Goal: Transaction & Acquisition: Book appointment/travel/reservation

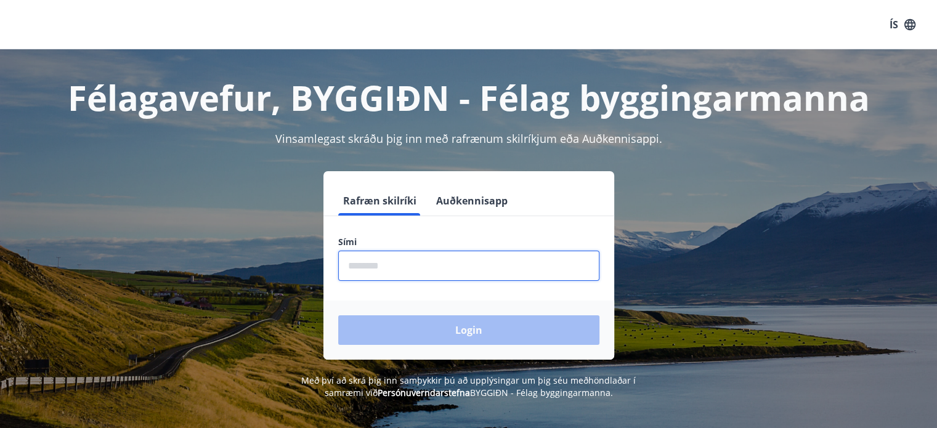
click at [458, 275] on input "phone" at bounding box center [468, 266] width 261 height 30
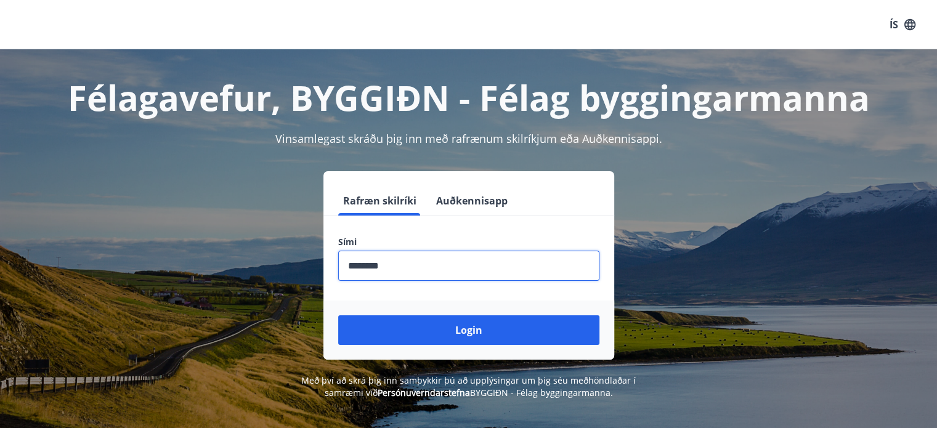
type input "********"
click at [338, 315] on button "Login" at bounding box center [468, 330] width 261 height 30
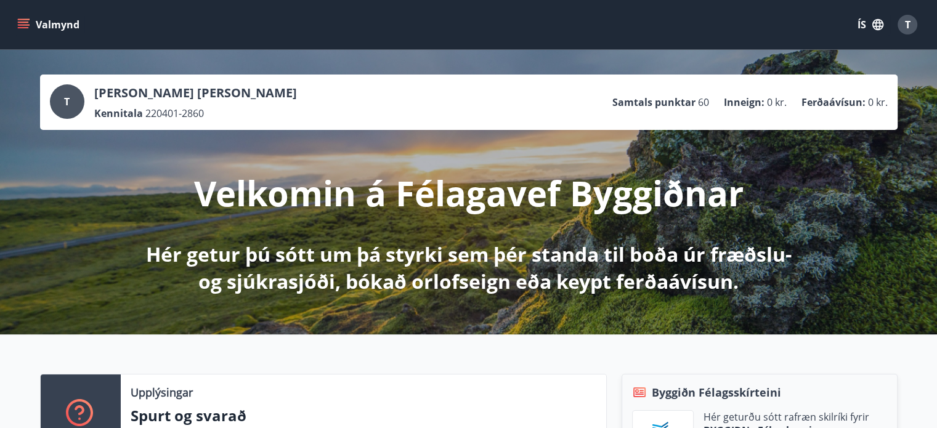
click at [415, 256] on p "Hér getur þú sótt um þá styrki sem þér standa til boða úr fræðslu- og sjúkrasjó…" at bounding box center [469, 268] width 650 height 54
click at [70, 30] on button "Valmynd" at bounding box center [50, 25] width 70 height 22
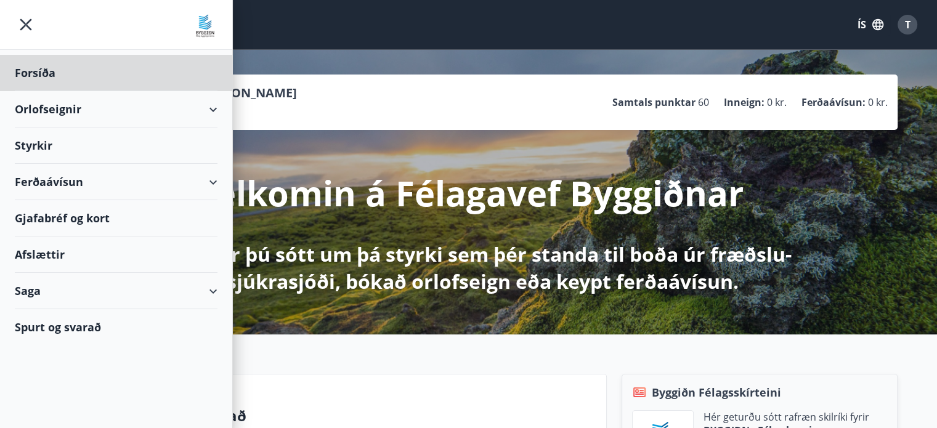
click at [42, 91] on div "Styrkir" at bounding box center [116, 73] width 203 height 36
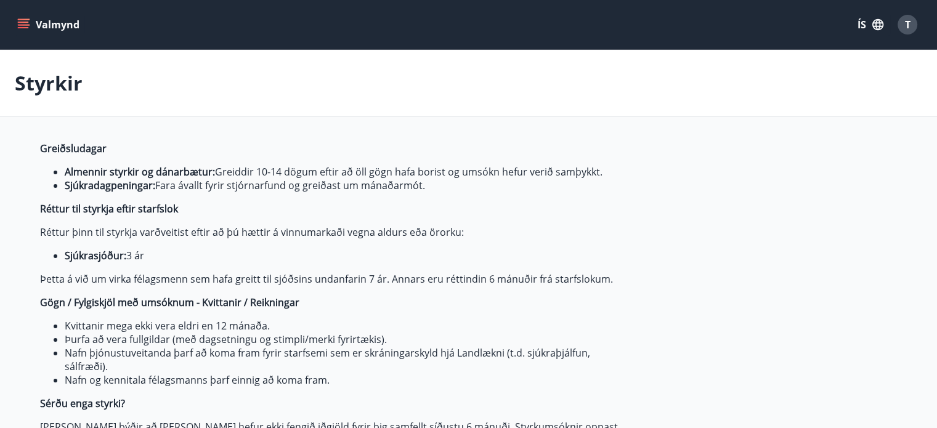
type input "***"
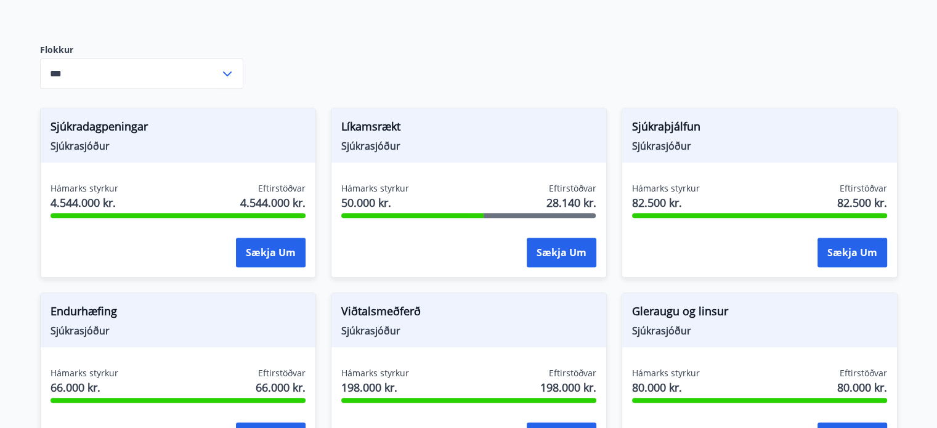
scroll to position [510, 0]
click at [334, 214] on div "Hámarks styrkur 50.000 kr. Eftirstöðvar 28.140 kr. Sækja um" at bounding box center [468, 227] width 275 height 90
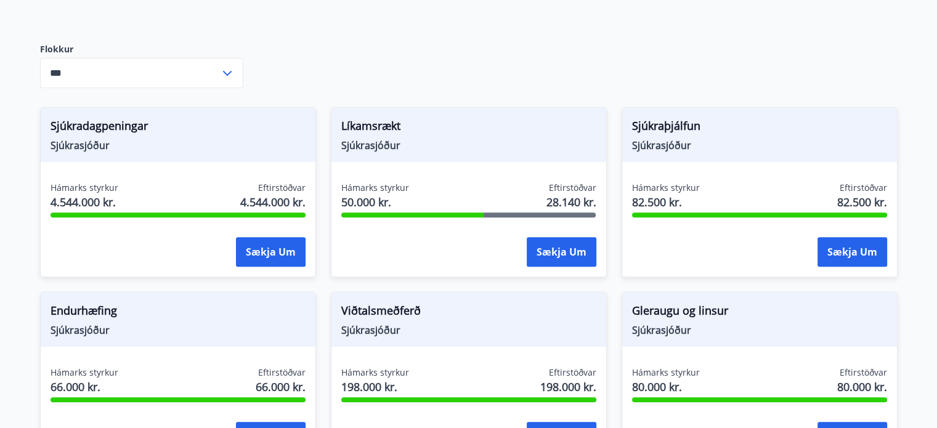
click at [334, 214] on div "Hámarks styrkur 50.000 kr. Eftirstöðvar 28.140 kr. Sækja um" at bounding box center [468, 227] width 275 height 90
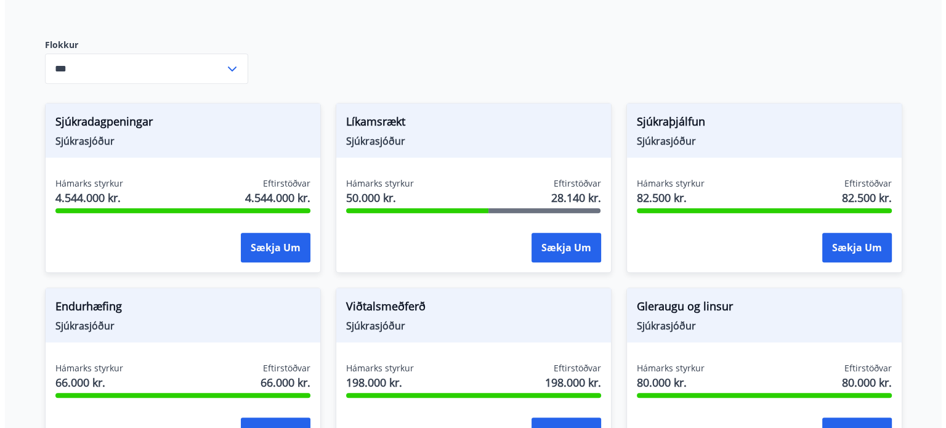
scroll to position [515, 0]
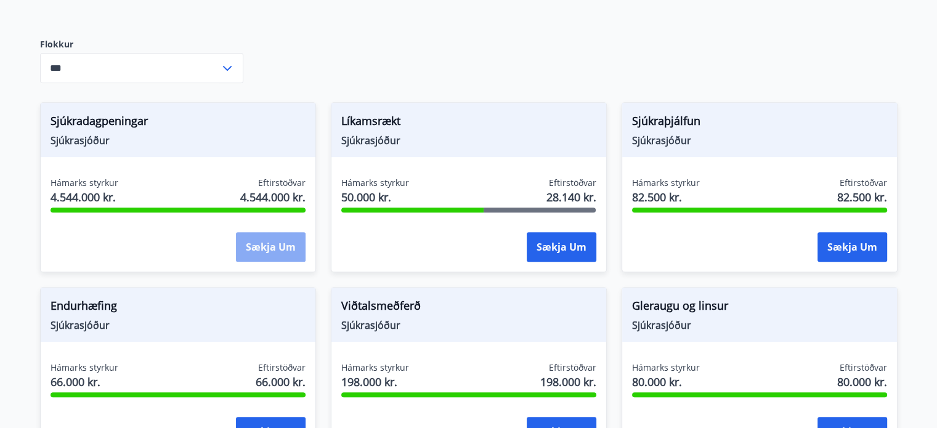
click at [288, 253] on button "Sækja um" at bounding box center [271, 247] width 70 height 30
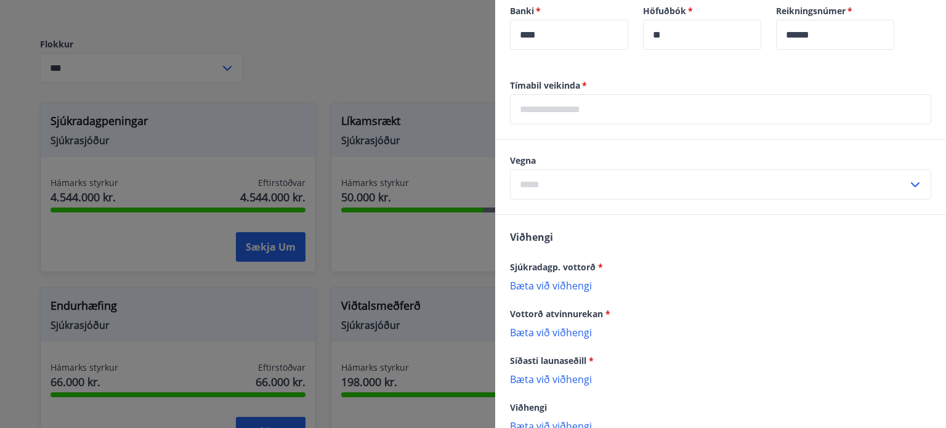
scroll to position [700, 0]
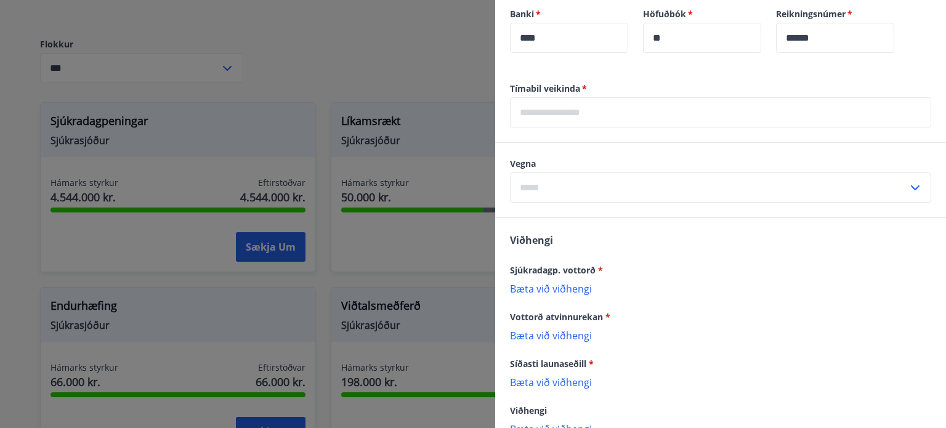
click at [615, 187] on input "text" at bounding box center [709, 187] width 398 height 30
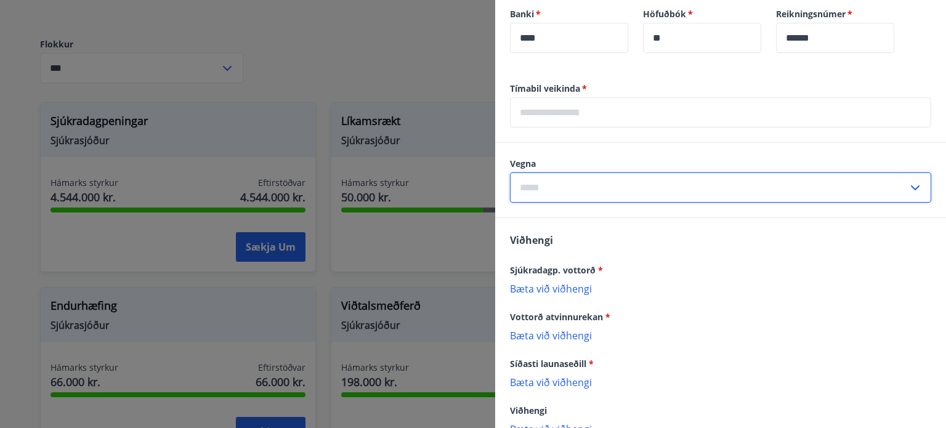
click at [615, 187] on input "text" at bounding box center [709, 187] width 398 height 30
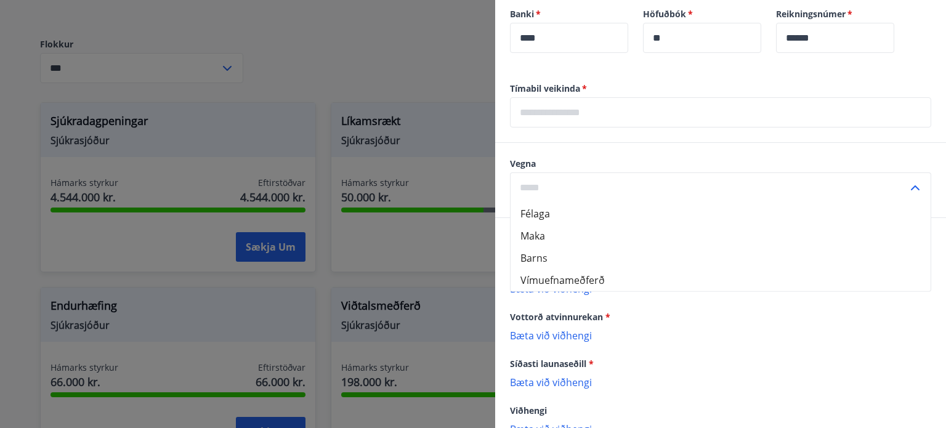
click at [615, 187] on input "text" at bounding box center [709, 187] width 398 height 30
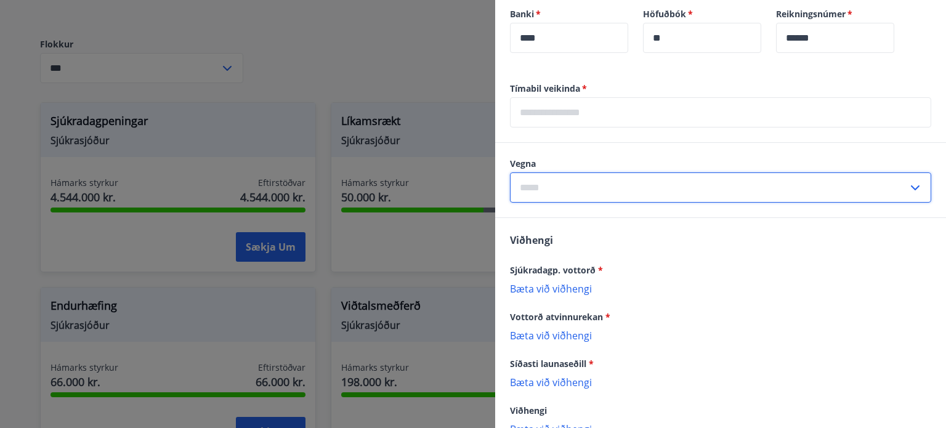
click at [615, 187] on input "text" at bounding box center [709, 187] width 398 height 30
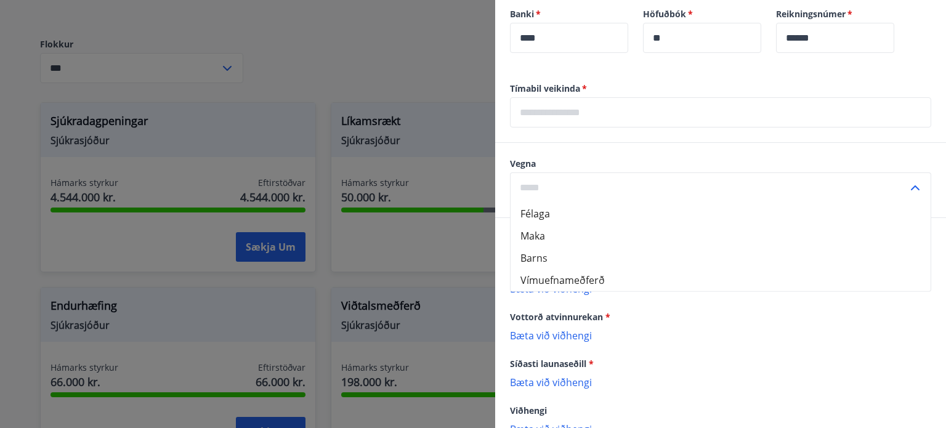
click at [615, 187] on input "text" at bounding box center [709, 187] width 398 height 30
click at [601, 211] on div "Vegna ​" at bounding box center [720, 180] width 451 height 75
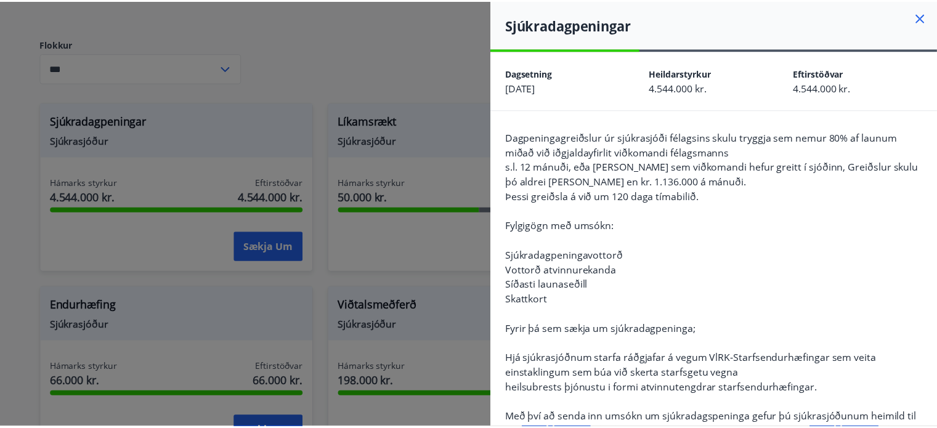
scroll to position [0, 0]
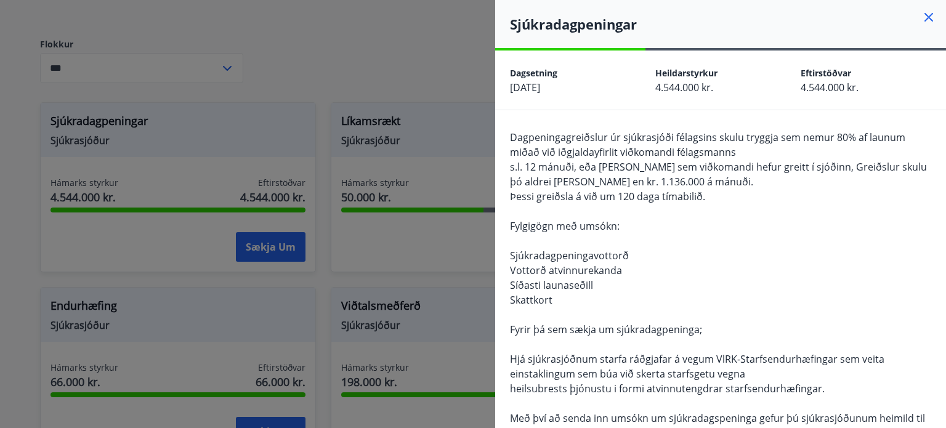
click at [414, 325] on div at bounding box center [473, 214] width 946 height 428
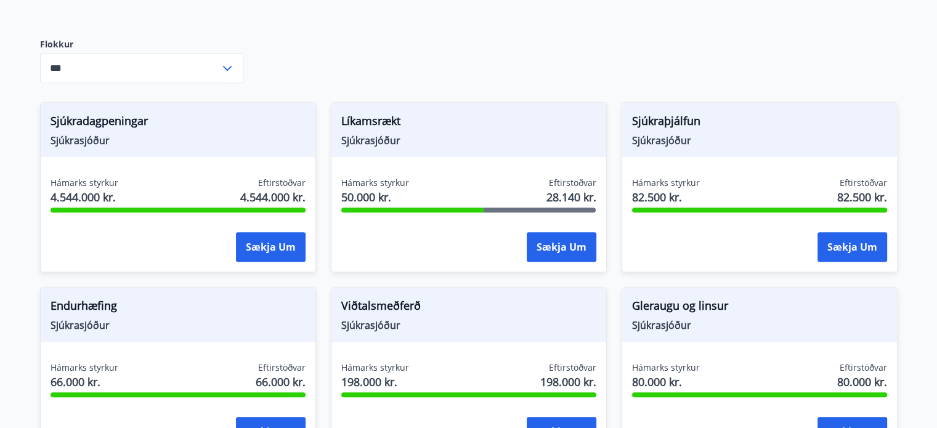
click at [609, 162] on div "Sjúkraþjálfun Sjúkrasjóður Hámarks styrkur 82.500 kr. Eftirstöðvar 82.500 kr. S…" at bounding box center [752, 179] width 291 height 185
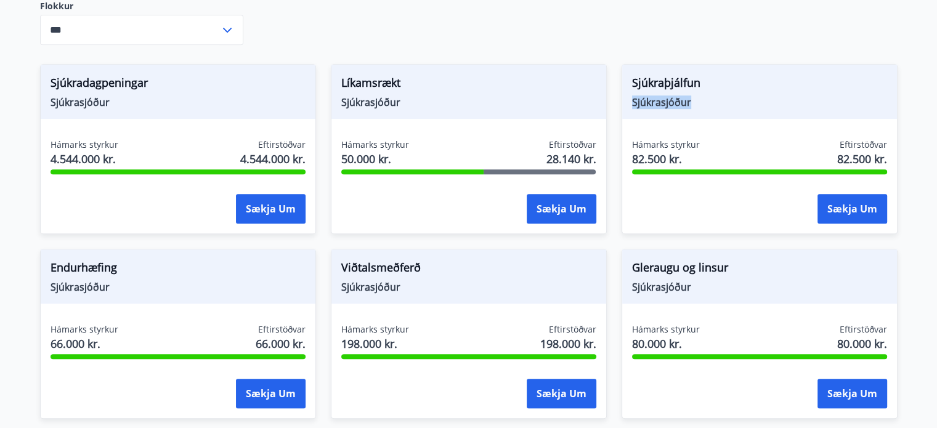
scroll to position [554, 0]
click at [609, 162] on div "Sjúkraþjálfun Sjúkrasjóður Hámarks styrkur 82.500 kr. Eftirstöðvar 82.500 kr. S…" at bounding box center [752, 141] width 291 height 185
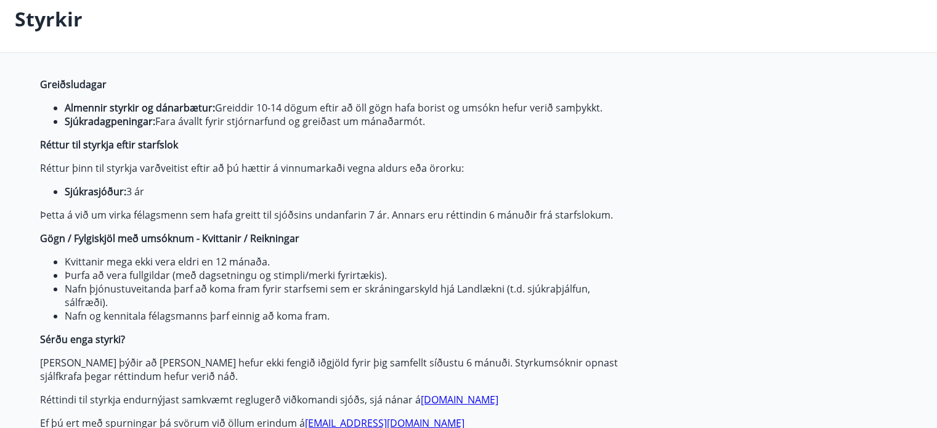
scroll to position [0, 0]
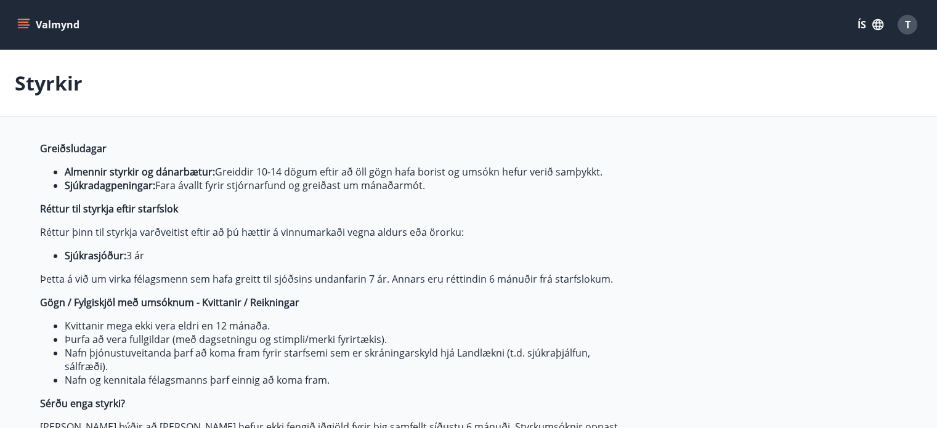
click at [26, 30] on icon "menu" at bounding box center [23, 24] width 12 height 12
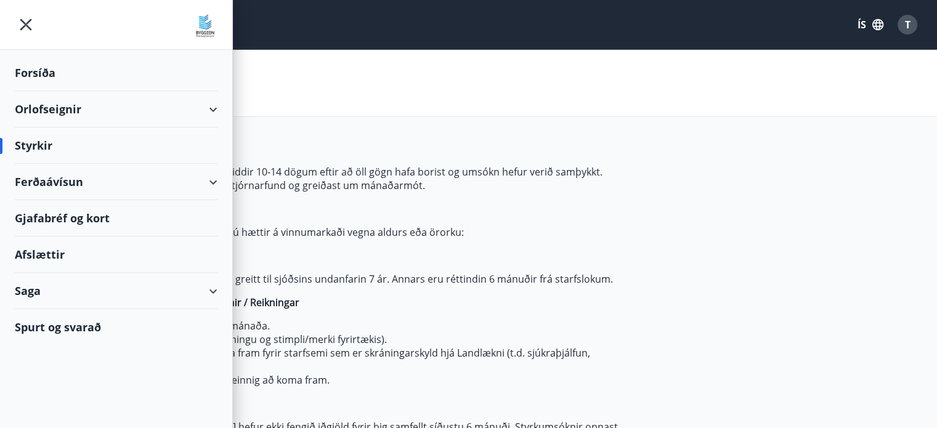
click at [211, 109] on div "Orlofseignir" at bounding box center [116, 109] width 203 height 36
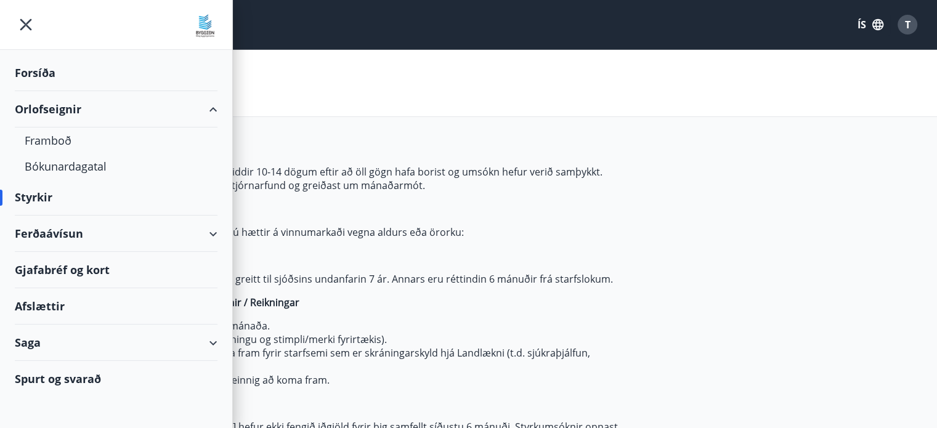
click at [211, 109] on div "Orlofseignir" at bounding box center [116, 109] width 203 height 36
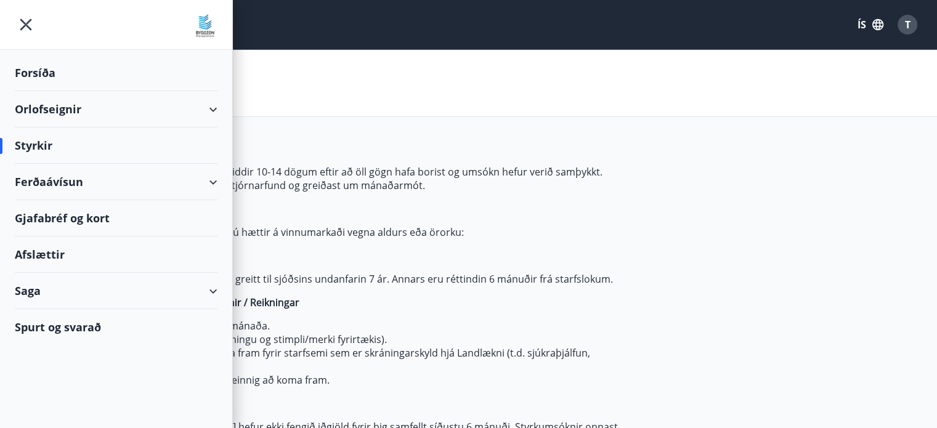
click at [216, 185] on div "Ferðaávísun" at bounding box center [116, 182] width 203 height 36
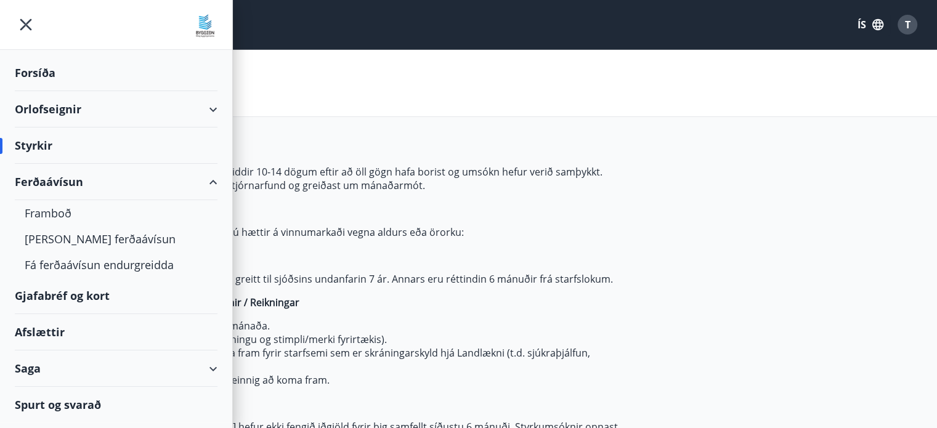
click at [216, 185] on div "Ferðaávísun" at bounding box center [116, 182] width 203 height 36
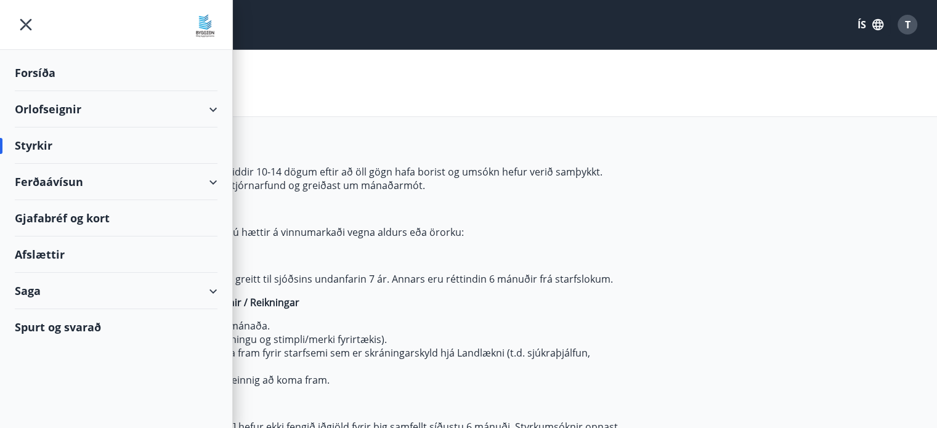
click at [214, 290] on div "Saga" at bounding box center [116, 291] width 203 height 36
click at [214, 290] on div "Saga" at bounding box center [116, 291] width 232 height 36
click at [207, 182] on div "Ferðaávísun" at bounding box center [116, 182] width 203 height 36
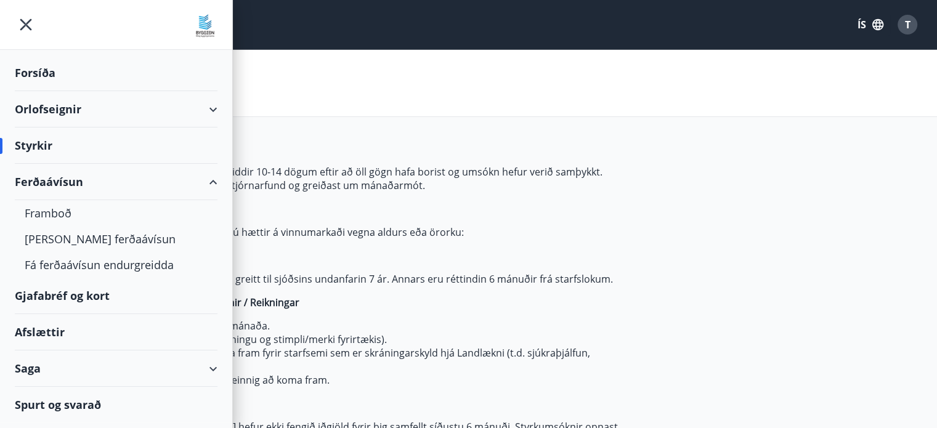
click at [207, 182] on div "Ferðaávísun" at bounding box center [116, 182] width 203 height 36
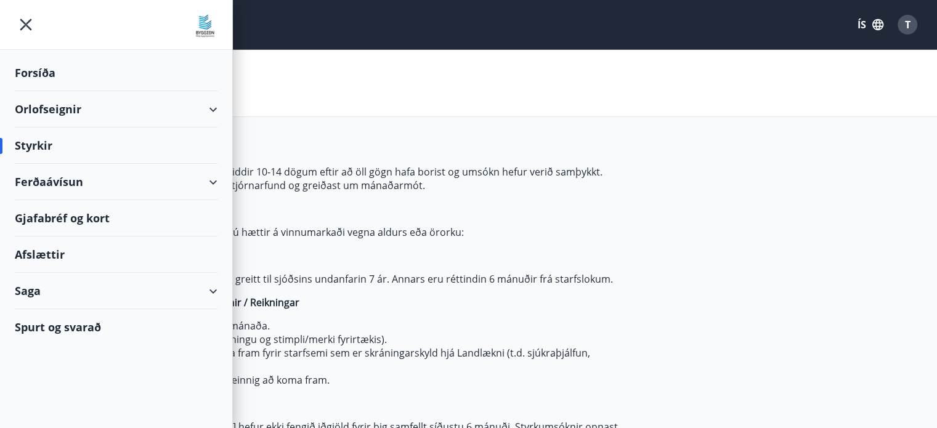
click at [205, 124] on div "Orlofseignir" at bounding box center [116, 109] width 203 height 36
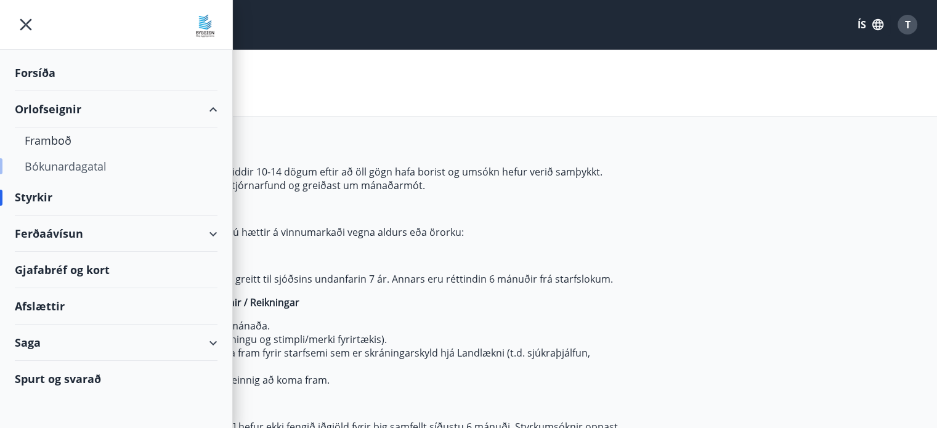
click at [47, 170] on div "Bókunardagatal" at bounding box center [116, 166] width 183 height 26
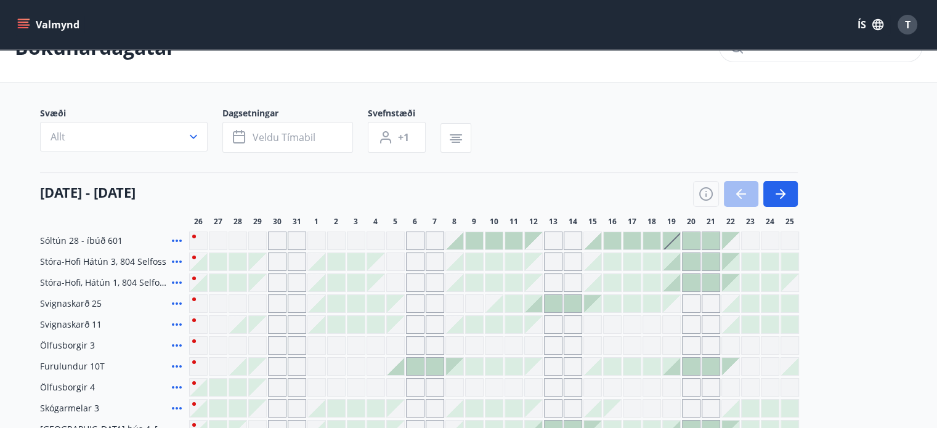
scroll to position [33, 0]
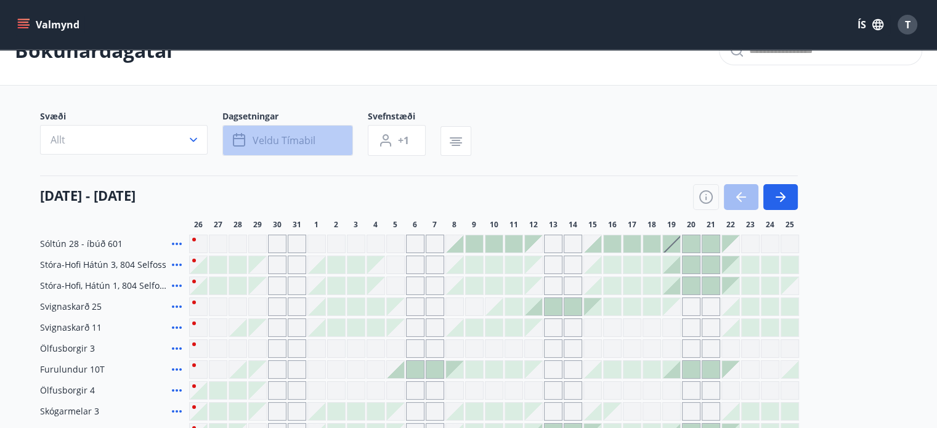
click at [294, 140] on span "Veldu tímabil" at bounding box center [284, 141] width 63 height 14
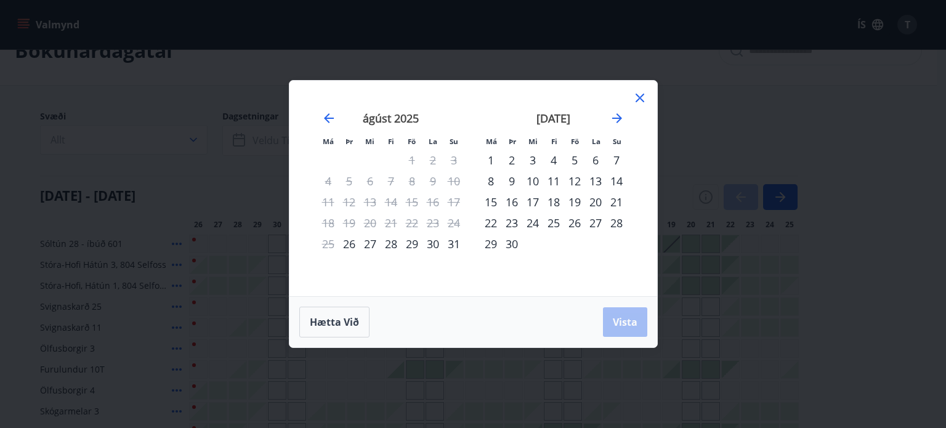
click at [596, 160] on div "6" at bounding box center [595, 160] width 21 height 21
click at [696, 157] on div "Má Þr Mi Fi Fö La Su Má Þr Mi Fi Fö La Su [DATE] 1 2 3 4 5 6 7 8 9 10 11 12 13 …" at bounding box center [473, 214] width 946 height 428
click at [641, 100] on icon at bounding box center [640, 98] width 15 height 15
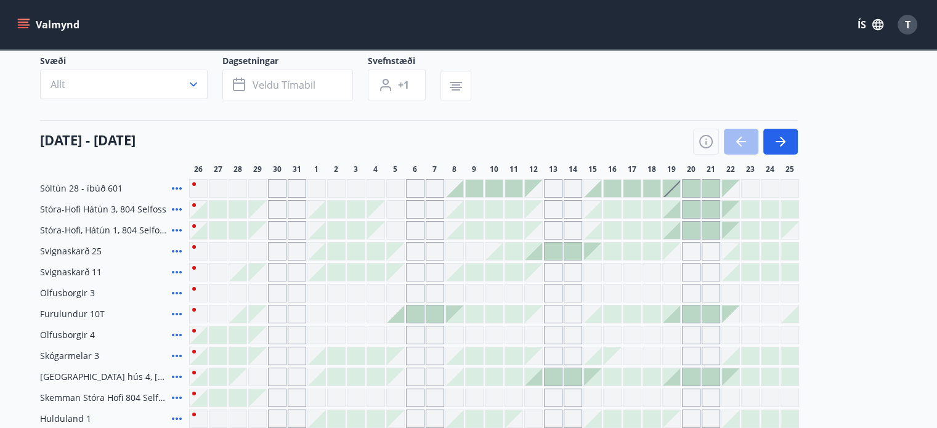
scroll to position [90, 0]
click at [515, 185] on div at bounding box center [513, 187] width 17 height 17
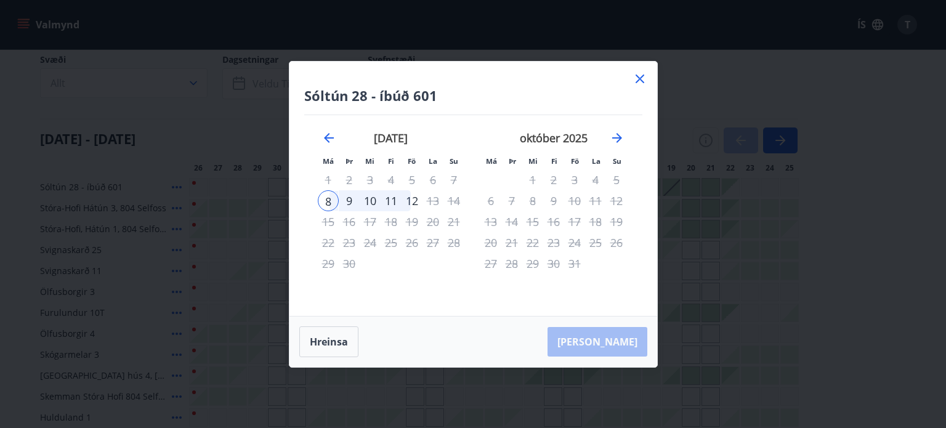
click at [706, 201] on div "[GEOGRAPHIC_DATA] 28 - íbúð 601 Má Þr Mi Fi Fö La Su Má Þr Mi Fi Fö La Su [DATE…" at bounding box center [473, 214] width 946 height 428
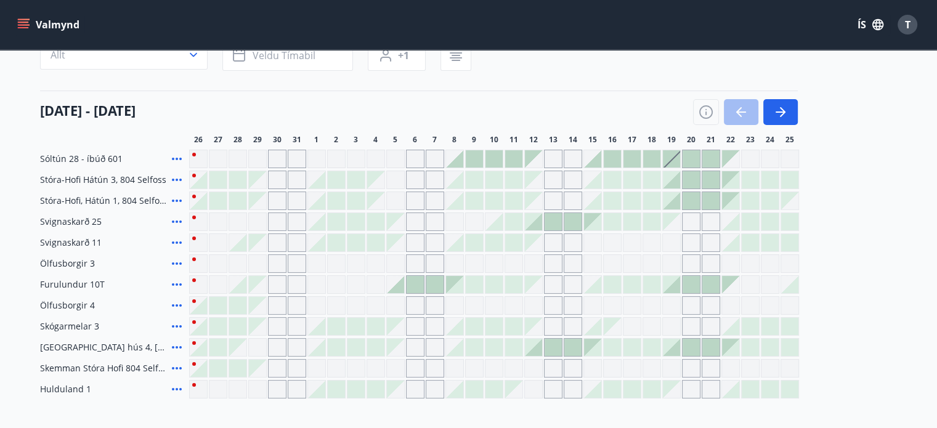
scroll to position [123, 0]
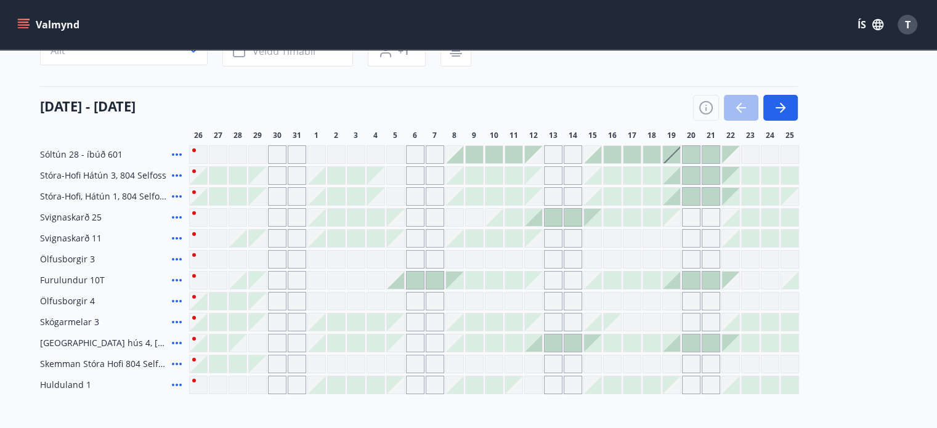
click at [175, 156] on icon at bounding box center [176, 154] width 15 height 15
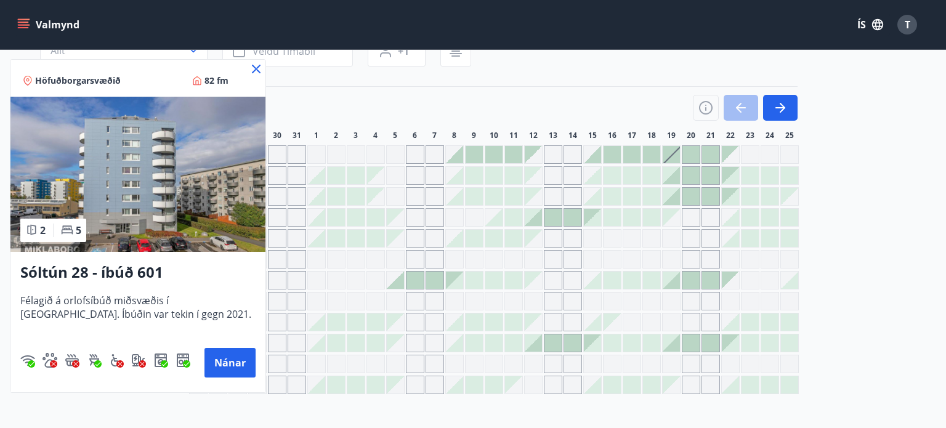
click at [254, 66] on icon at bounding box center [256, 69] width 15 height 15
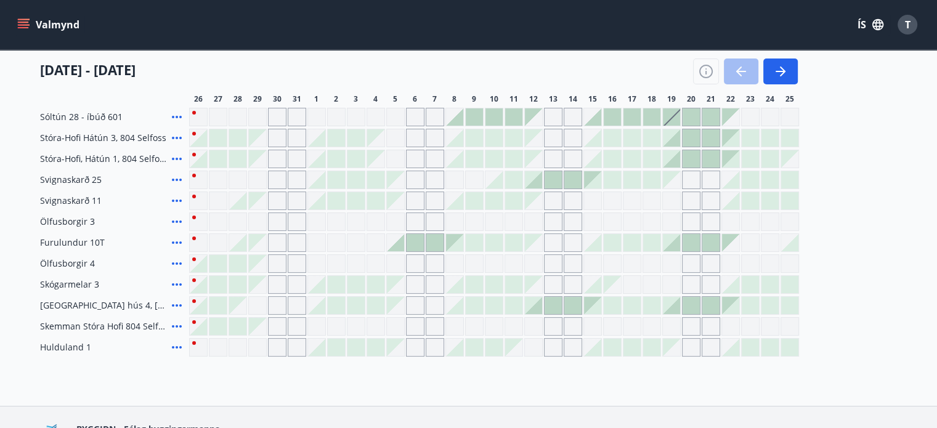
scroll to position [161, 0]
click at [173, 176] on icon at bounding box center [176, 178] width 15 height 15
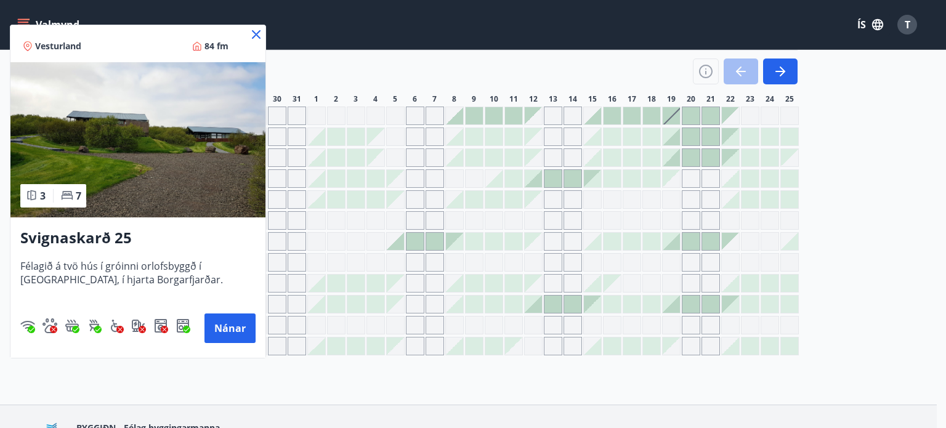
click at [256, 36] on icon at bounding box center [256, 34] width 9 height 9
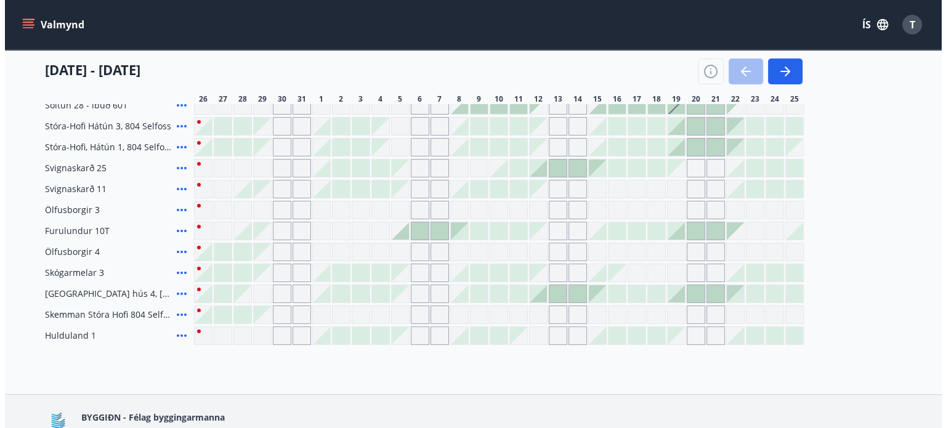
scroll to position [172, 0]
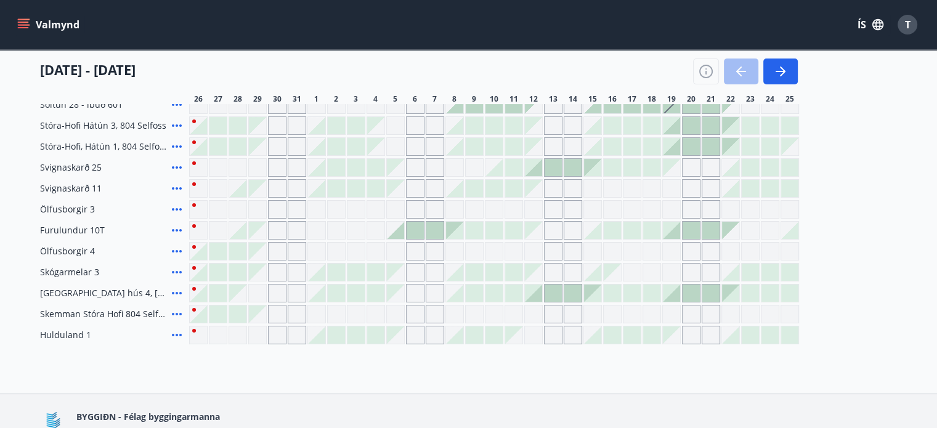
click at [178, 191] on icon at bounding box center [176, 188] width 15 height 15
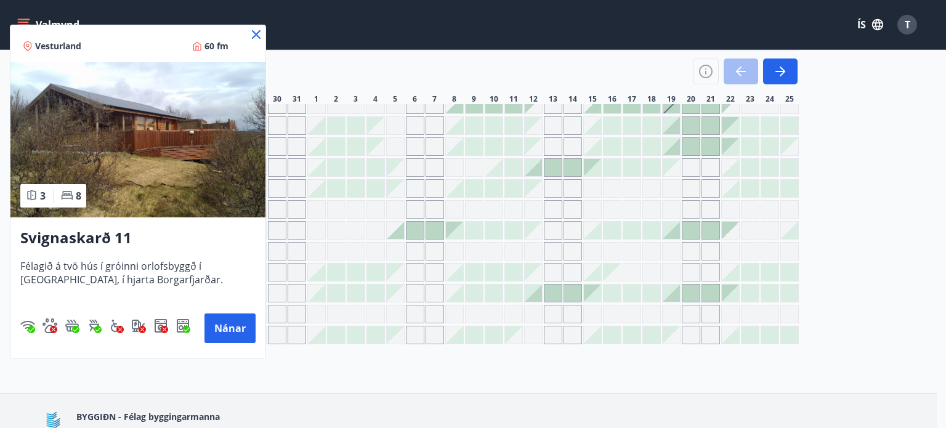
click at [256, 36] on icon at bounding box center [256, 34] width 15 height 15
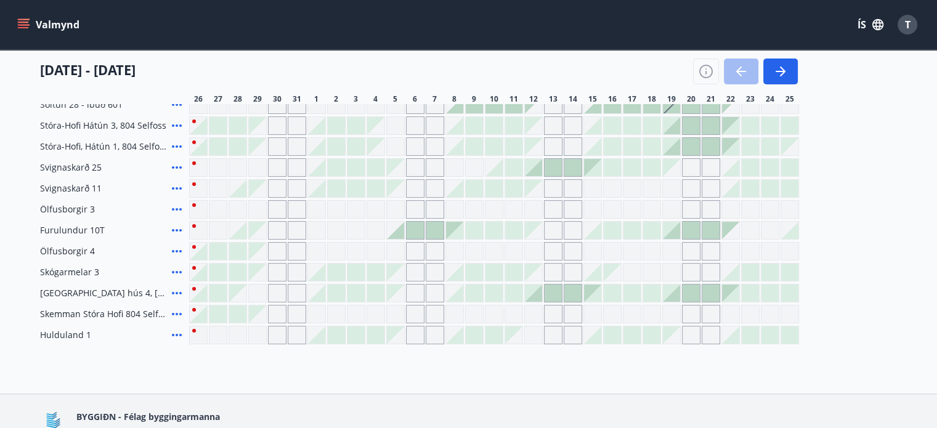
click at [176, 211] on icon at bounding box center [176, 209] width 15 height 15
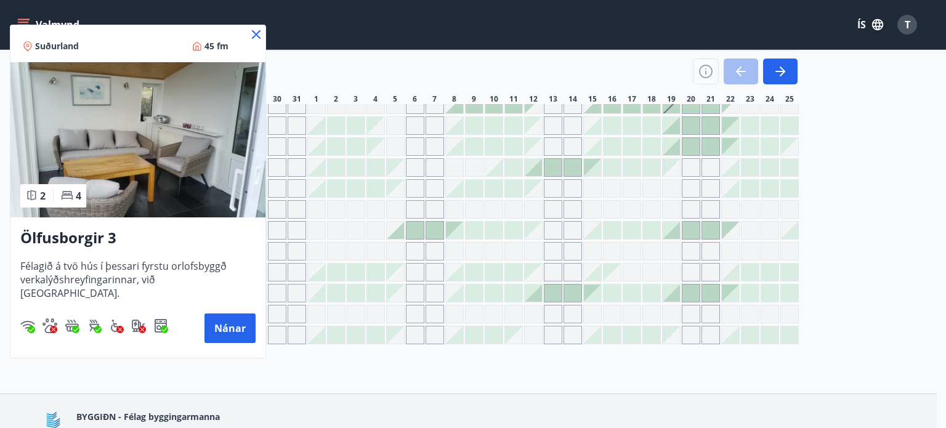
click at [42, 44] on span "Suðurland" at bounding box center [57, 46] width 44 height 12
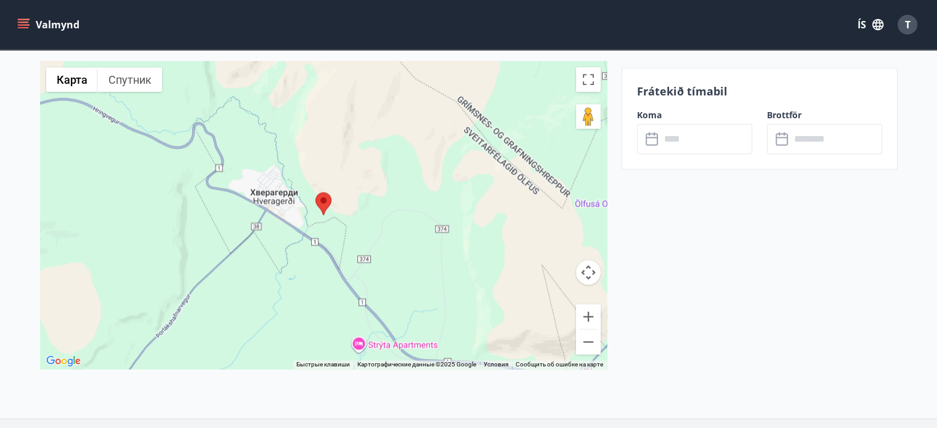
scroll to position [1631, 0]
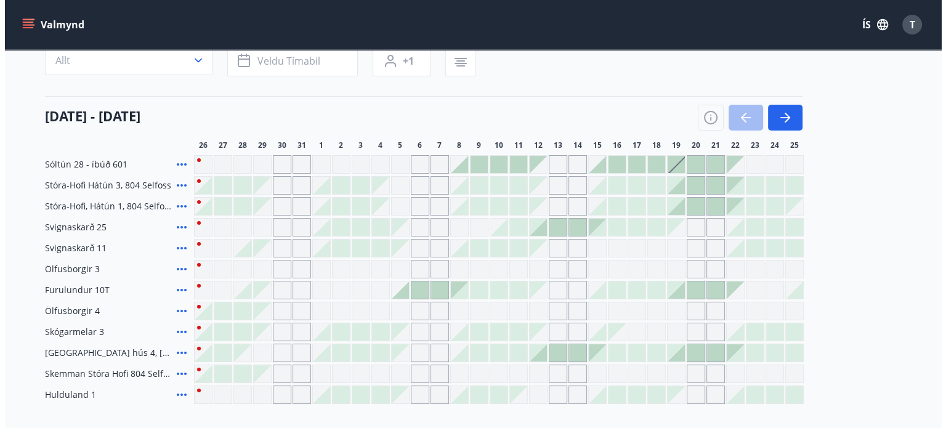
scroll to position [241, 0]
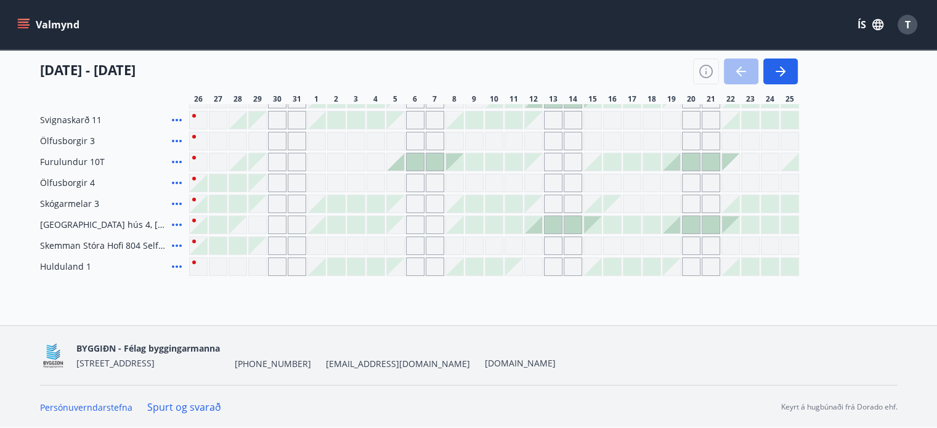
click at [177, 271] on icon at bounding box center [176, 266] width 15 height 15
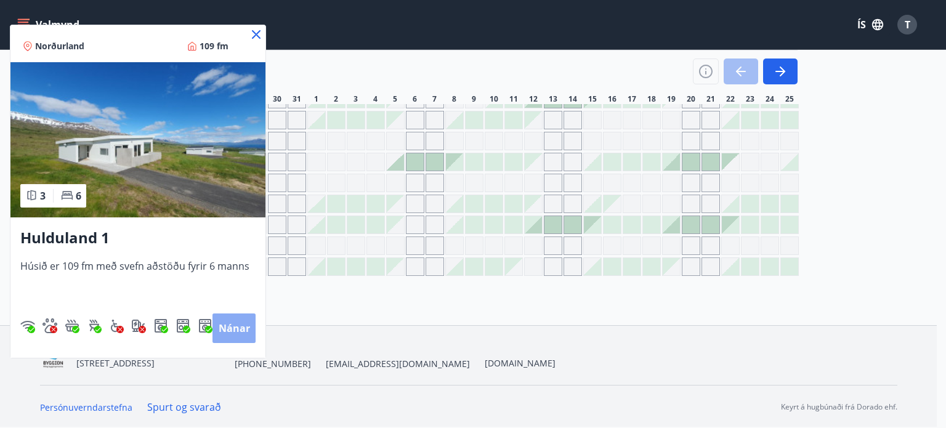
click at [228, 328] on button "Nánar" at bounding box center [234, 329] width 43 height 30
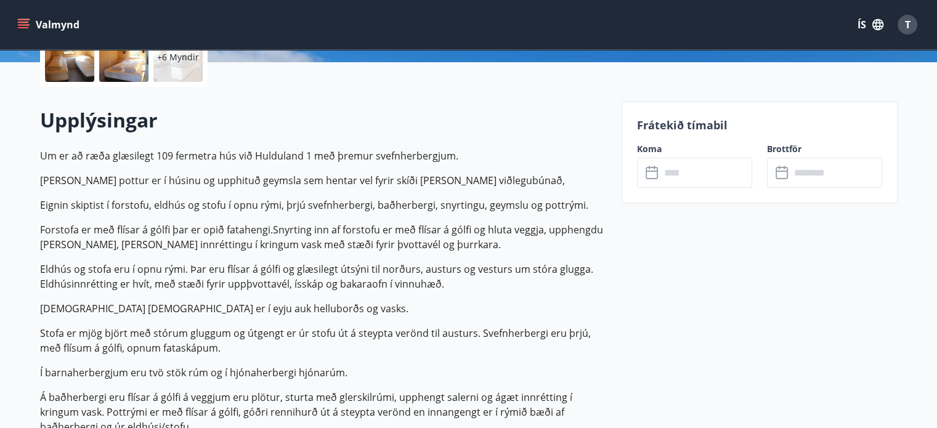
scroll to position [308, 0]
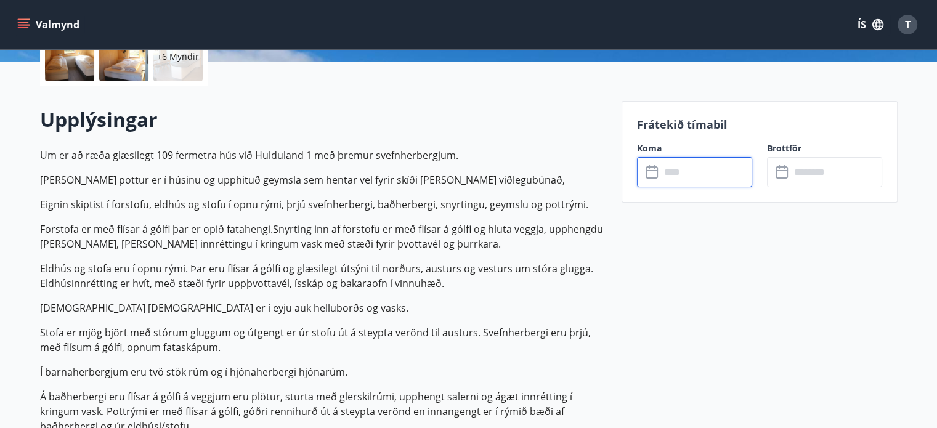
click at [682, 166] on input "text" at bounding box center [706, 172] width 92 height 30
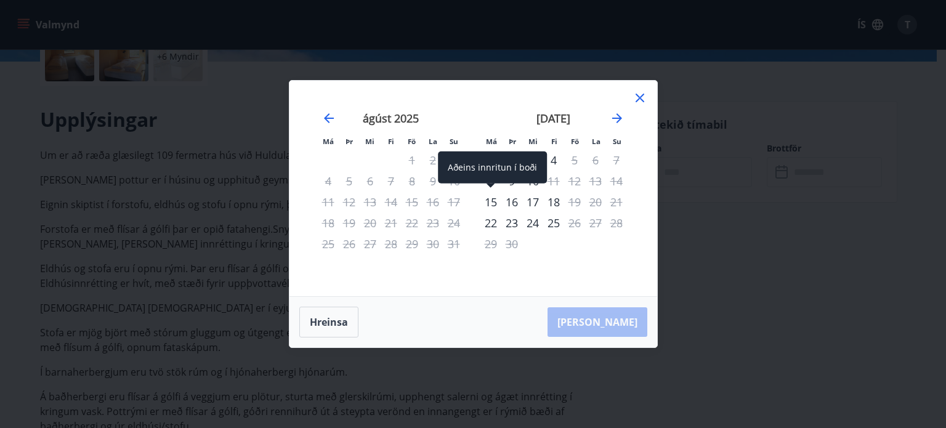
click at [500, 197] on div "15" at bounding box center [490, 202] width 21 height 21
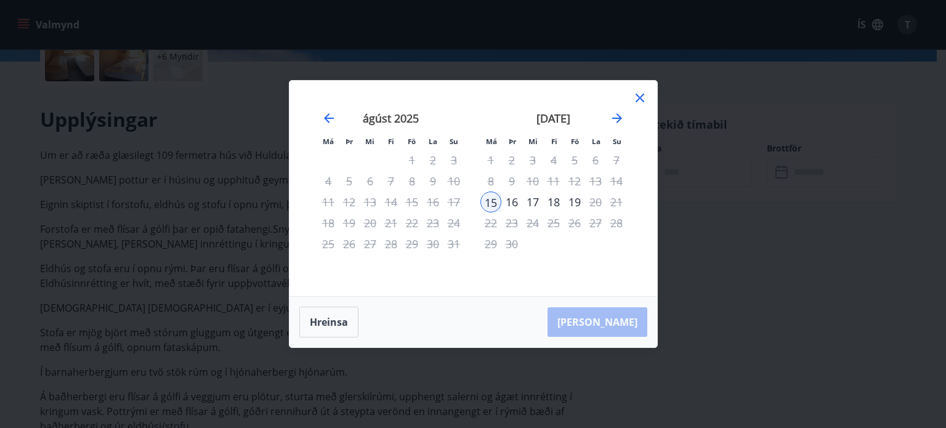
click at [533, 209] on div "17" at bounding box center [532, 202] width 21 height 21
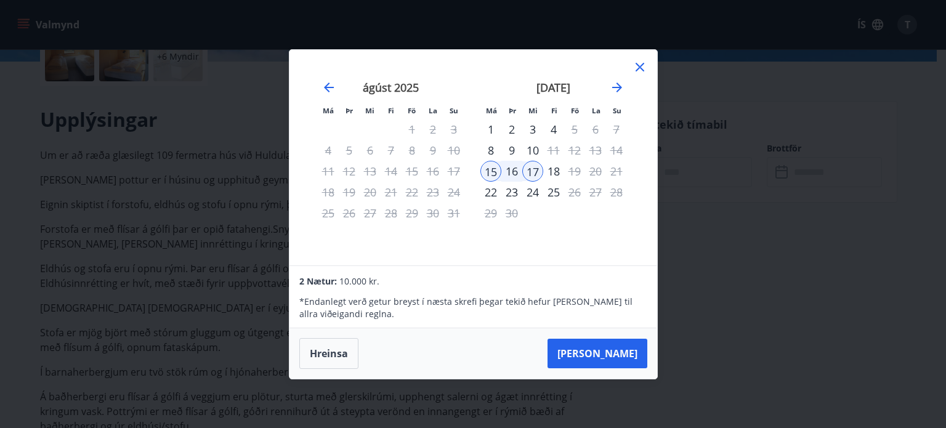
click at [554, 173] on div "18" at bounding box center [553, 171] width 21 height 21
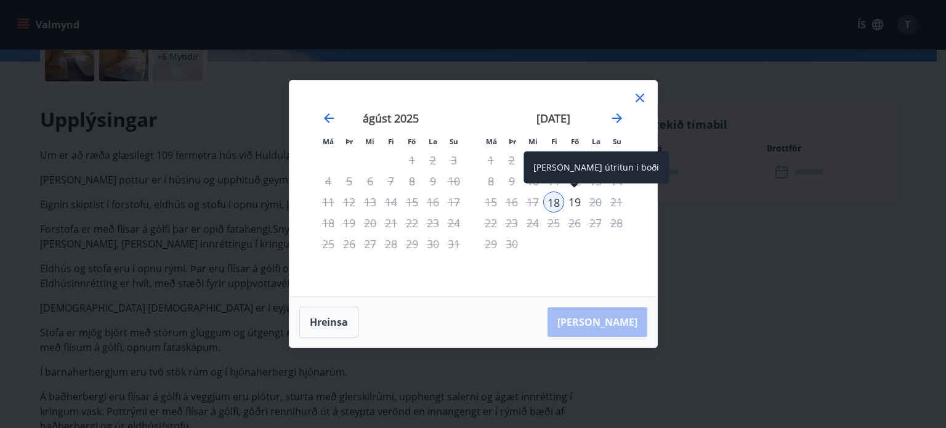
click at [577, 205] on div "19" at bounding box center [574, 202] width 21 height 21
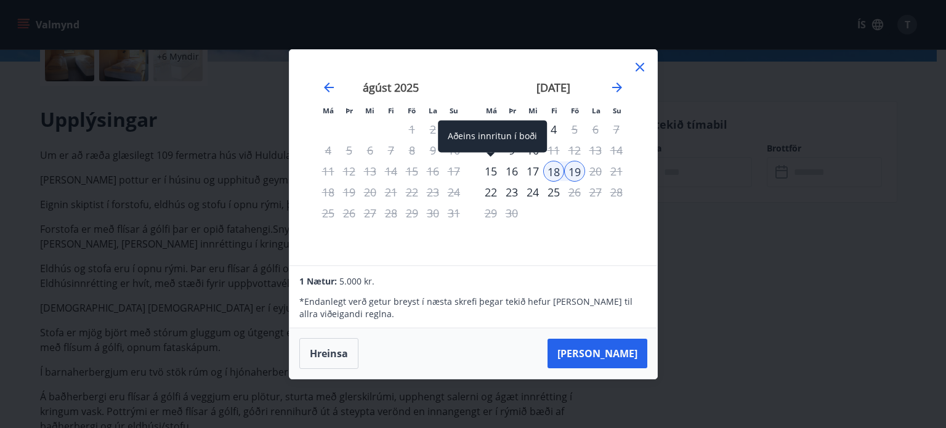
click at [488, 169] on div "15" at bounding box center [490, 171] width 21 height 21
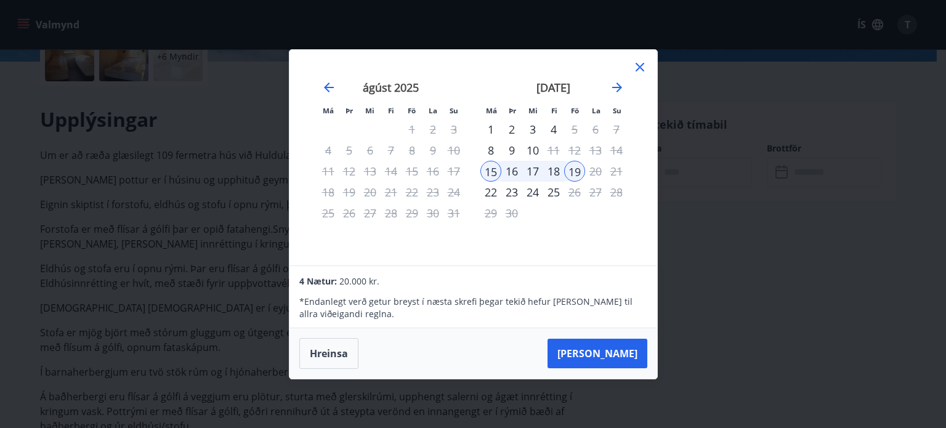
click at [543, 173] on div "18" at bounding box center [553, 171] width 21 height 21
click at [534, 169] on div "17" at bounding box center [532, 171] width 21 height 21
click at [635, 109] on div "Má Þr Mi Fi Fö La Su" at bounding box center [554, 110] width 163 height 14
click at [641, 68] on icon at bounding box center [640, 67] width 9 height 9
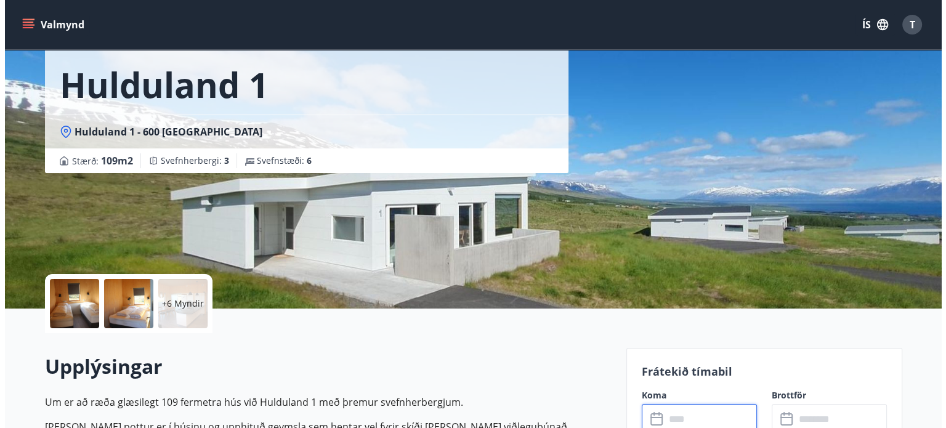
scroll to position [74, 0]
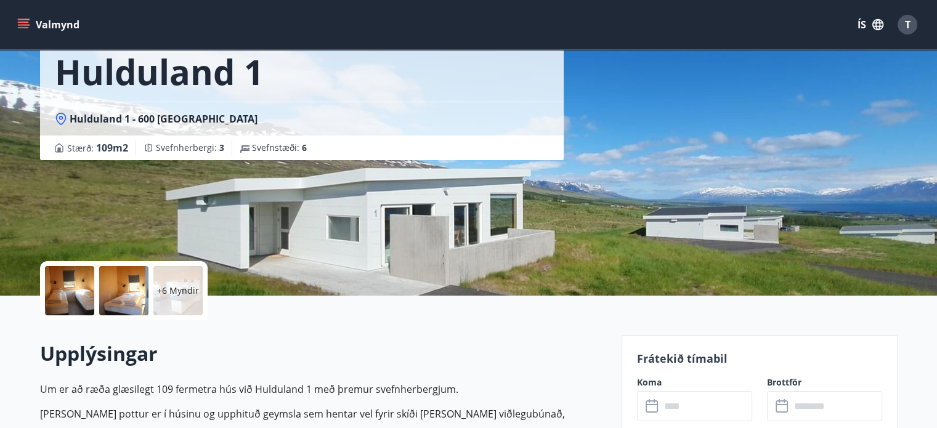
click at [165, 270] on div "+6 Myndir" at bounding box center [177, 290] width 49 height 49
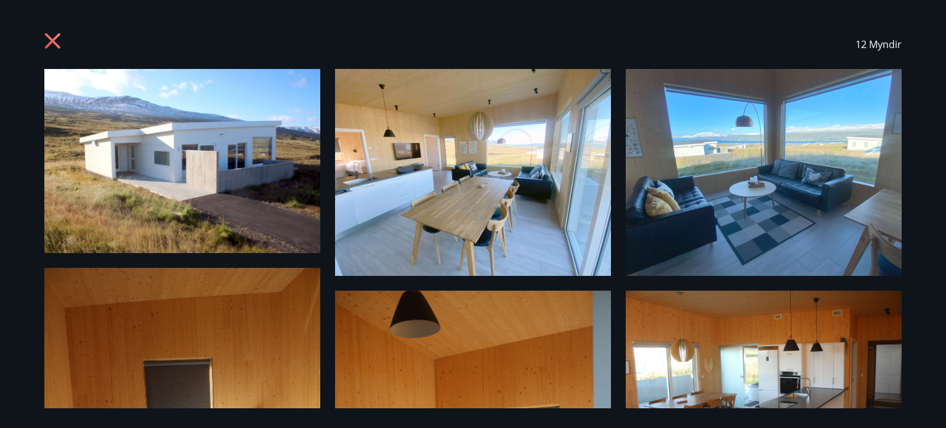
click at [186, 134] on img at bounding box center [182, 161] width 276 height 184
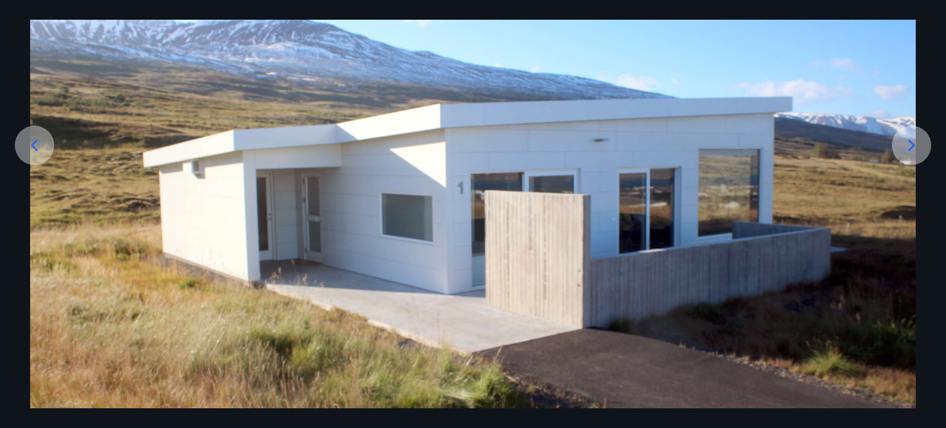
scroll to position [140, 0]
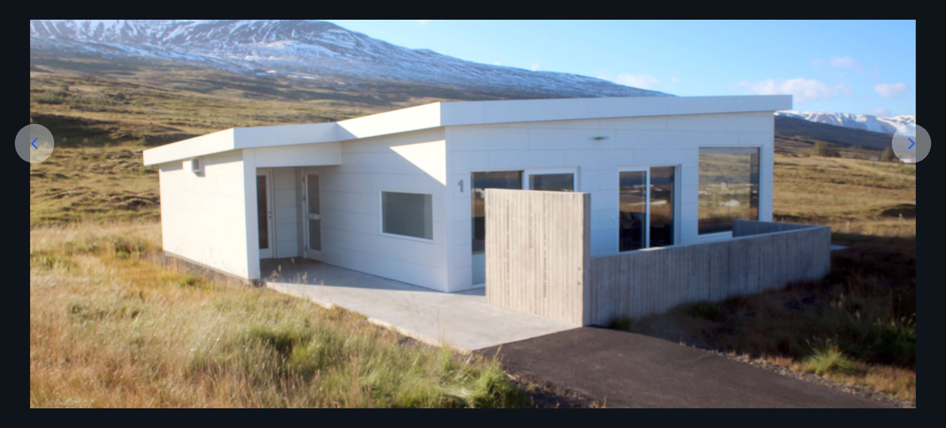
click at [907, 134] on icon at bounding box center [912, 144] width 20 height 20
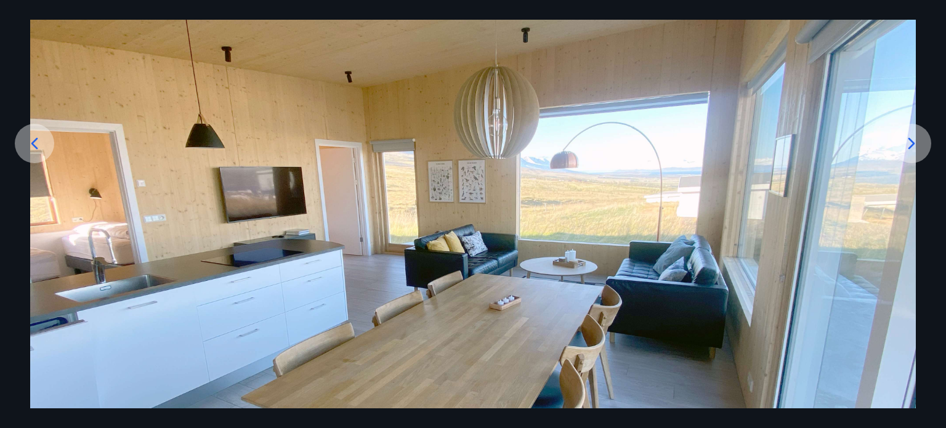
click at [907, 134] on icon at bounding box center [912, 144] width 20 height 20
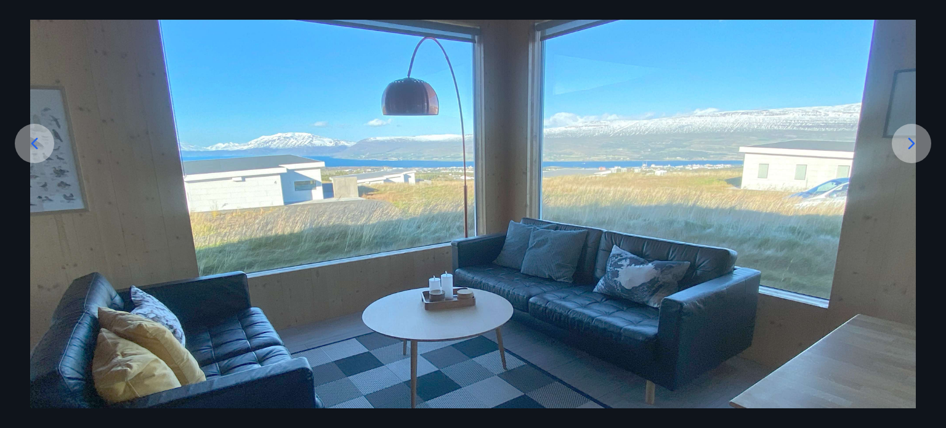
click at [907, 134] on icon at bounding box center [912, 144] width 20 height 20
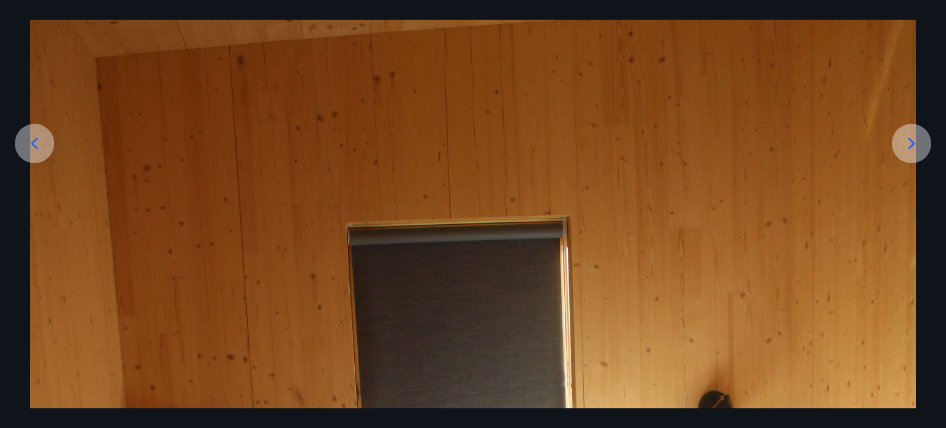
click at [16, 137] on div at bounding box center [34, 143] width 39 height 39
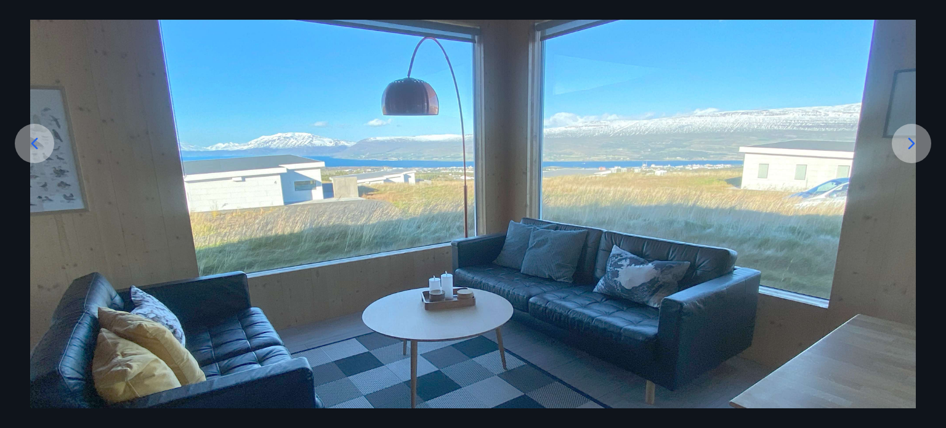
click at [909, 135] on icon at bounding box center [912, 144] width 20 height 20
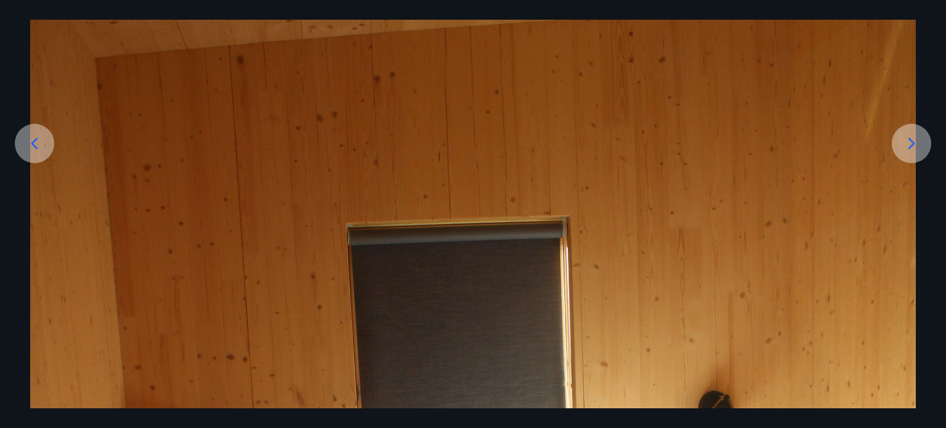
click at [909, 135] on icon at bounding box center [912, 144] width 20 height 20
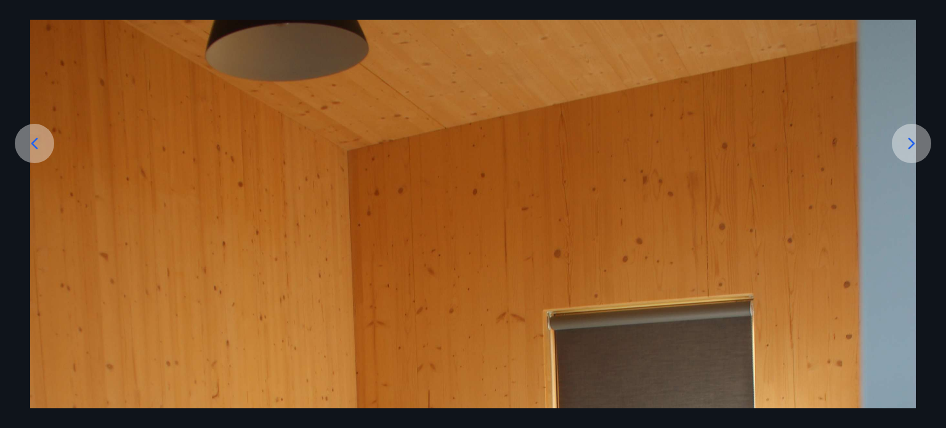
click at [909, 135] on icon at bounding box center [912, 144] width 20 height 20
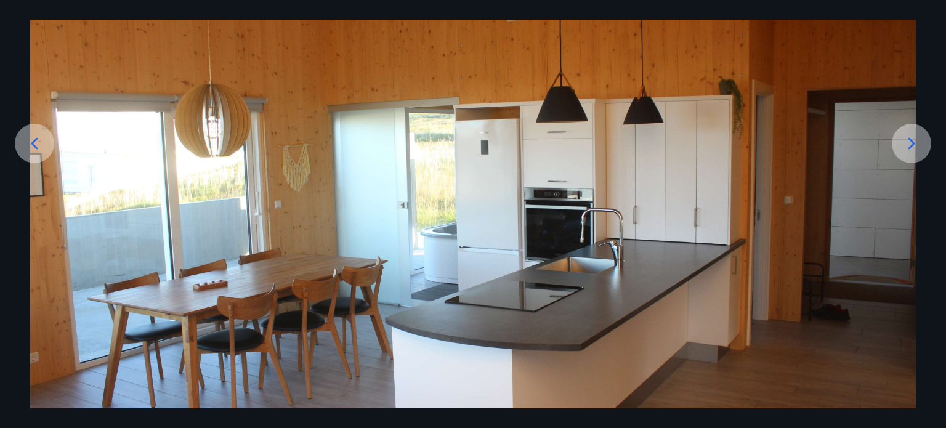
click at [909, 135] on icon at bounding box center [912, 144] width 20 height 20
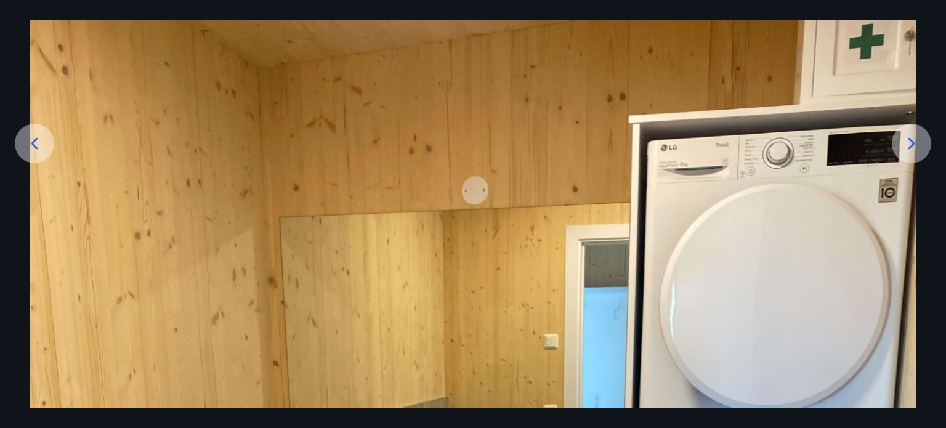
click at [909, 135] on icon at bounding box center [912, 144] width 20 height 20
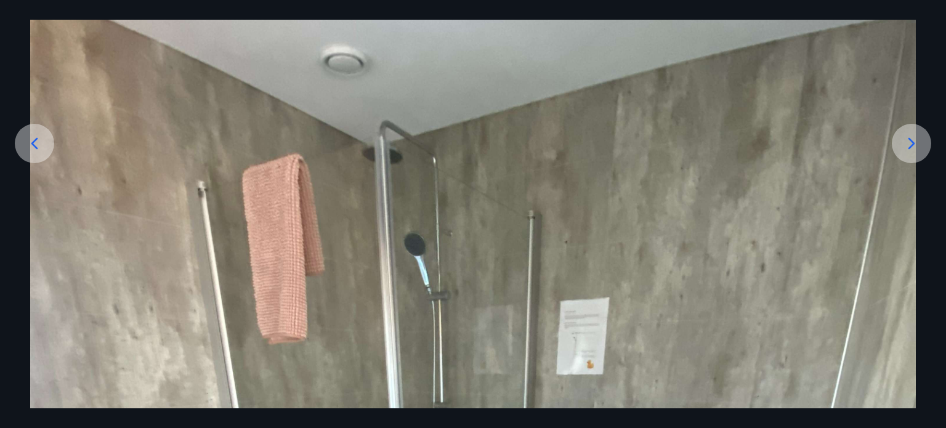
click at [909, 135] on icon at bounding box center [912, 144] width 20 height 20
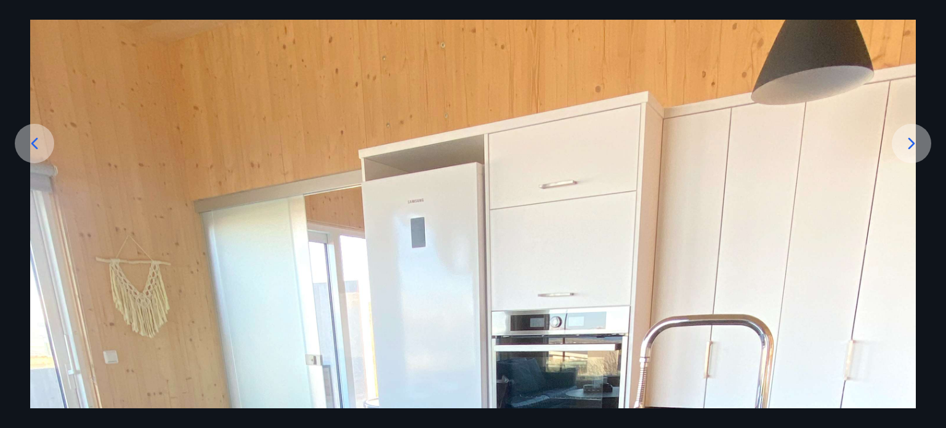
click at [909, 135] on icon at bounding box center [912, 144] width 20 height 20
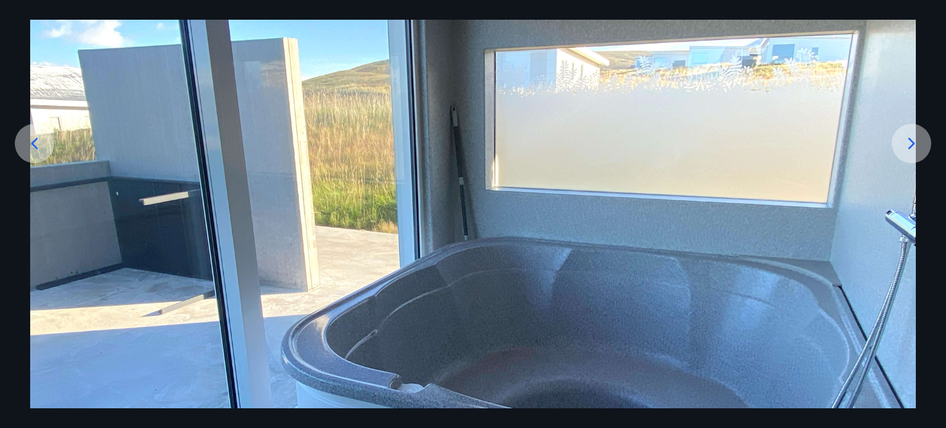
click at [909, 135] on icon at bounding box center [912, 144] width 20 height 20
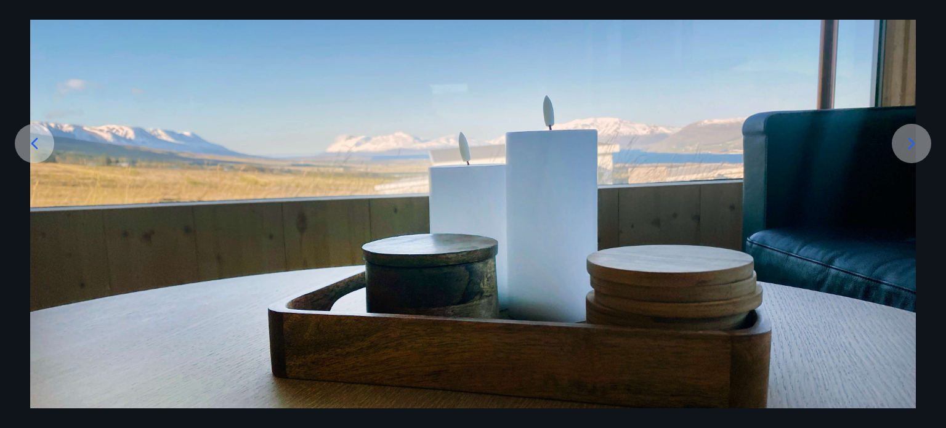
click at [909, 135] on icon at bounding box center [912, 144] width 20 height 20
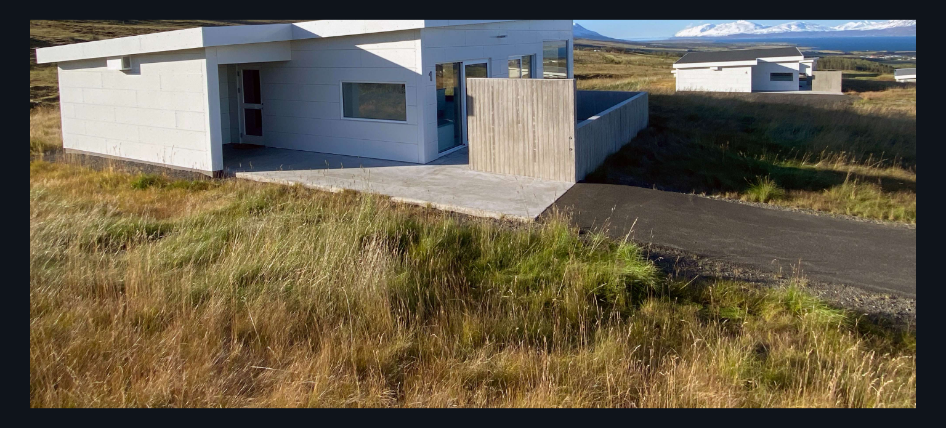
scroll to position [0, 0]
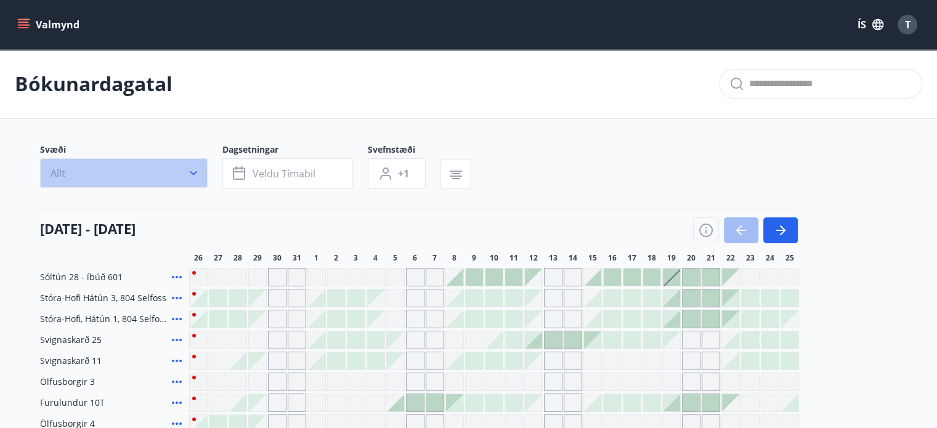
click at [148, 169] on button "Allt" at bounding box center [124, 173] width 168 height 30
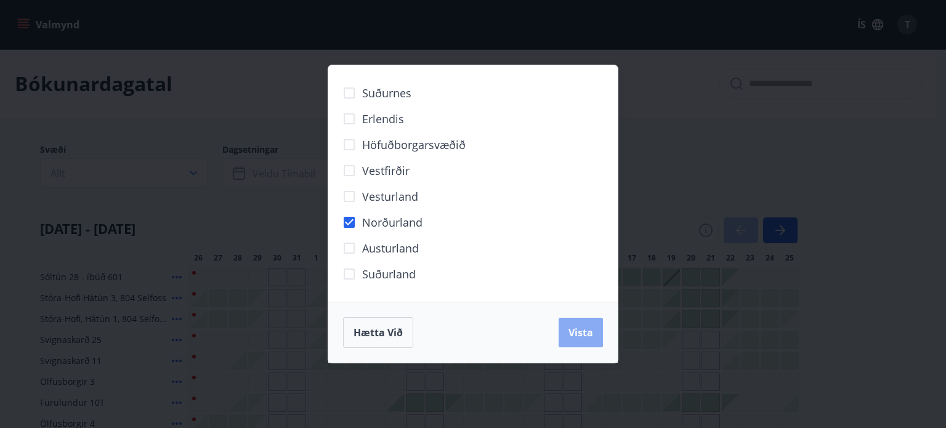
click at [580, 326] on span "Vista" at bounding box center [581, 333] width 25 height 14
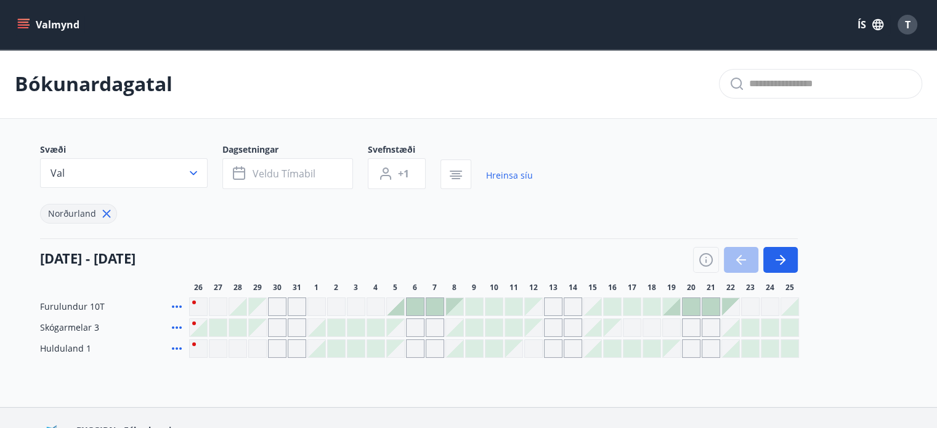
scroll to position [44, 0]
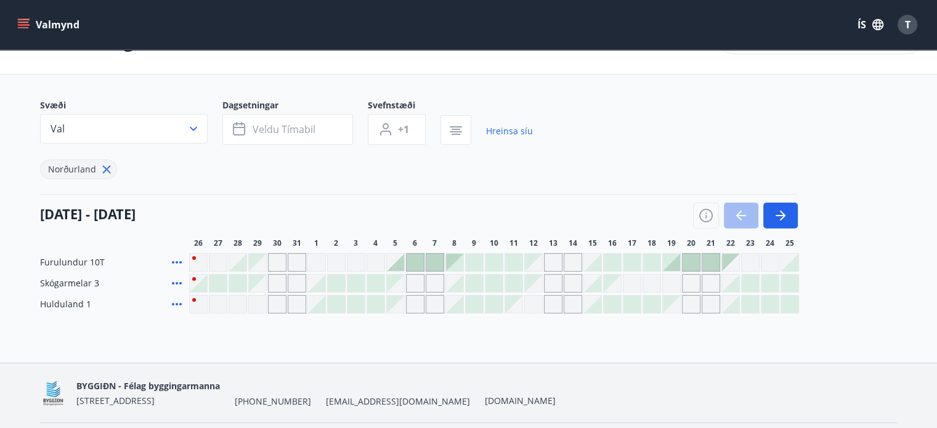
click at [174, 304] on icon at bounding box center [176, 304] width 15 height 15
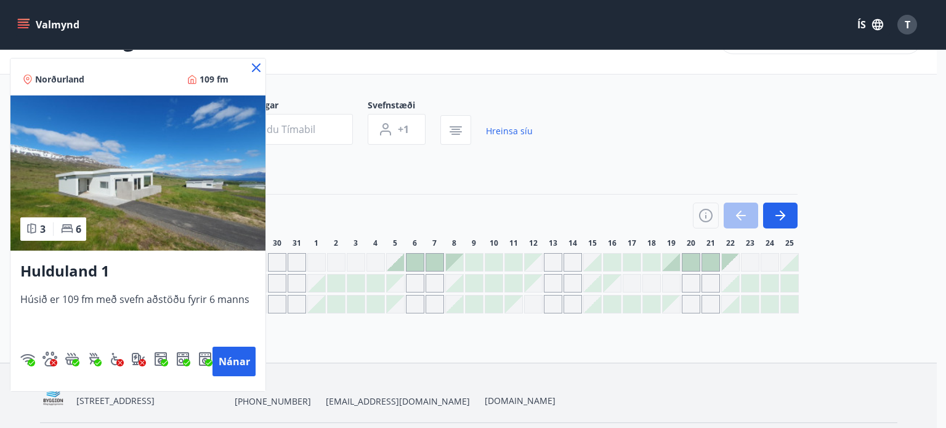
click at [328, 172] on div at bounding box center [473, 214] width 946 height 428
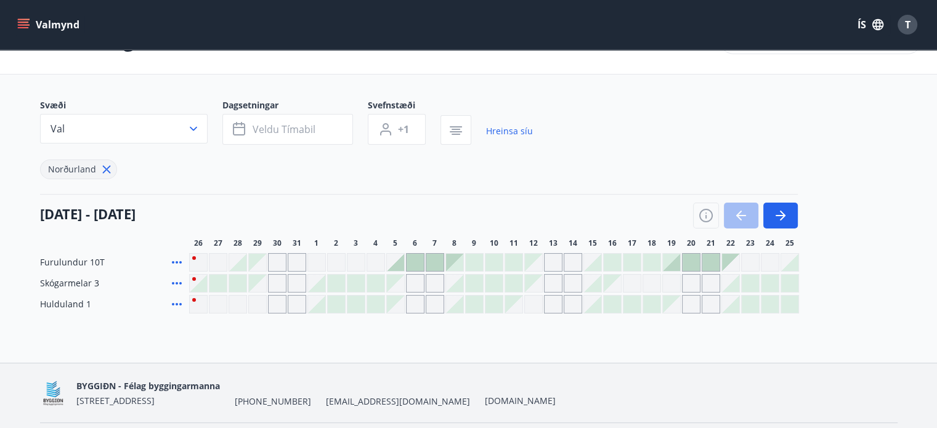
click at [175, 262] on icon at bounding box center [176, 262] width 15 height 15
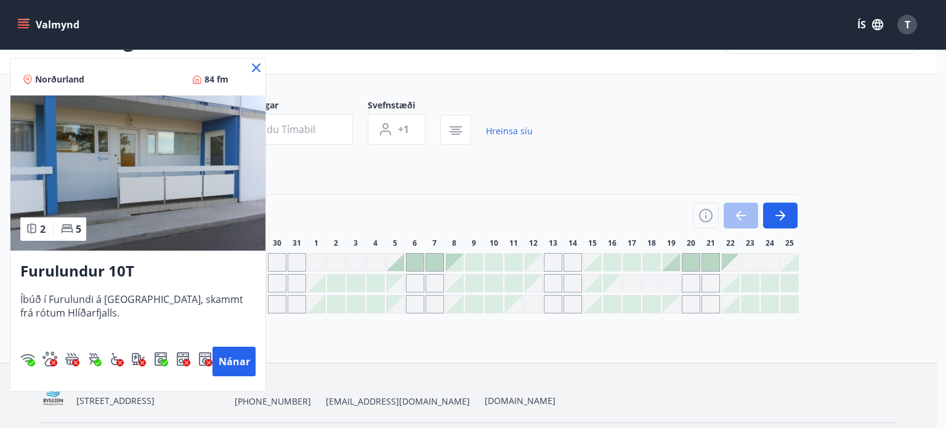
click at [317, 195] on div at bounding box center [473, 214] width 946 height 428
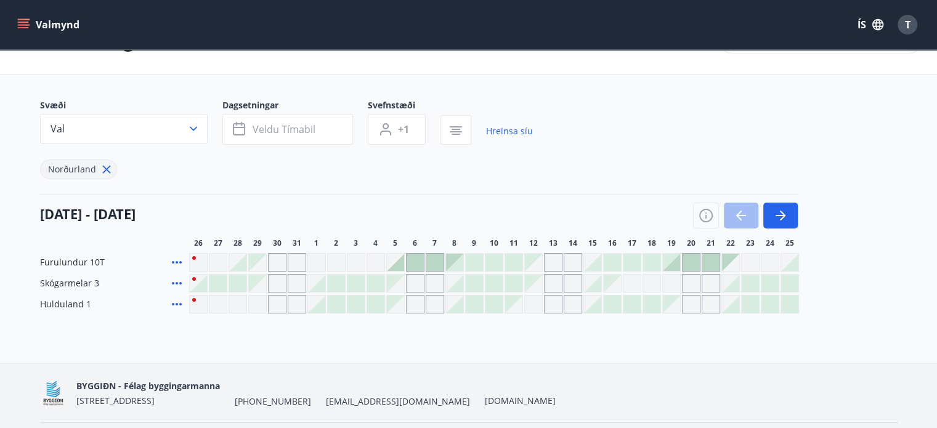
click at [171, 284] on icon at bounding box center [176, 283] width 15 height 15
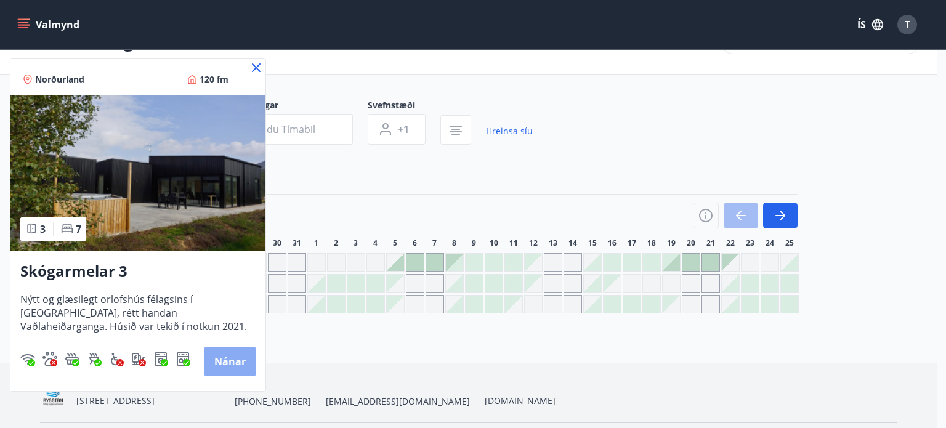
click at [235, 367] on button "Nánar" at bounding box center [230, 362] width 51 height 30
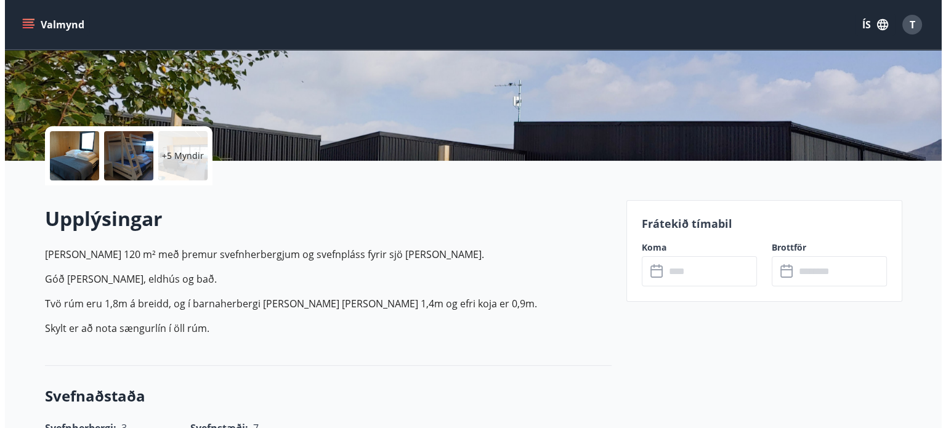
scroll to position [208, 0]
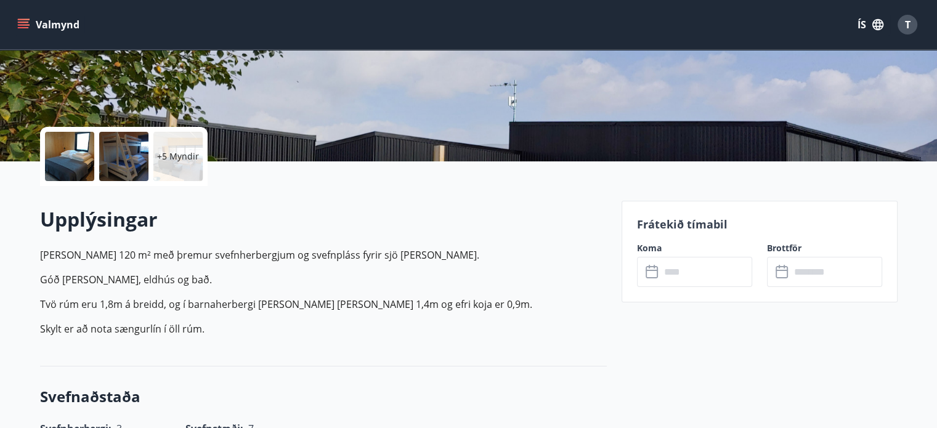
click at [168, 157] on p "+5 Myndir" at bounding box center [178, 156] width 42 height 12
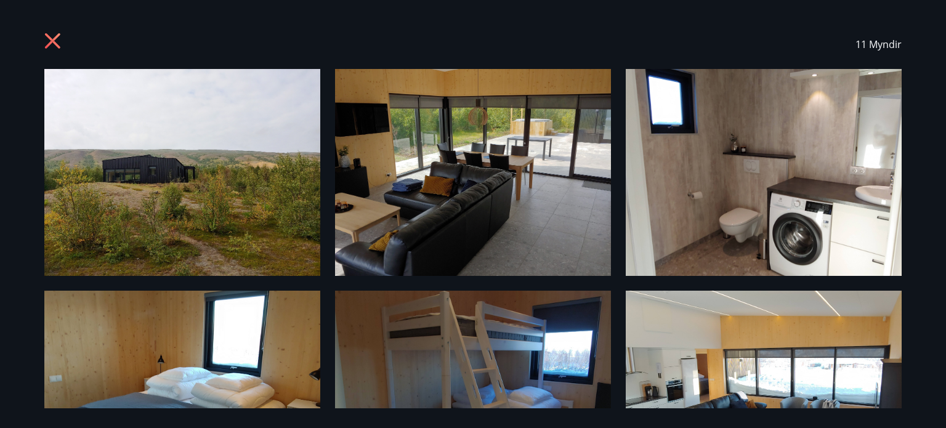
click at [265, 192] on img at bounding box center [182, 172] width 276 height 207
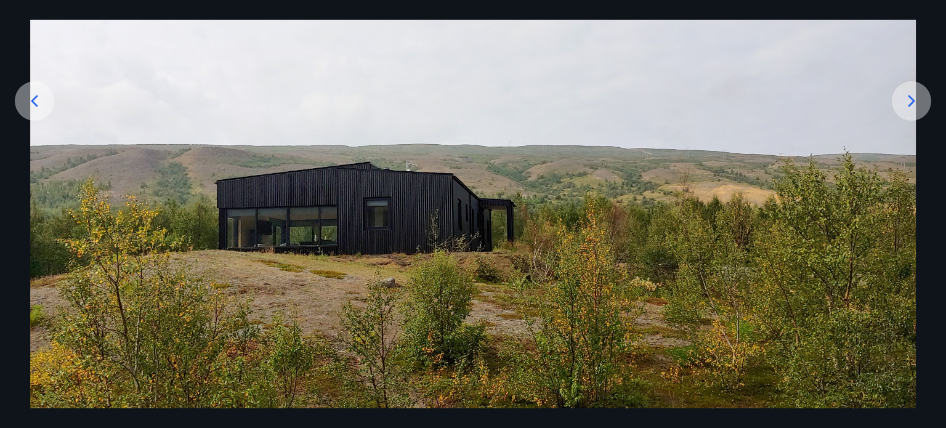
scroll to position [181, 0]
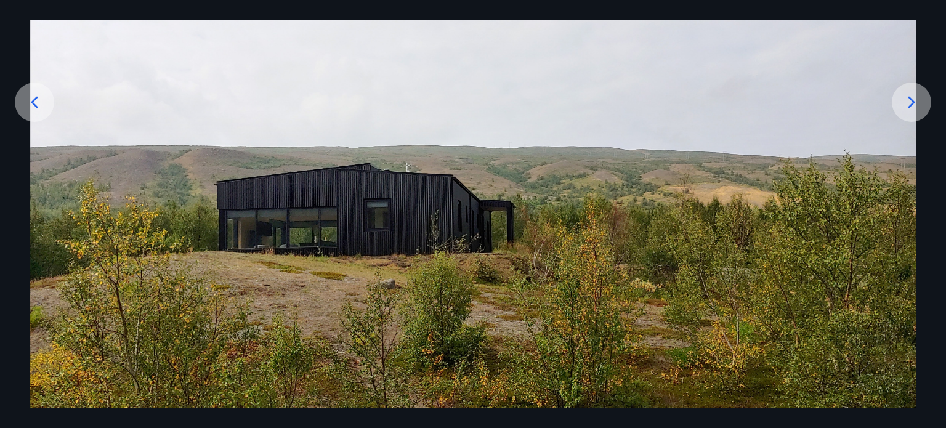
click at [914, 105] on icon at bounding box center [912, 102] width 20 height 20
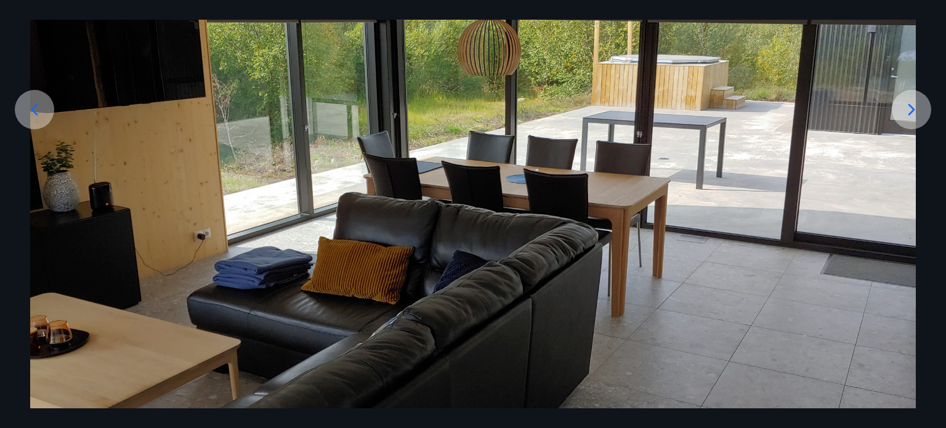
scroll to position [172, 0]
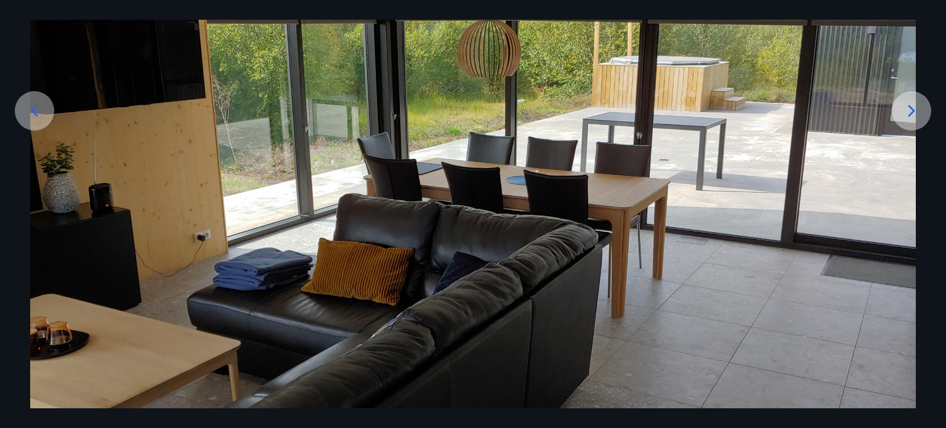
click at [914, 105] on icon at bounding box center [912, 111] width 20 height 20
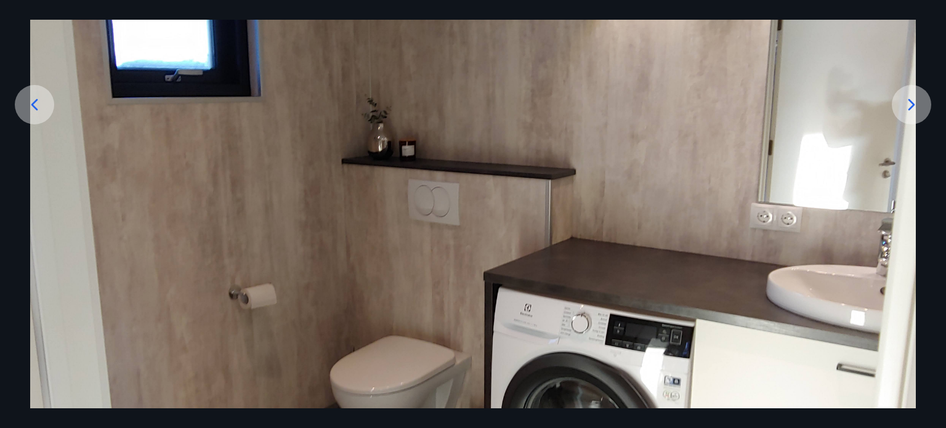
scroll to position [176, 0]
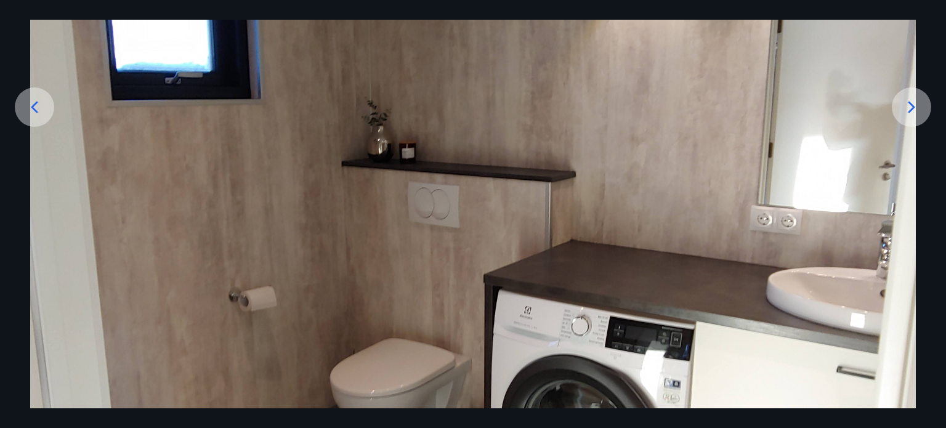
click at [914, 105] on icon at bounding box center [912, 107] width 20 height 20
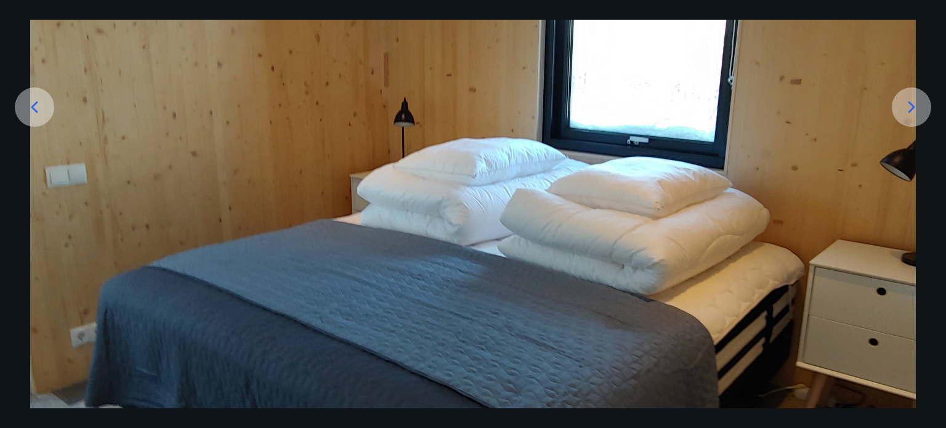
click at [914, 105] on icon at bounding box center [912, 107] width 20 height 20
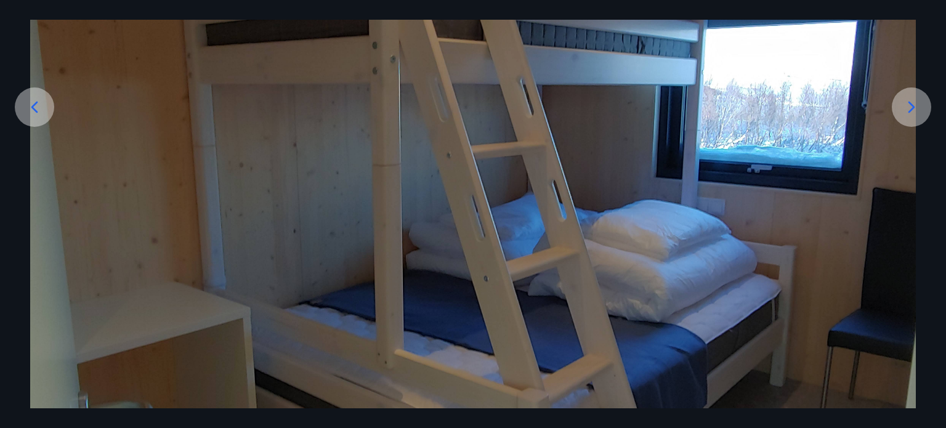
click at [914, 105] on icon at bounding box center [912, 107] width 20 height 20
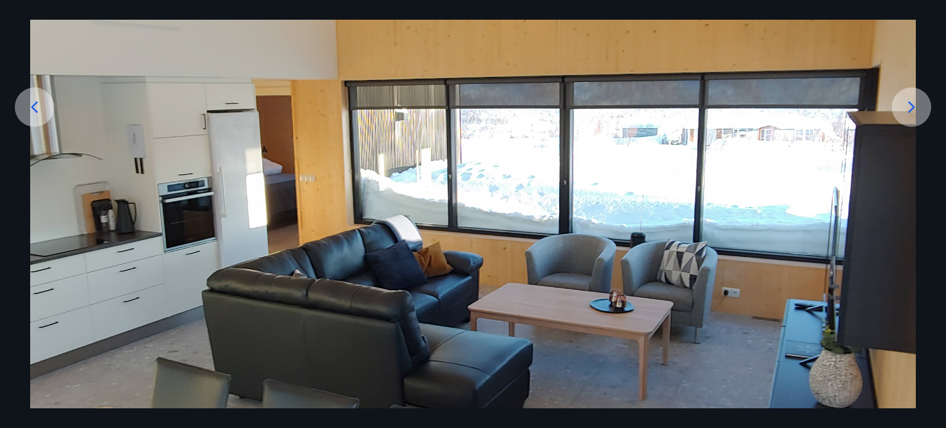
click at [914, 105] on icon at bounding box center [912, 107] width 20 height 20
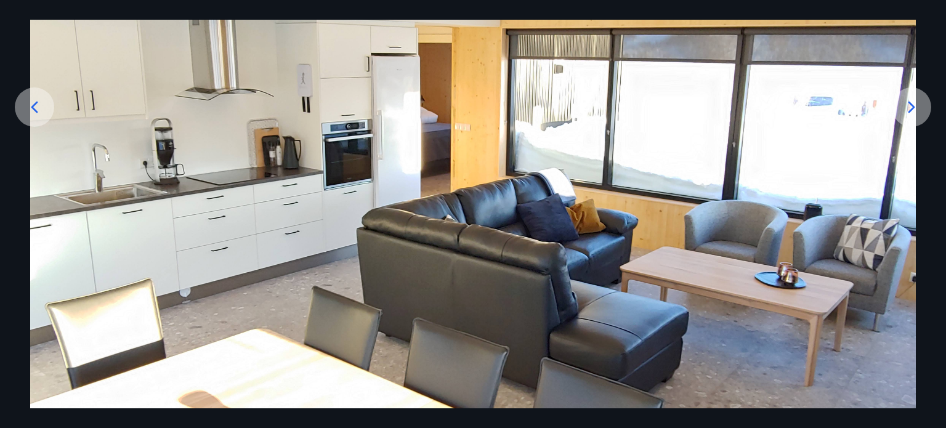
click at [914, 105] on icon at bounding box center [912, 107] width 20 height 20
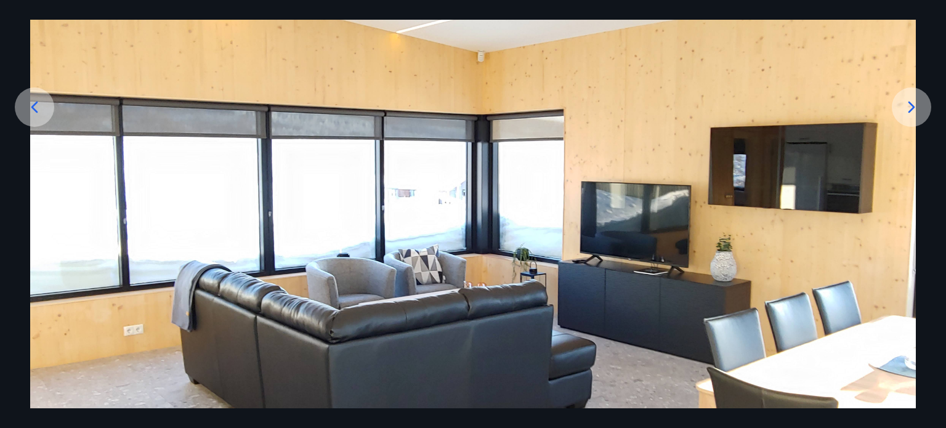
click at [914, 105] on icon at bounding box center [912, 107] width 20 height 20
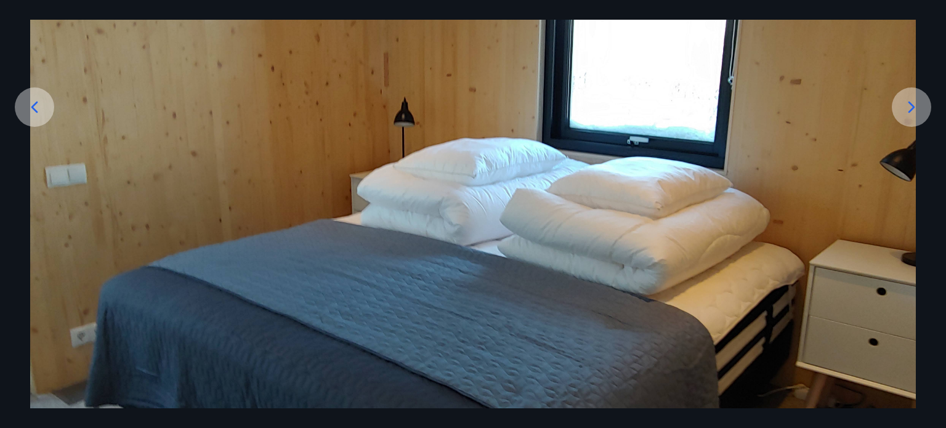
click at [914, 105] on icon at bounding box center [912, 107] width 20 height 20
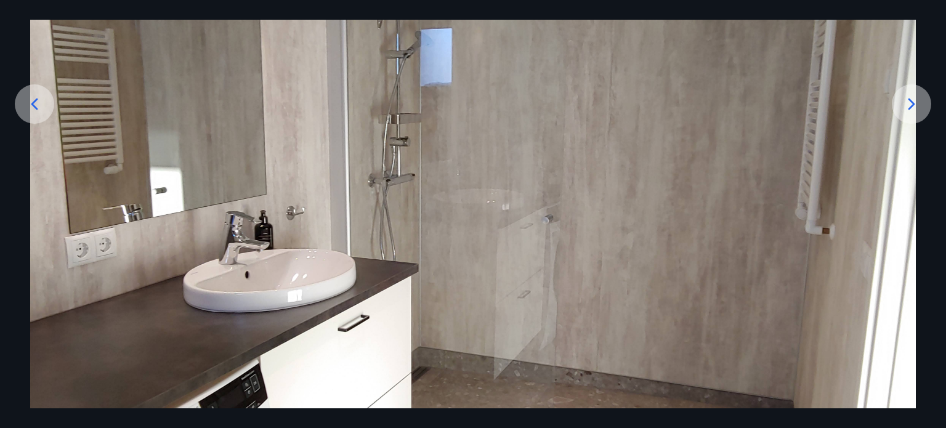
scroll to position [182, 0]
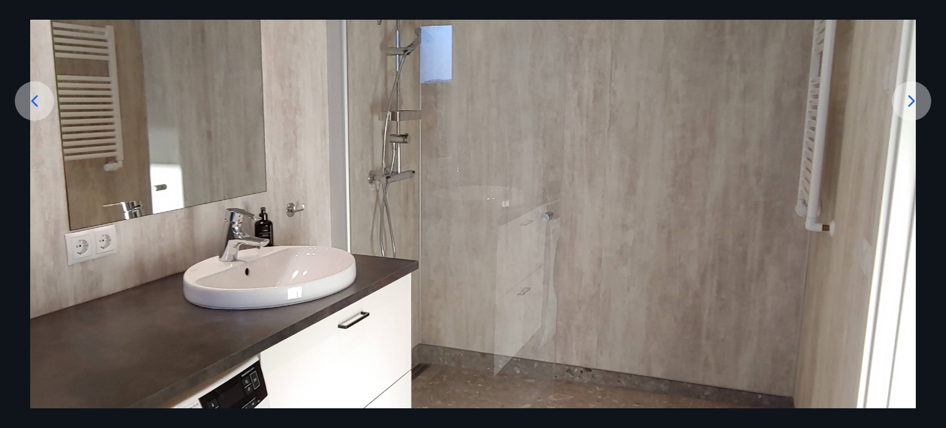
click at [22, 100] on div at bounding box center [34, 100] width 39 height 39
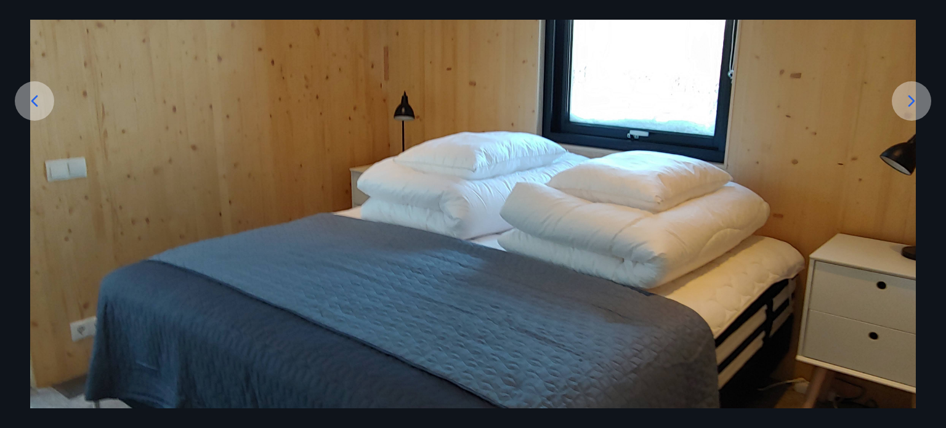
click at [22, 100] on div at bounding box center [34, 100] width 39 height 39
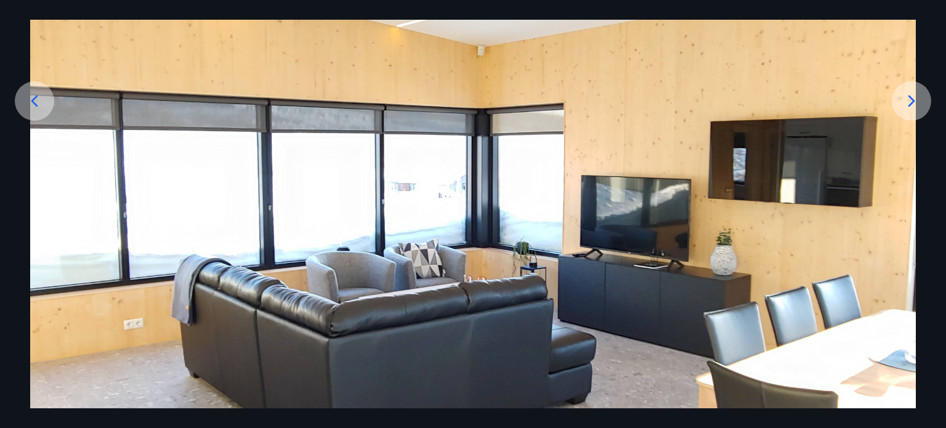
click at [22, 100] on div at bounding box center [34, 100] width 39 height 39
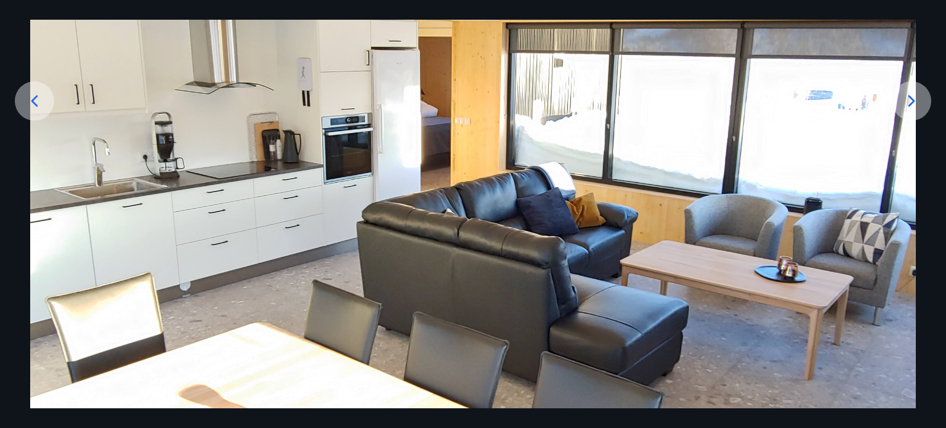
click at [919, 103] on icon at bounding box center [912, 101] width 20 height 20
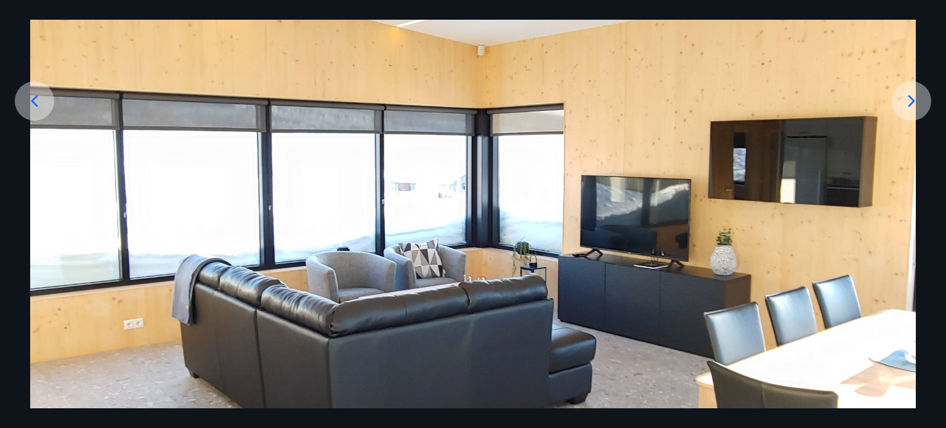
click at [919, 103] on icon at bounding box center [912, 101] width 20 height 20
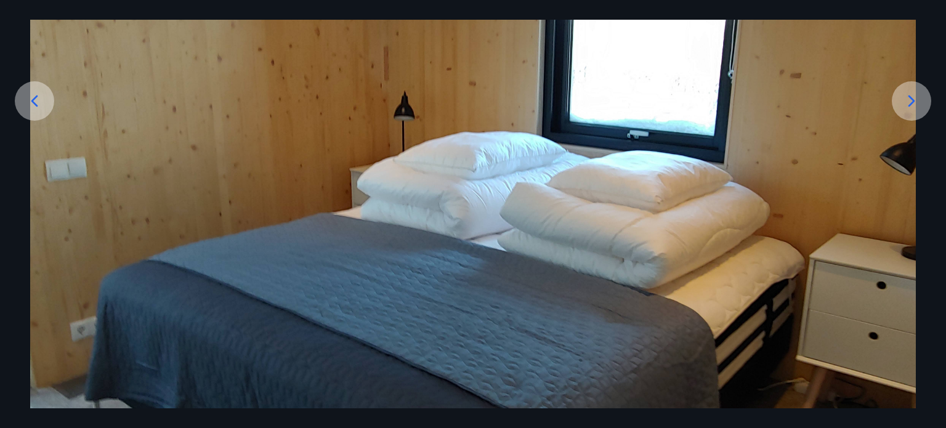
click at [919, 103] on icon at bounding box center [912, 101] width 20 height 20
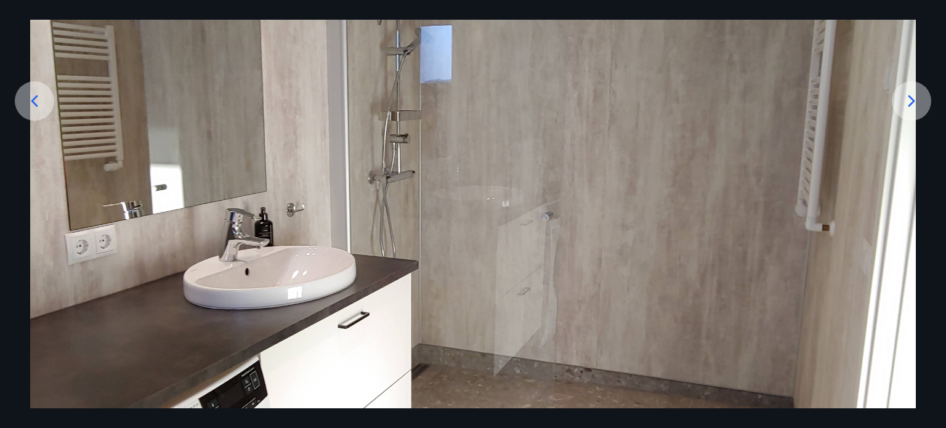
click at [919, 103] on icon at bounding box center [912, 101] width 20 height 20
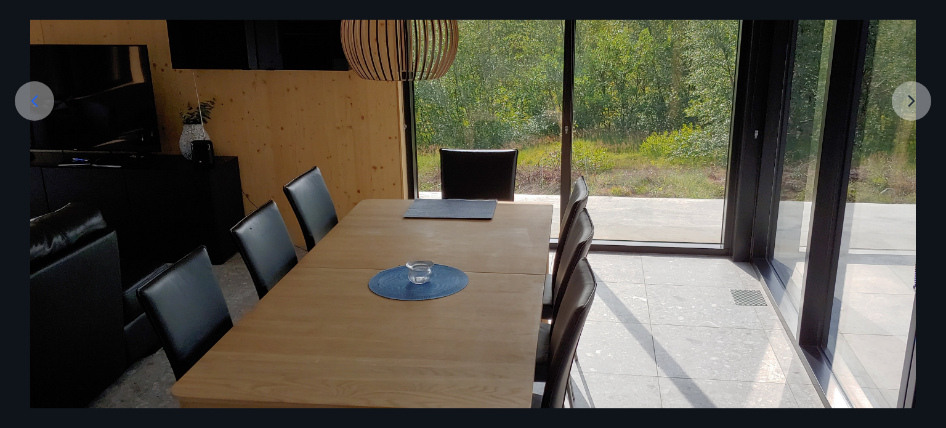
click at [919, 103] on div at bounding box center [473, 219] width 946 height 665
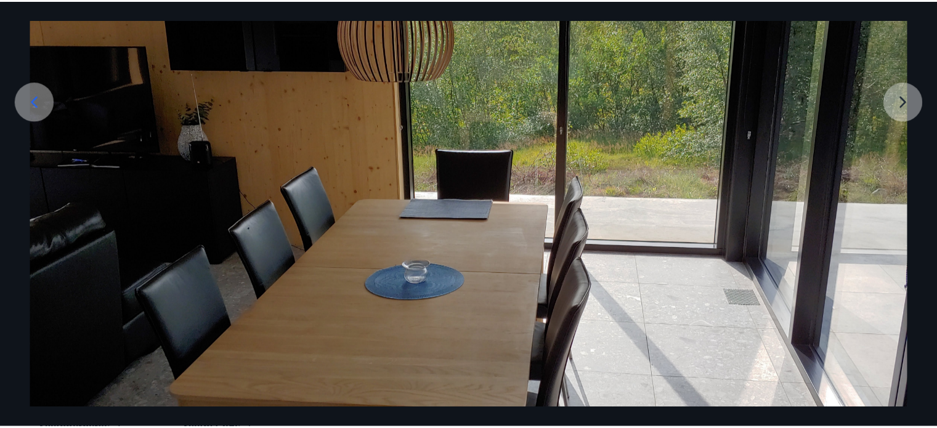
scroll to position [0, 0]
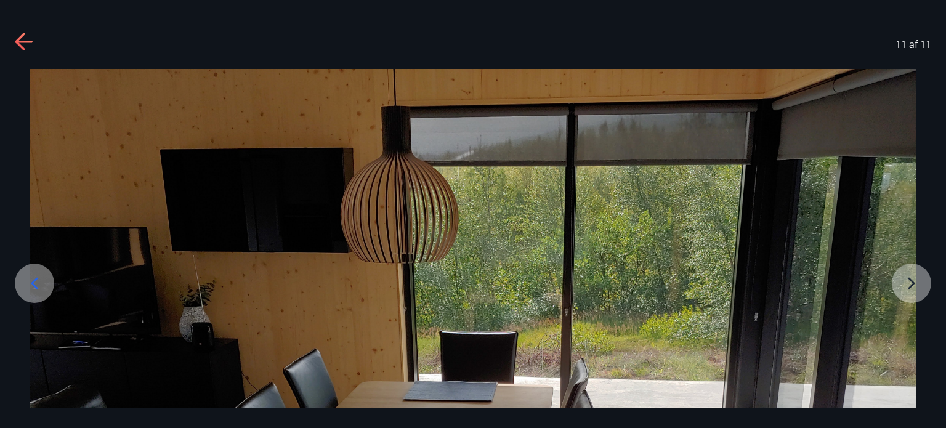
click at [22, 36] on icon at bounding box center [25, 43] width 20 height 20
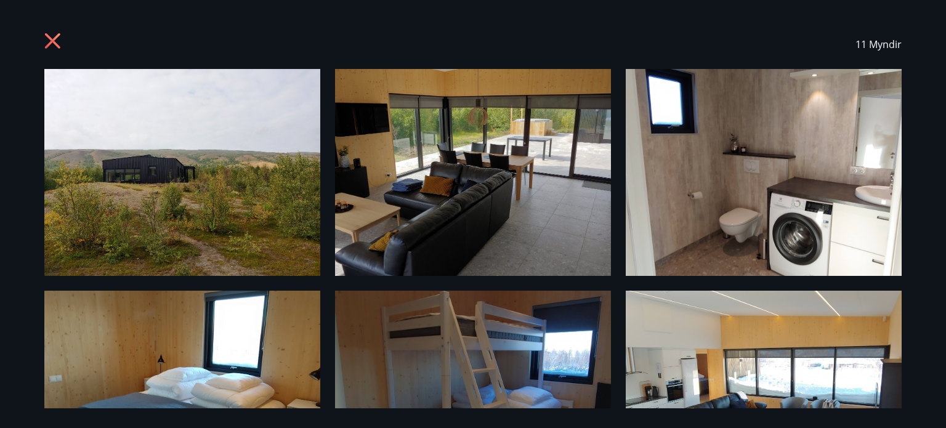
click at [57, 39] on icon at bounding box center [54, 43] width 20 height 20
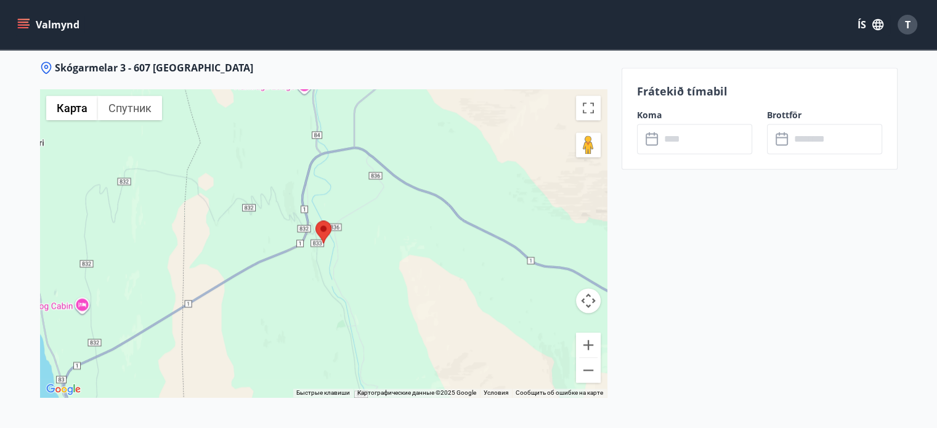
scroll to position [1684, 0]
click at [582, 369] on button "Уменьшить" at bounding box center [588, 369] width 25 height 25
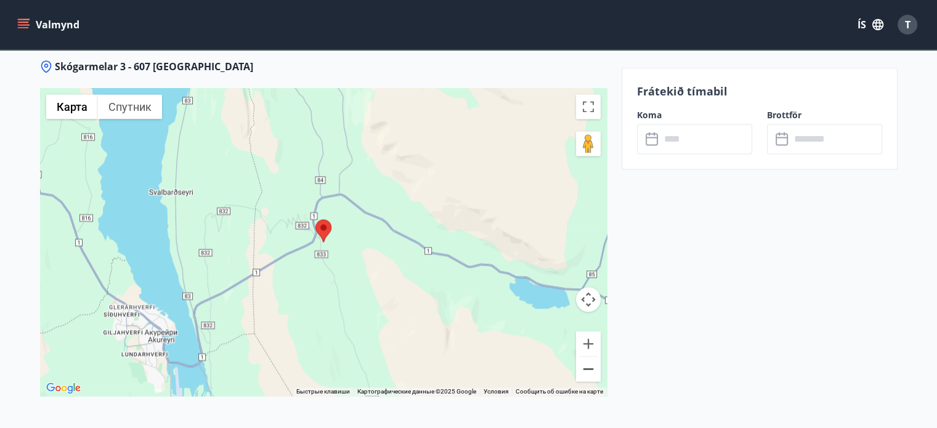
click at [582, 369] on button "Уменьшить" at bounding box center [588, 369] width 25 height 25
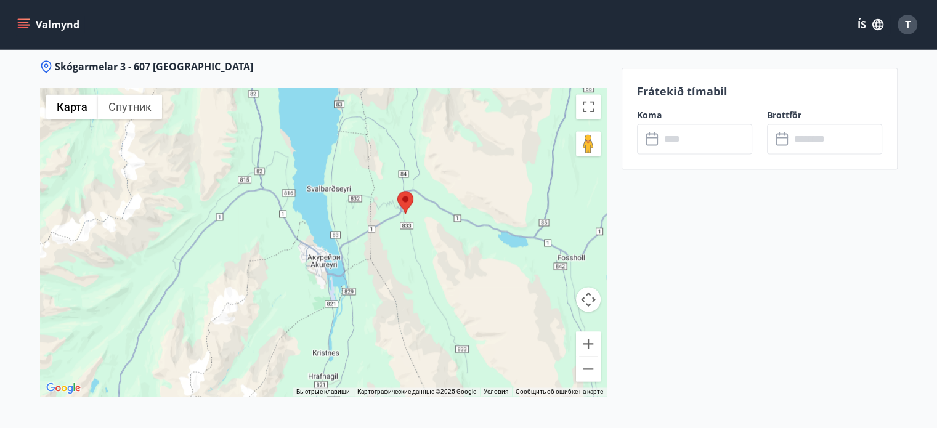
drag, startPoint x: 306, startPoint y: 230, endPoint x: 389, endPoint y: 195, distance: 90.3
click at [389, 195] on div at bounding box center [323, 242] width 567 height 308
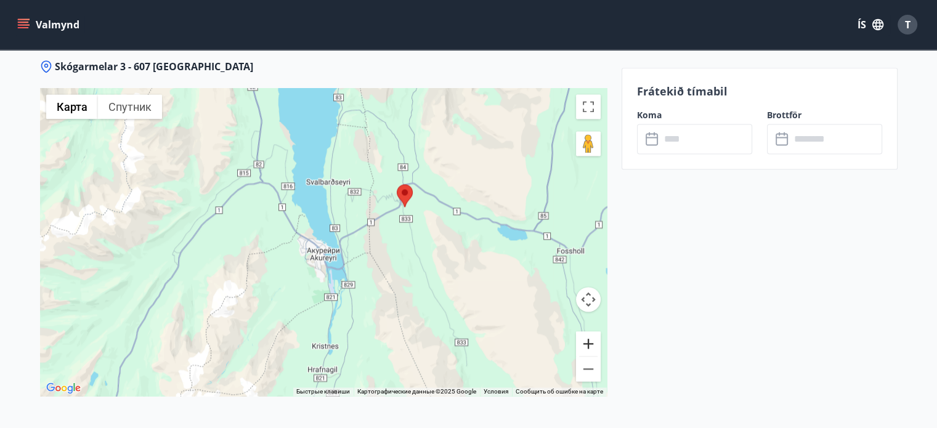
click at [587, 343] on button "Увеличить" at bounding box center [588, 343] width 25 height 25
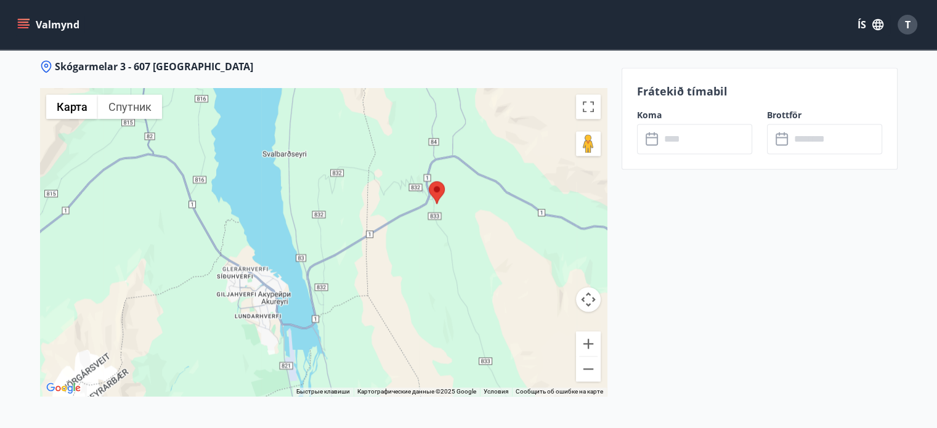
drag, startPoint x: 457, startPoint y: 314, endPoint x: 404, endPoint y: 347, distance: 62.6
click at [404, 347] on div at bounding box center [323, 242] width 567 height 308
click at [590, 342] on button "Увеличить" at bounding box center [588, 343] width 25 height 25
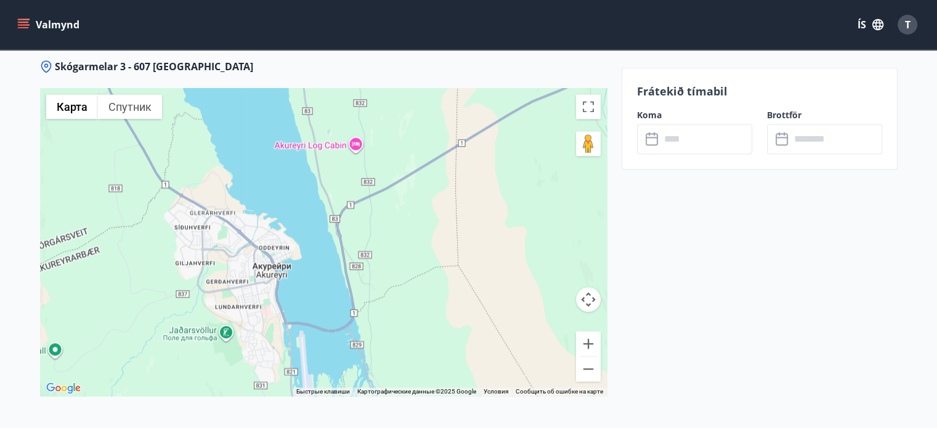
drag, startPoint x: 394, startPoint y: 325, endPoint x: 442, endPoint y: 241, distance: 96.6
click at [442, 241] on div at bounding box center [323, 242] width 567 height 308
click at [584, 372] on button "Уменьшить" at bounding box center [588, 369] width 25 height 25
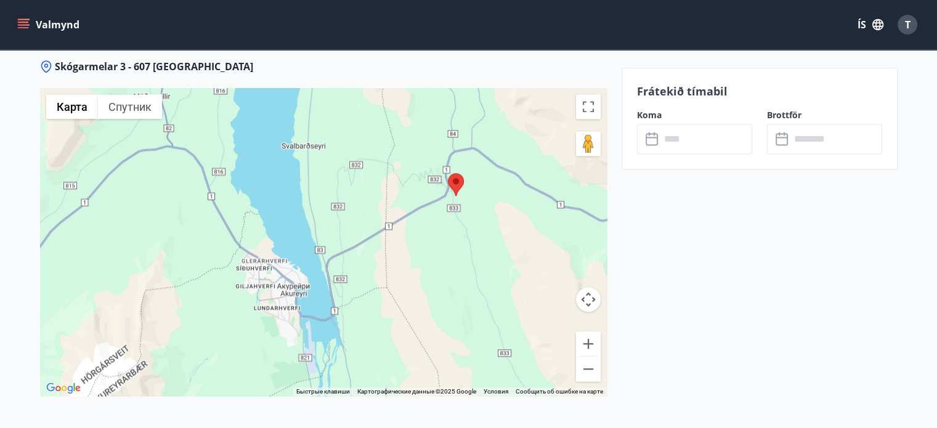
drag, startPoint x: 499, startPoint y: 312, endPoint x: 495, endPoint y: 348, distance: 35.9
click at [495, 348] on div at bounding box center [323, 242] width 567 height 308
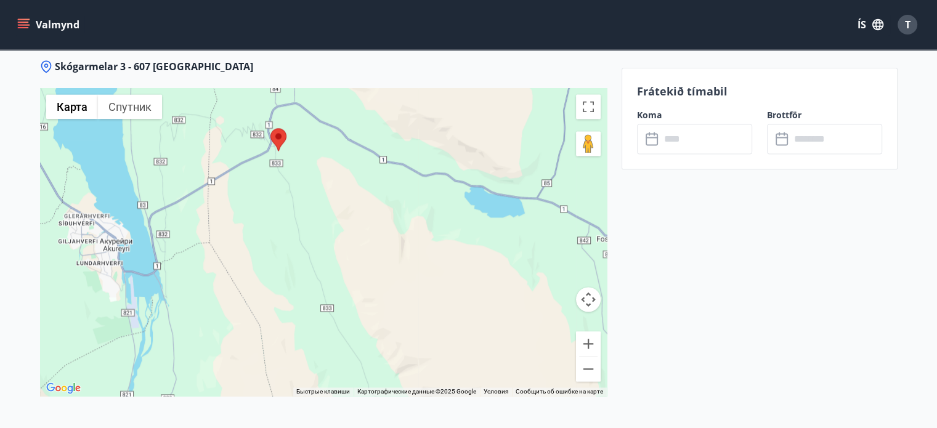
drag, startPoint x: 468, startPoint y: 269, endPoint x: 291, endPoint y: 249, distance: 177.3
click at [291, 249] on div at bounding box center [323, 242] width 567 height 308
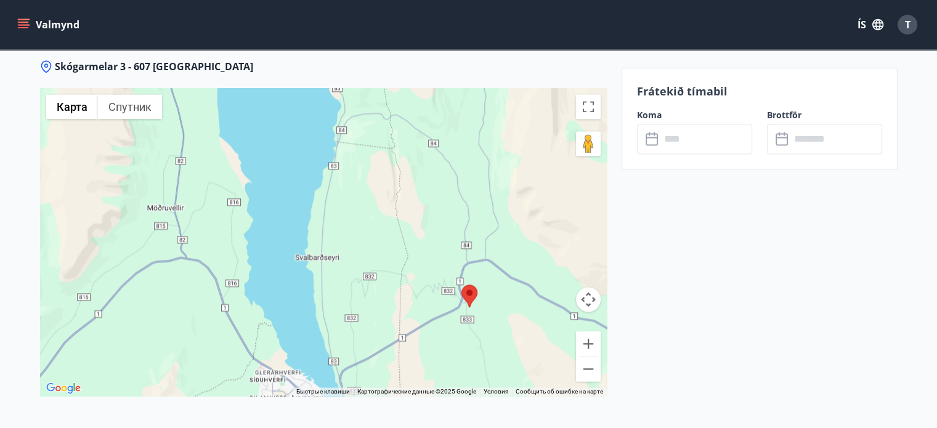
drag, startPoint x: 416, startPoint y: 261, endPoint x: 608, endPoint y: 390, distance: 231.1
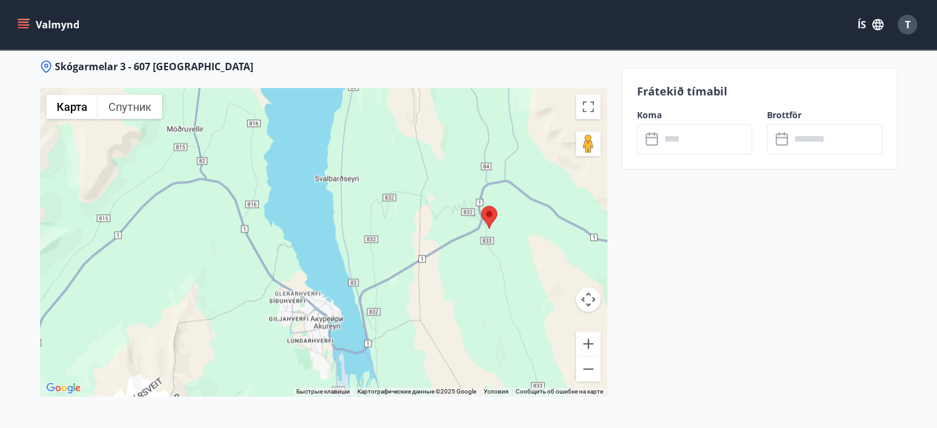
drag, startPoint x: 484, startPoint y: 254, endPoint x: 497, endPoint y: 169, distance: 85.4
click at [497, 169] on div at bounding box center [323, 242] width 567 height 308
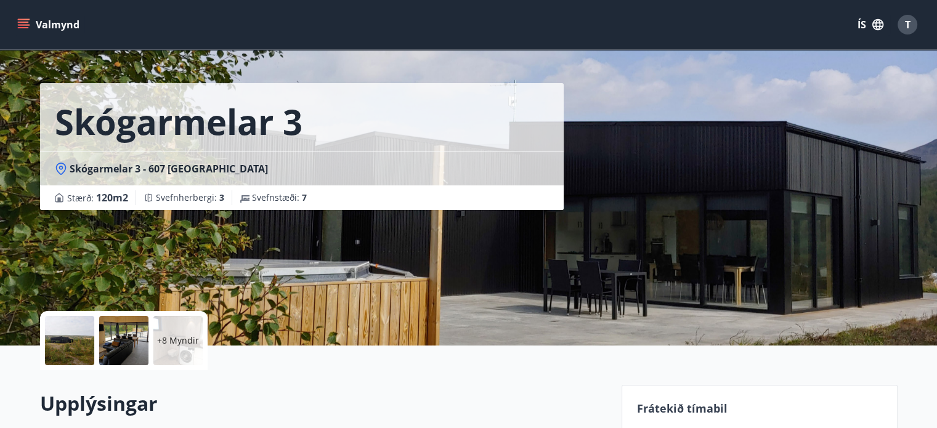
scroll to position [0, 0]
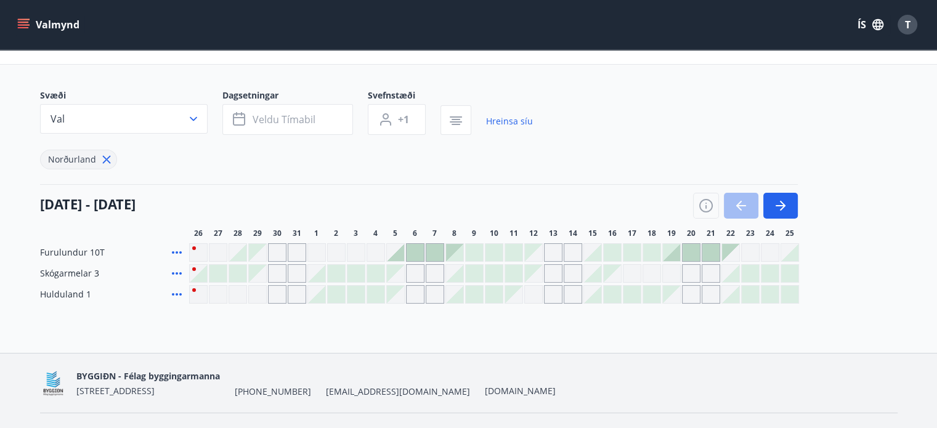
scroll to position [81, 0]
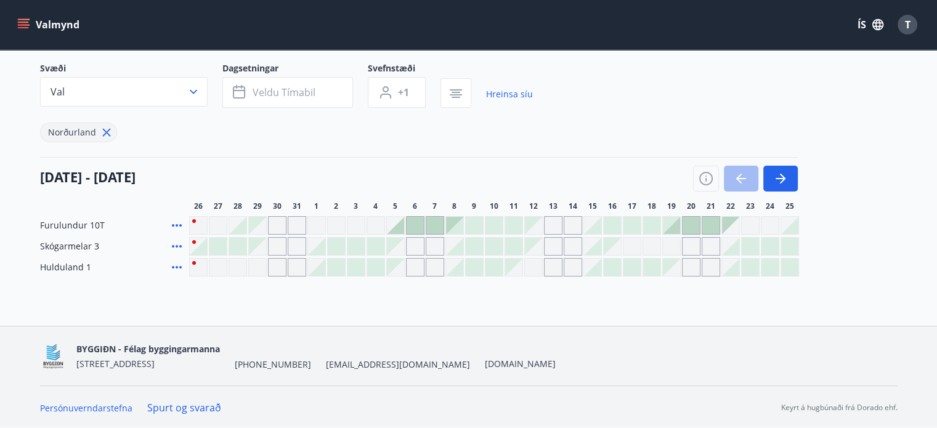
click at [471, 240] on div at bounding box center [474, 246] width 17 height 17
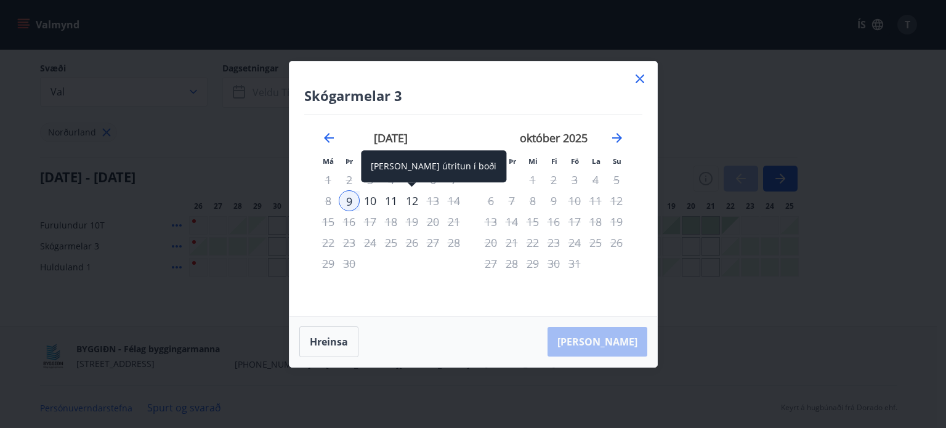
click at [410, 201] on div "12" at bounding box center [412, 200] width 21 height 21
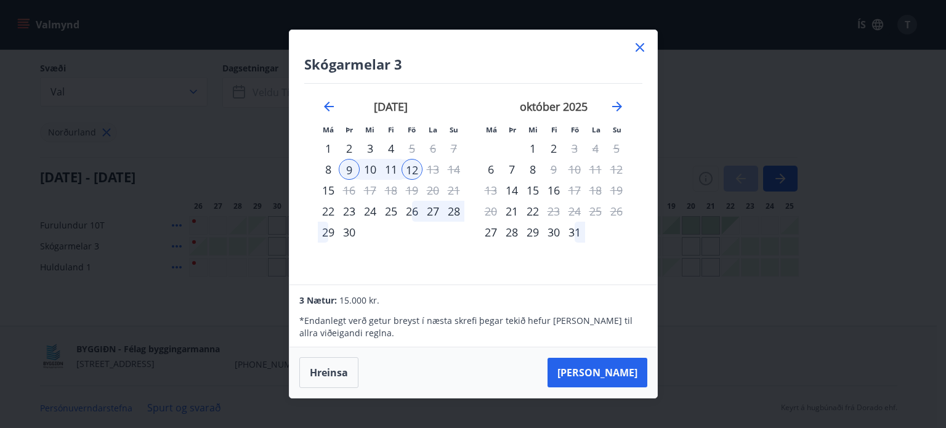
click at [709, 238] on div "Skógarmelar 3 Má Þr Mi Fi Fö La Su Má Þr Mi Fi Fö La Su [DATE] 1 2 3 4 5 6 7 8 …" at bounding box center [473, 214] width 946 height 428
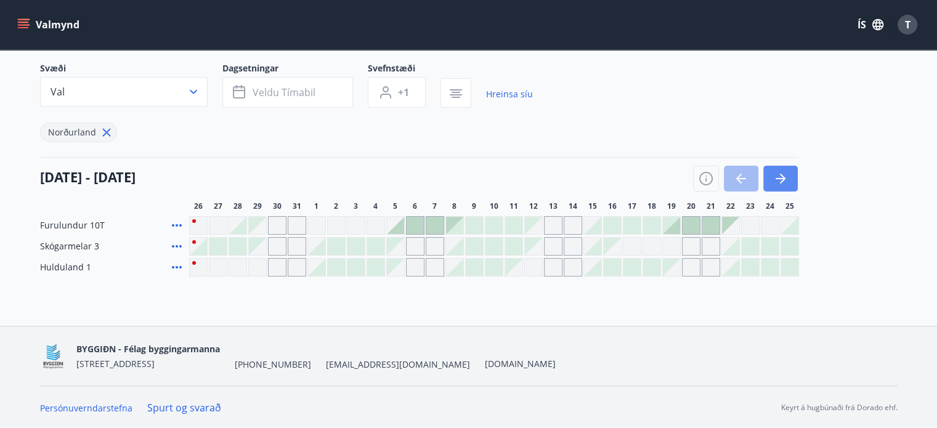
click at [786, 174] on icon "button" at bounding box center [780, 178] width 15 height 15
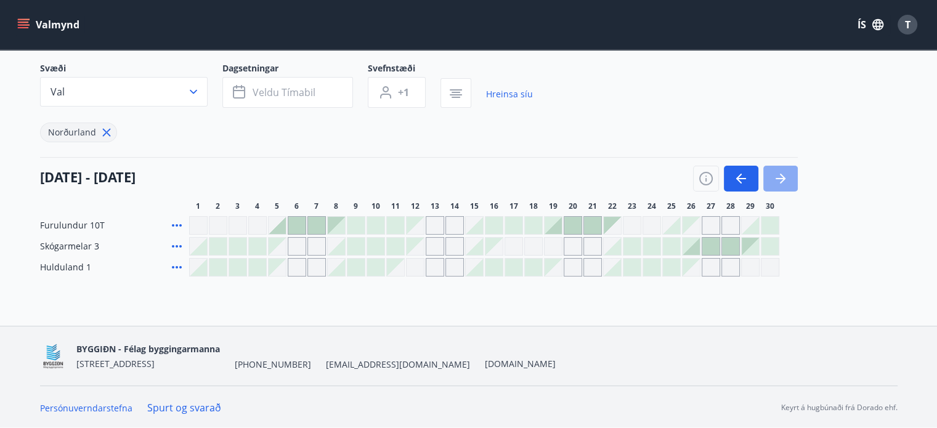
click at [786, 174] on icon "button" at bounding box center [780, 178] width 15 height 15
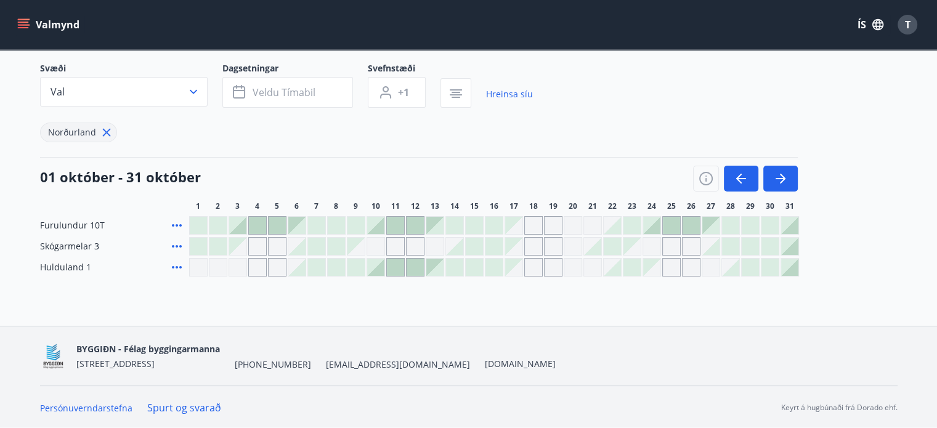
click at [389, 222] on div at bounding box center [395, 225] width 17 height 17
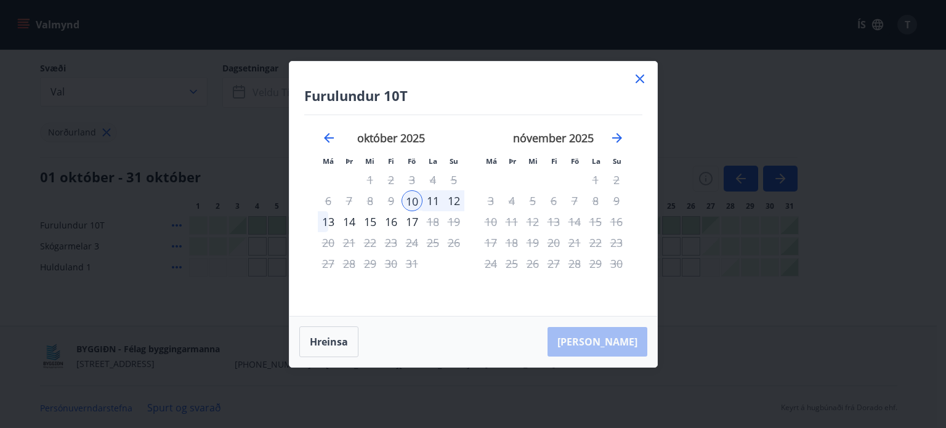
click at [456, 202] on div "12" at bounding box center [453, 200] width 21 height 21
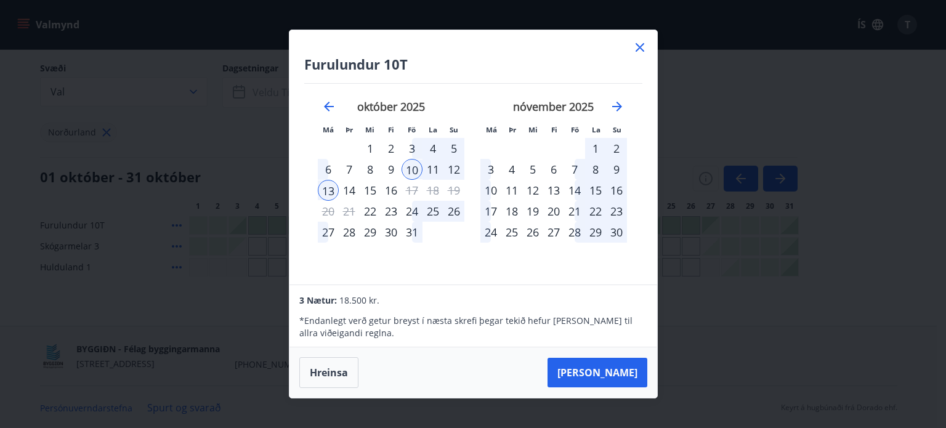
click at [450, 169] on div "12" at bounding box center [453, 169] width 21 height 21
click at [419, 173] on div "10" at bounding box center [412, 169] width 21 height 21
click at [636, 191] on div "[DATE] 1 2 3 4 5 6 7 8 9 10 11 12 13 14 15 16 17 18 19 20 21 22 23 24 25 26 27 …" at bounding box center [636, 185] width 653 height 202
click at [702, 195] on div "Furulundur 10T Má Þr Mi Fi Fö La Su Má Þr Mi Fi Fö La Su [DATE] 1 2 3 4 5 6 7 8…" at bounding box center [473, 214] width 946 height 428
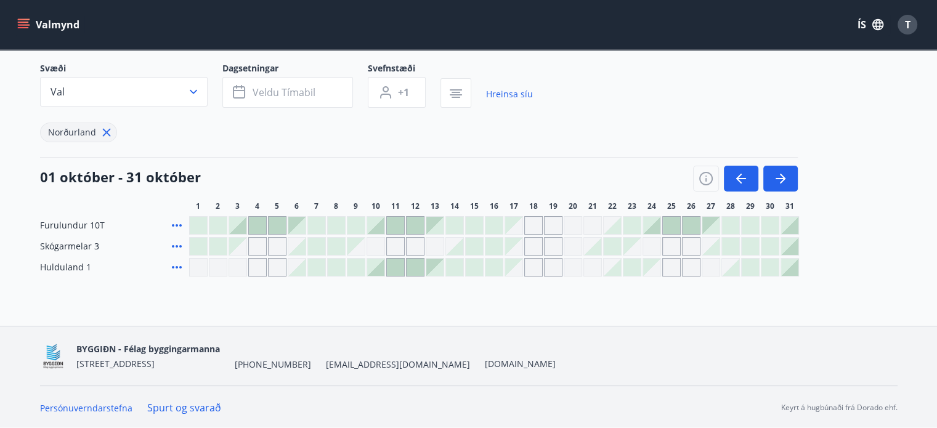
click at [453, 226] on div at bounding box center [454, 225] width 17 height 17
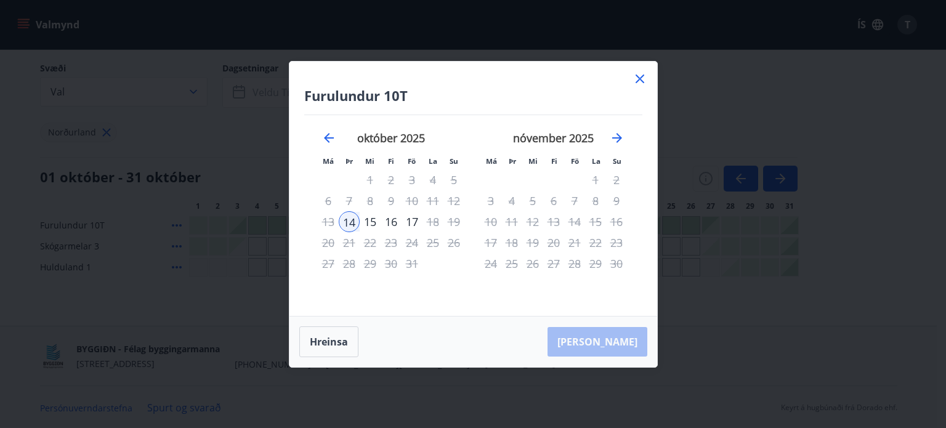
click at [393, 222] on div "16" at bounding box center [391, 221] width 21 height 21
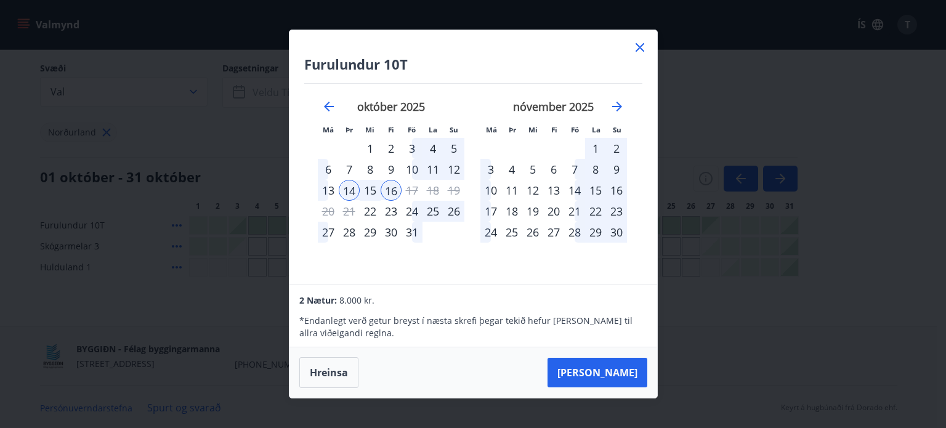
click at [722, 182] on div "Furulundur 10T Má Þr Mi Fi Fö La Su Má Þr Mi Fi Fö La Su [DATE] 1 2 3 4 5 6 7 8…" at bounding box center [473, 214] width 946 height 428
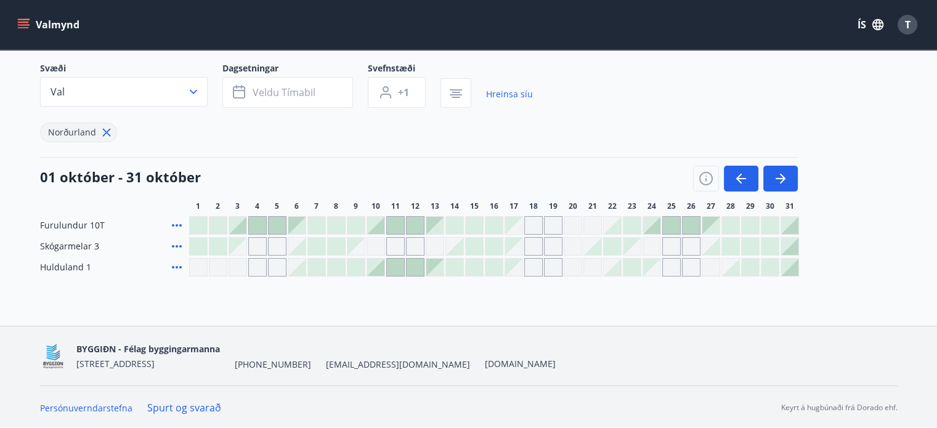
click at [312, 264] on div at bounding box center [316, 267] width 17 height 17
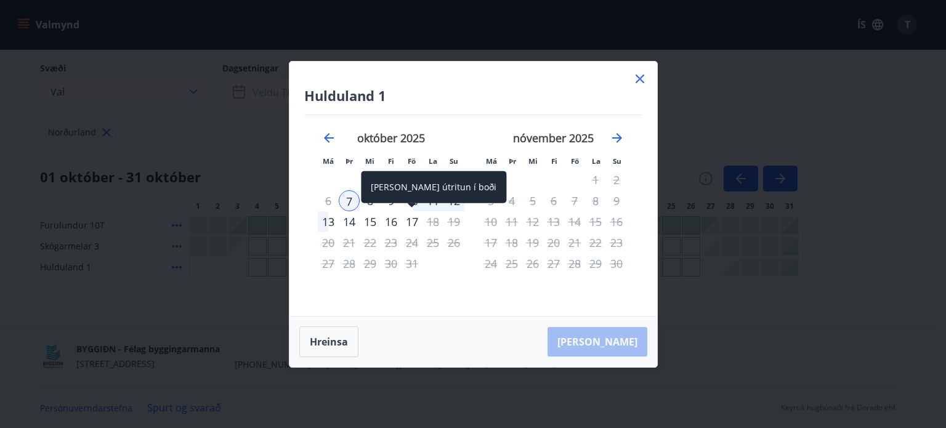
click at [405, 222] on div "17" at bounding box center [412, 221] width 21 height 21
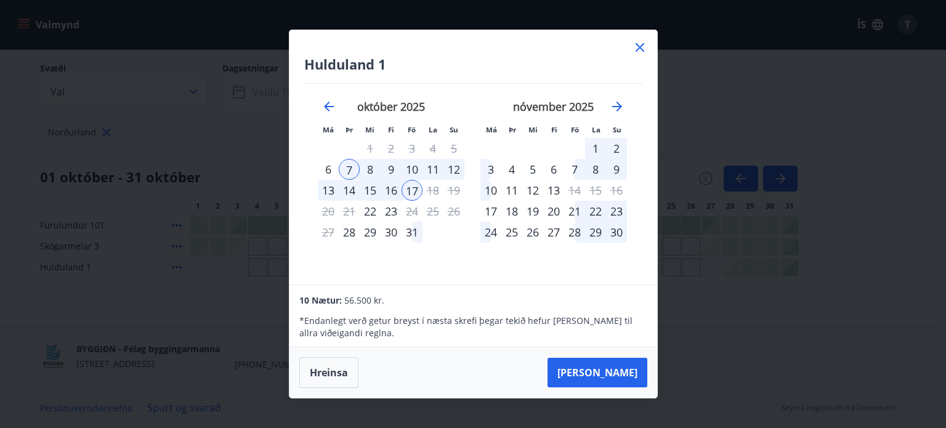
click at [678, 226] on div "Hulduland 1 Má Þr Mi Fi Fö La Su Má Þr Mi Fi Fö La Su [DATE] 1 2 3 4 5 6 7 8 9 …" at bounding box center [473, 214] width 946 height 428
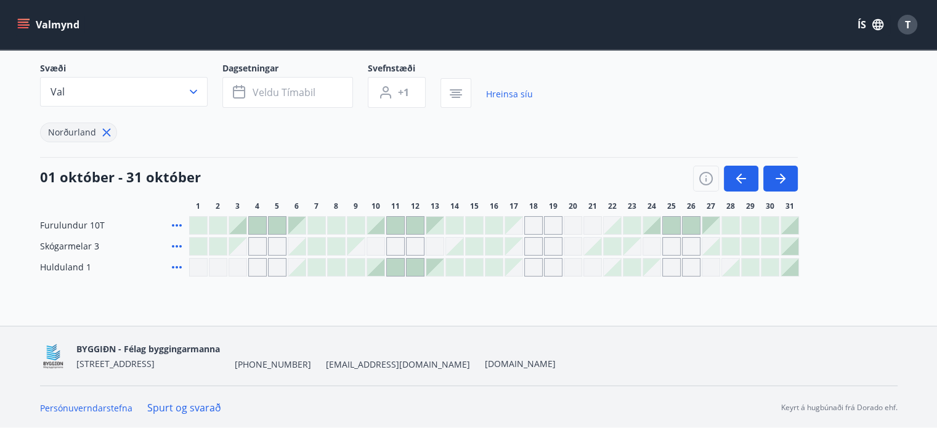
click at [574, 314] on div "Bókunardagatal Svæði Val Dagsetningar Veldu tímabil Svefnstæði +1 Hreinsa síu N…" at bounding box center [468, 147] width 937 height 358
click at [468, 221] on div at bounding box center [474, 225] width 17 height 17
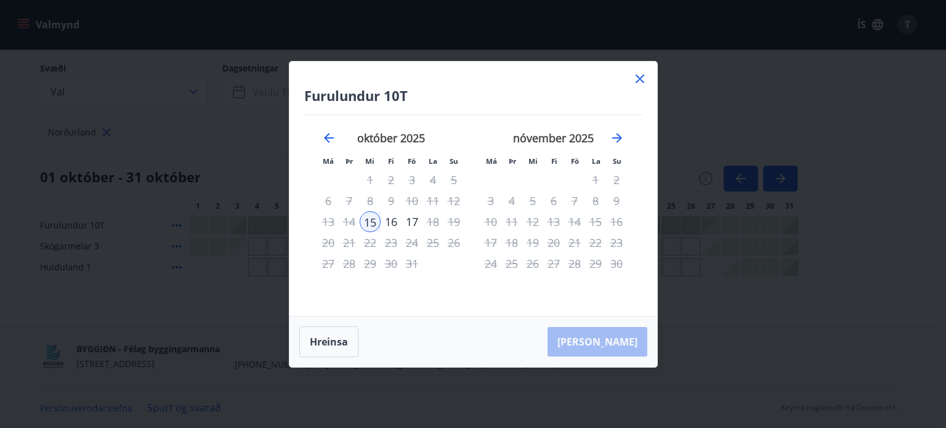
click at [850, 236] on div "Furulundur 10T Má Þr Mi Fi Fö La Su Má Þr Mi Fi Fö La Su [DATE] 1 2 3 4 5 6 7 8…" at bounding box center [473, 214] width 946 height 428
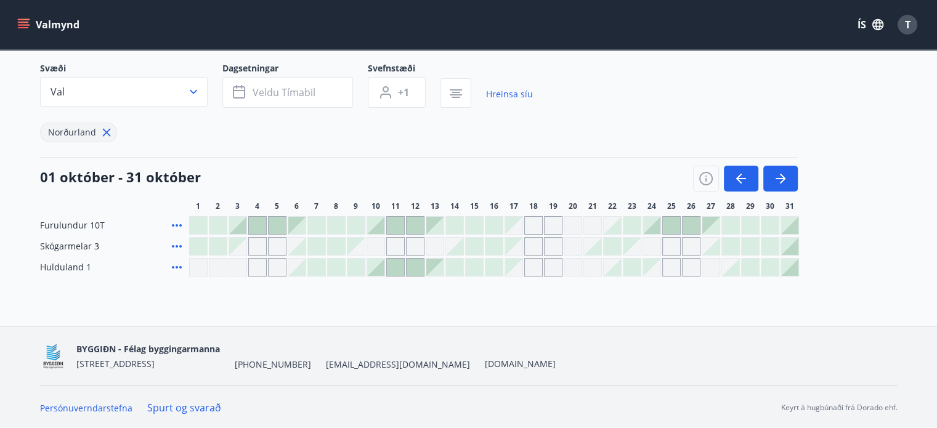
click at [472, 217] on div at bounding box center [474, 225] width 17 height 17
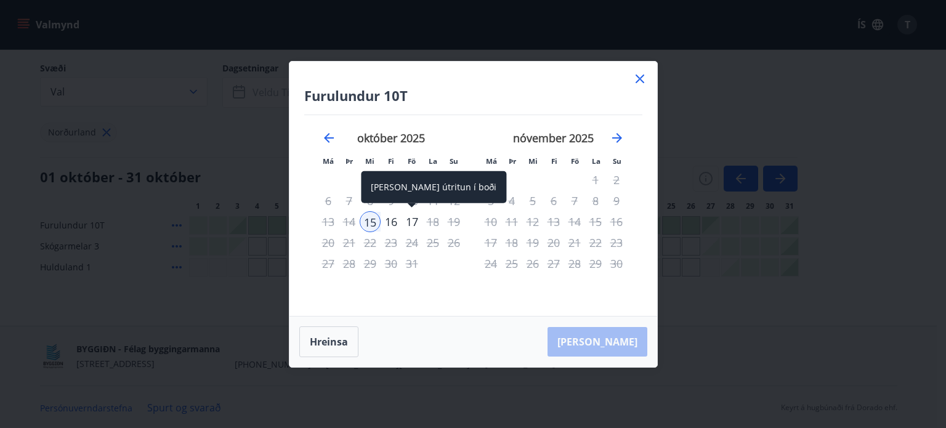
click at [414, 224] on div "17" at bounding box center [412, 221] width 21 height 21
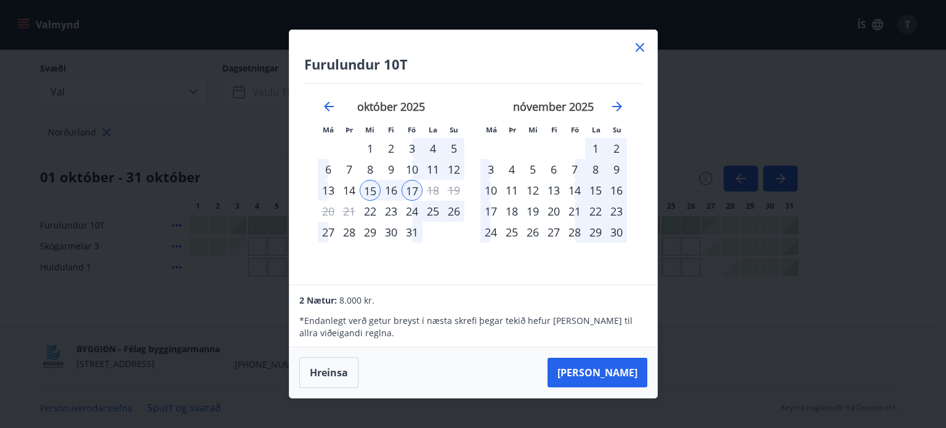
click at [771, 251] on div "Furulundur 10T Má Þr Mi Fi Fö La Su Má Þr Mi Fi Fö La Su [DATE] 1 2 3 4 5 6 7 8…" at bounding box center [473, 214] width 946 height 428
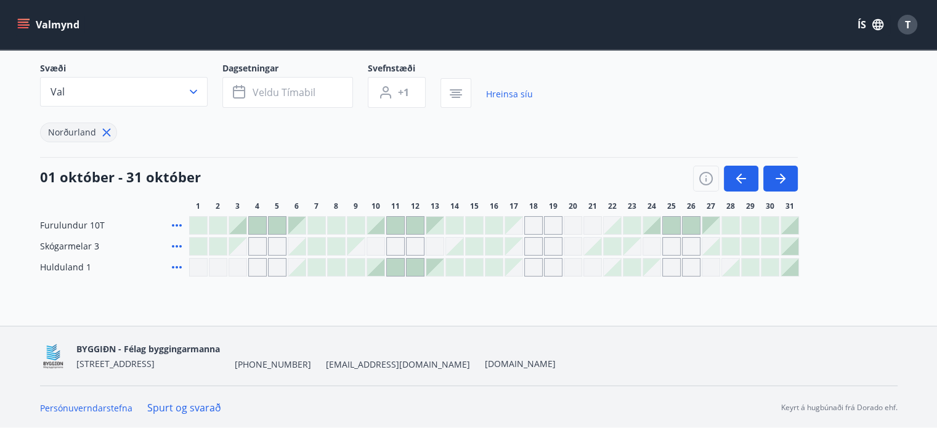
click at [172, 224] on icon at bounding box center [177, 225] width 10 height 2
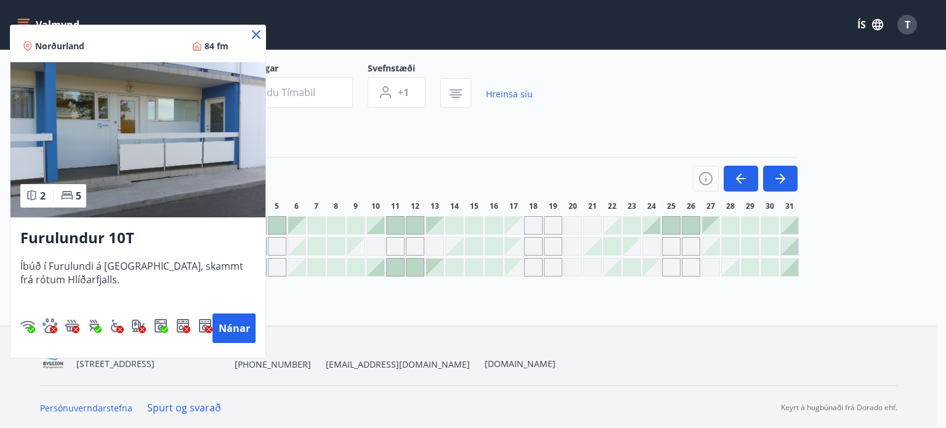
click at [384, 132] on div at bounding box center [473, 214] width 946 height 428
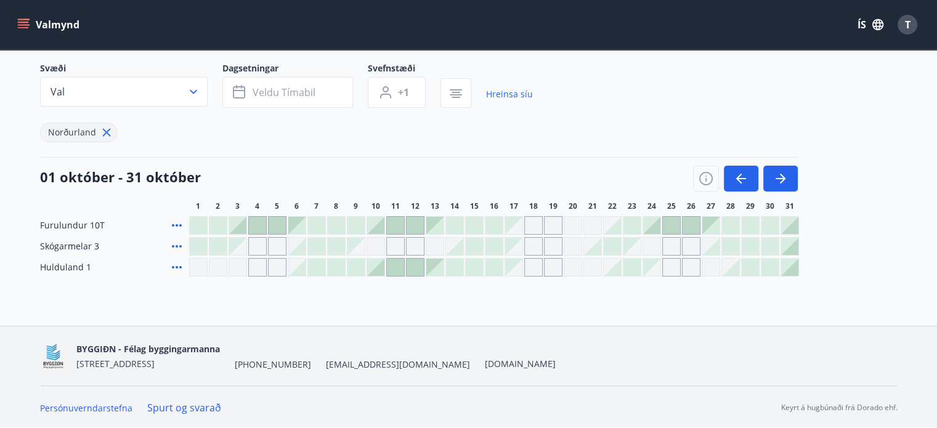
click at [174, 261] on icon at bounding box center [176, 267] width 15 height 15
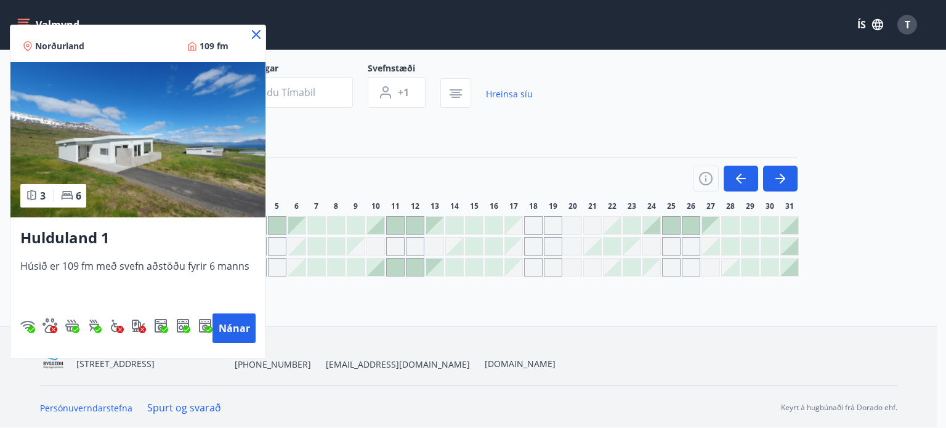
click at [310, 312] on div at bounding box center [473, 214] width 946 height 428
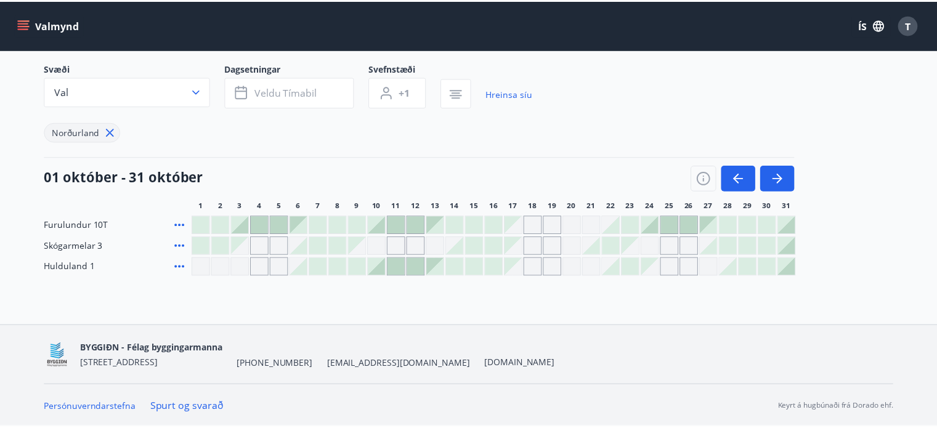
scroll to position [0, 0]
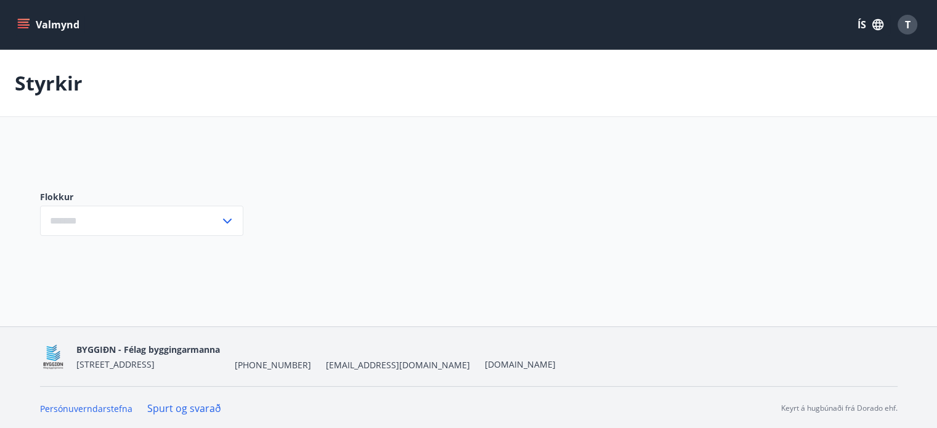
type input "***"
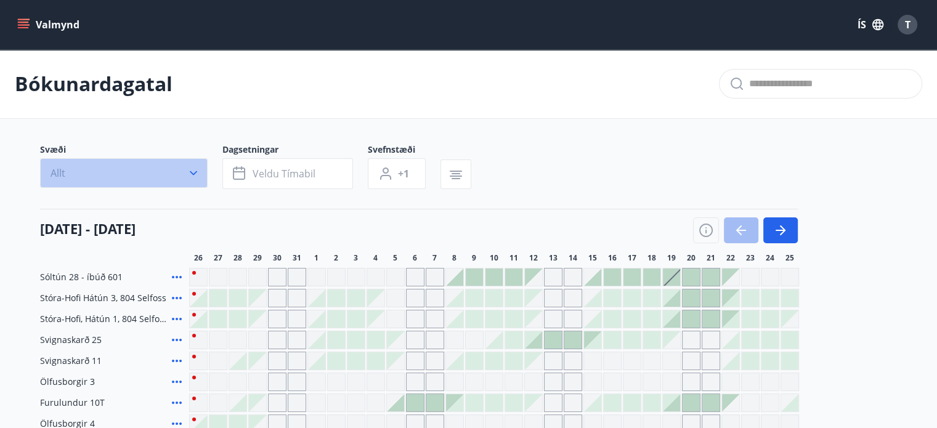
click at [125, 180] on button "Allt" at bounding box center [124, 173] width 168 height 30
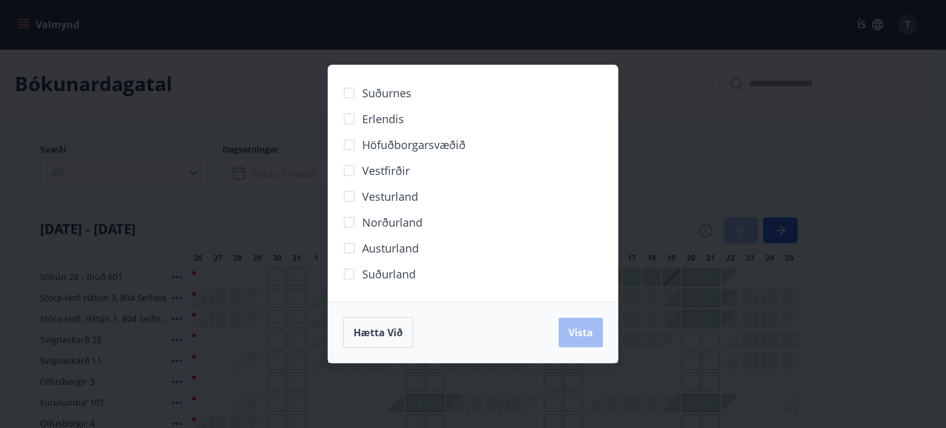
click at [394, 273] on span "Suðurland" at bounding box center [389, 274] width 54 height 16
click at [586, 339] on span "Vista" at bounding box center [581, 333] width 25 height 14
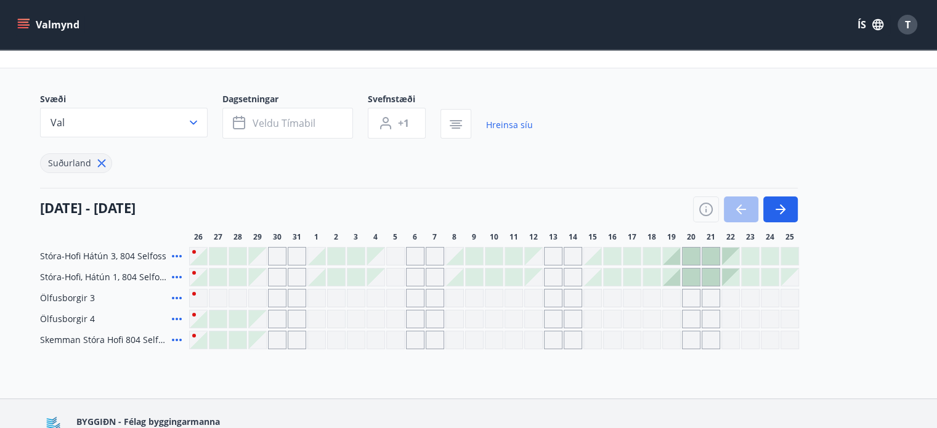
scroll to position [123, 0]
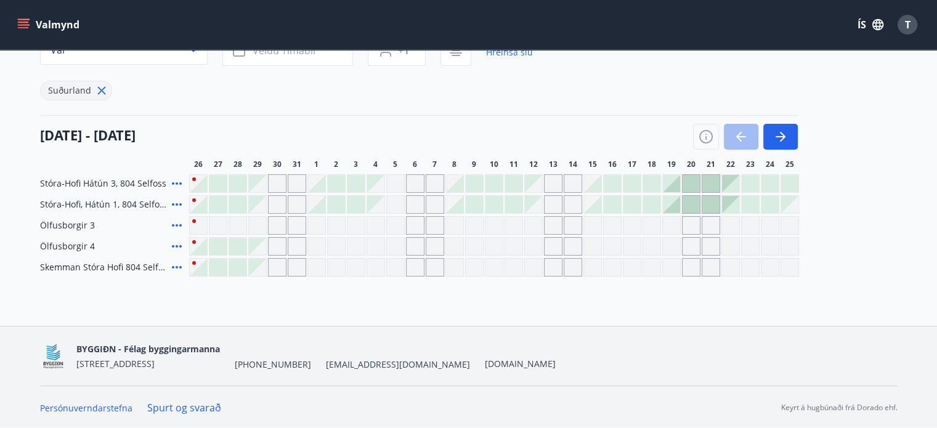
click at [176, 222] on icon at bounding box center [176, 225] width 15 height 15
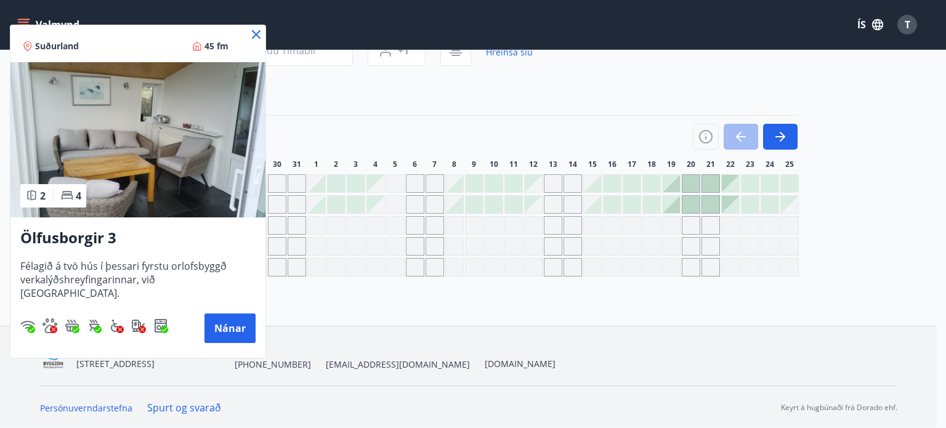
click at [355, 88] on div at bounding box center [473, 214] width 946 height 428
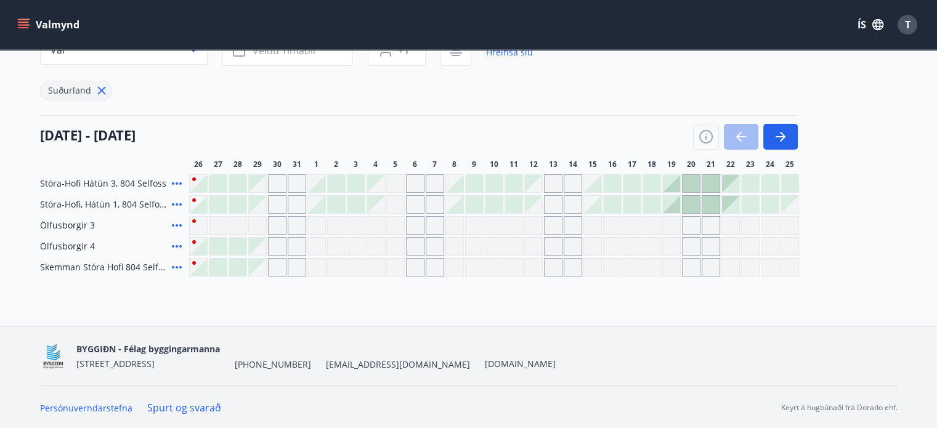
click at [96, 89] on icon at bounding box center [102, 91] width 14 height 14
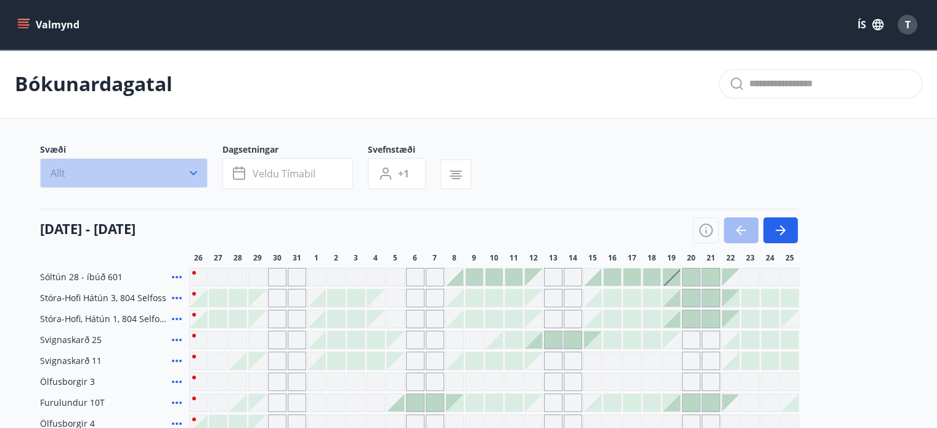
click at [131, 178] on button "Allt" at bounding box center [124, 173] width 168 height 30
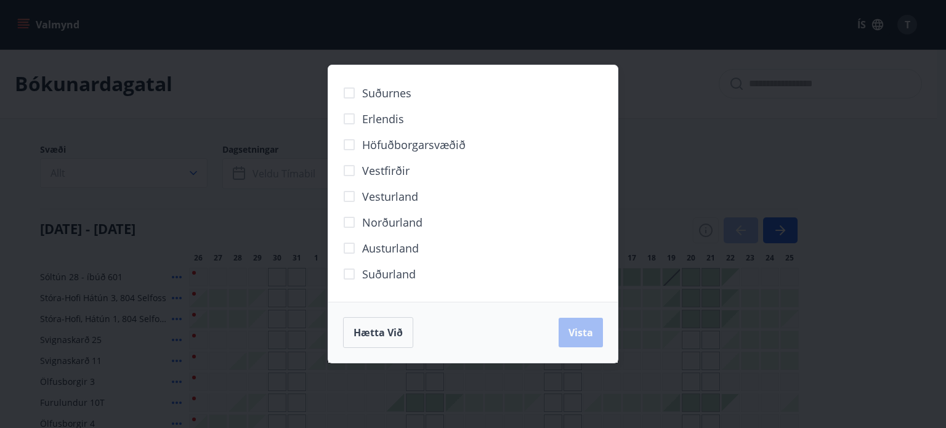
click at [399, 248] on span "Austurland" at bounding box center [390, 248] width 57 height 16
click at [573, 326] on span "Vista" at bounding box center [581, 333] width 25 height 14
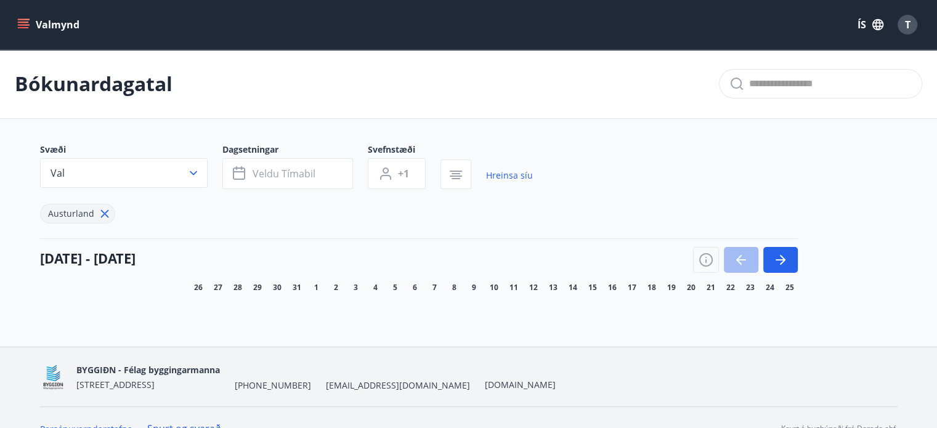
click at [26, 22] on icon "menu" at bounding box center [23, 22] width 11 height 1
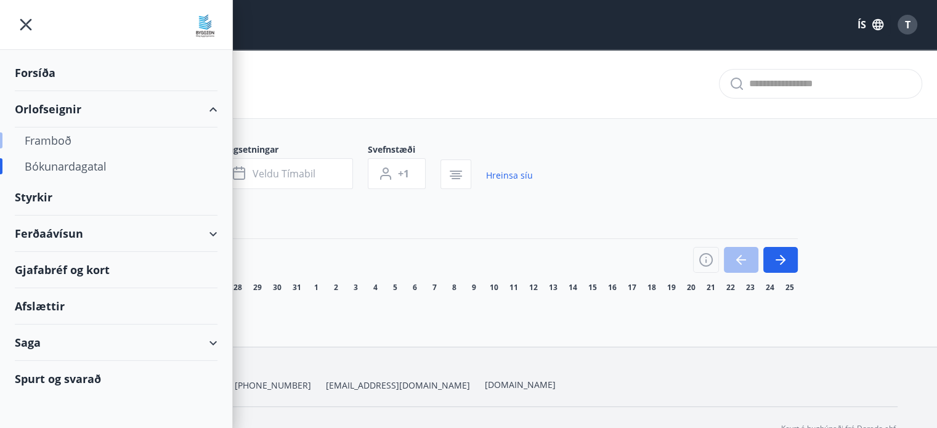
click at [56, 137] on div "Framboð" at bounding box center [116, 141] width 183 height 26
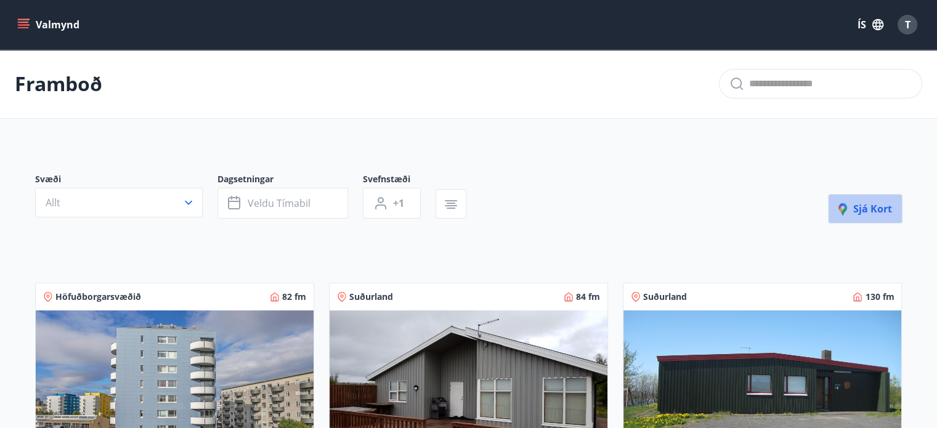
click at [881, 216] on button "Sjá kort" at bounding box center [865, 209] width 75 height 30
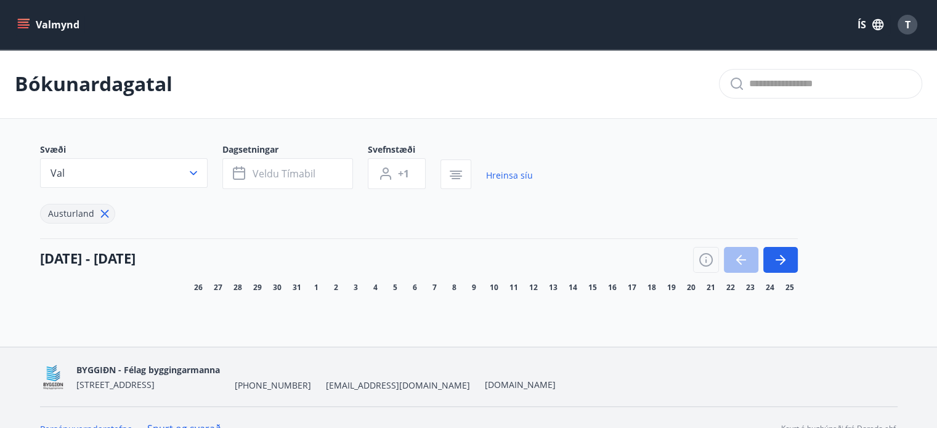
click at [103, 213] on icon at bounding box center [104, 214] width 2 height 2
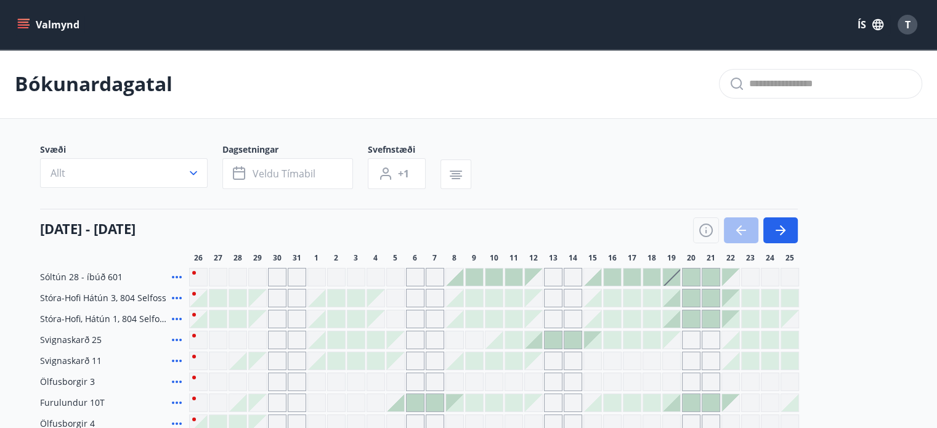
scroll to position [241, 0]
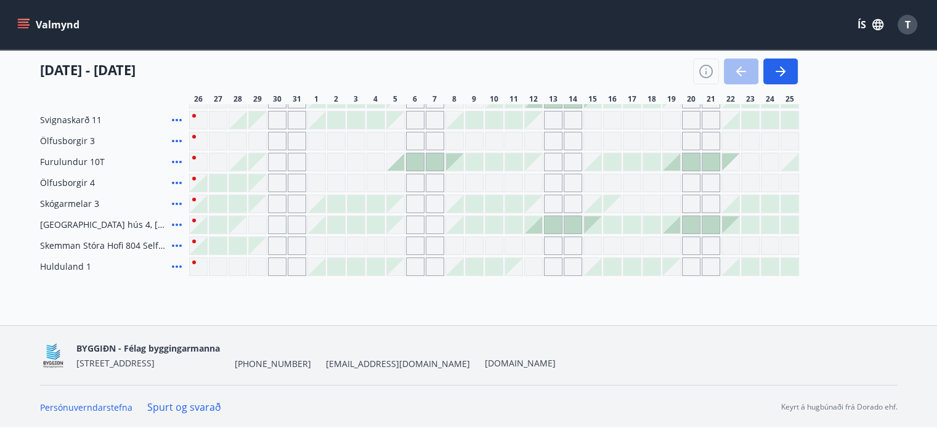
click at [354, 265] on div at bounding box center [355, 266] width 17 height 17
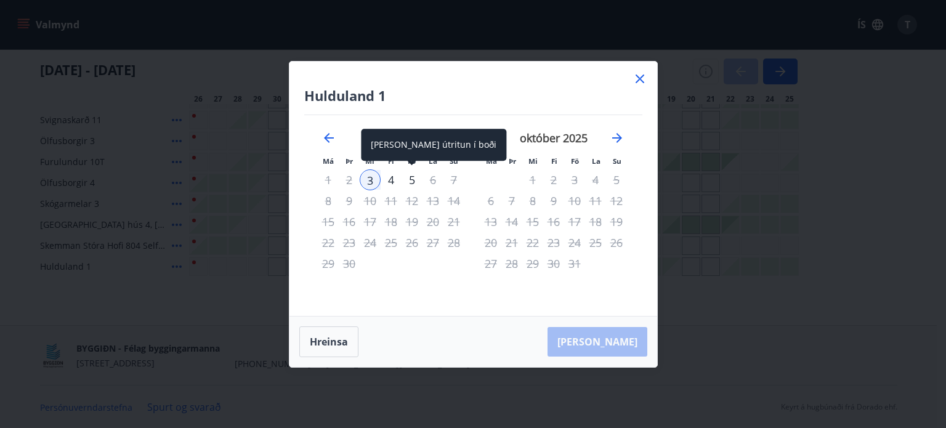
click at [411, 180] on div "5" at bounding box center [412, 179] width 21 height 21
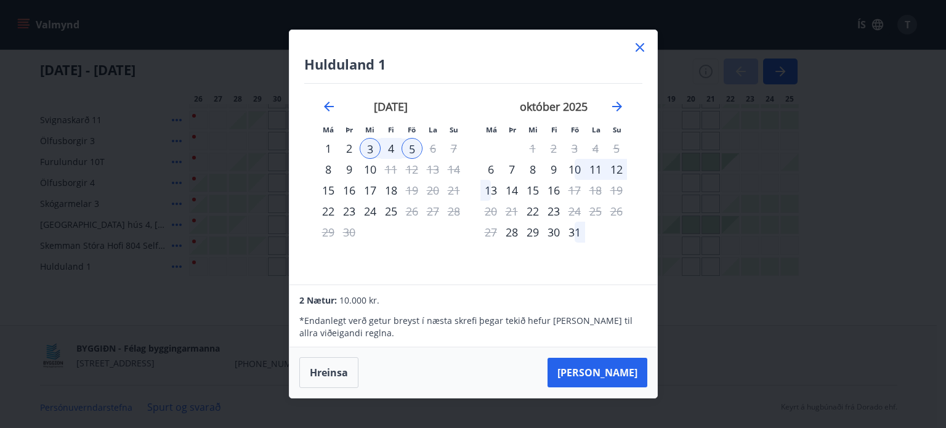
click at [781, 224] on div "Hulduland 1 Má Þr Mi Fi Fö La Su Má Þr Mi Fi Fö La Su [DATE] 1 2 3 4 5 6 7 8 9 …" at bounding box center [473, 214] width 946 height 428
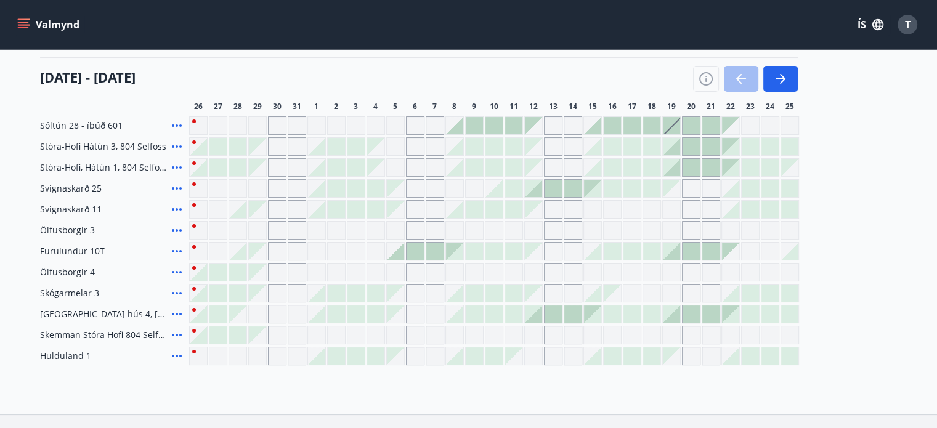
scroll to position [150, 0]
click at [335, 354] on div at bounding box center [336, 357] width 17 height 17
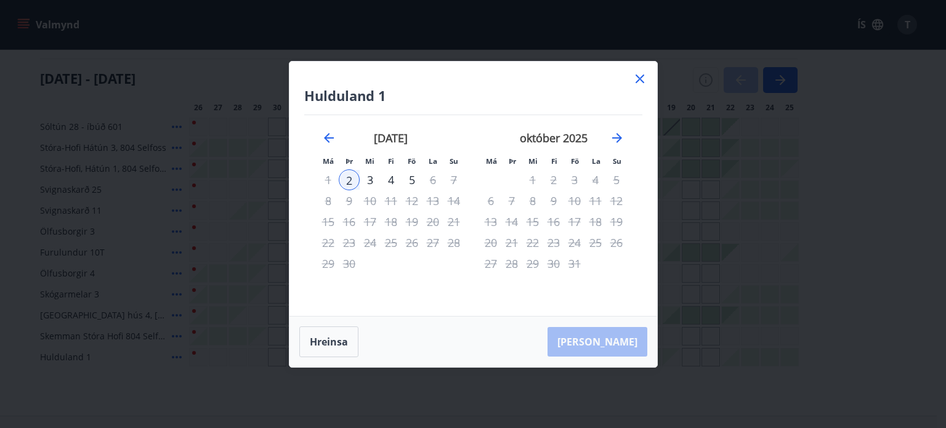
click at [391, 179] on div "4" at bounding box center [391, 179] width 21 height 21
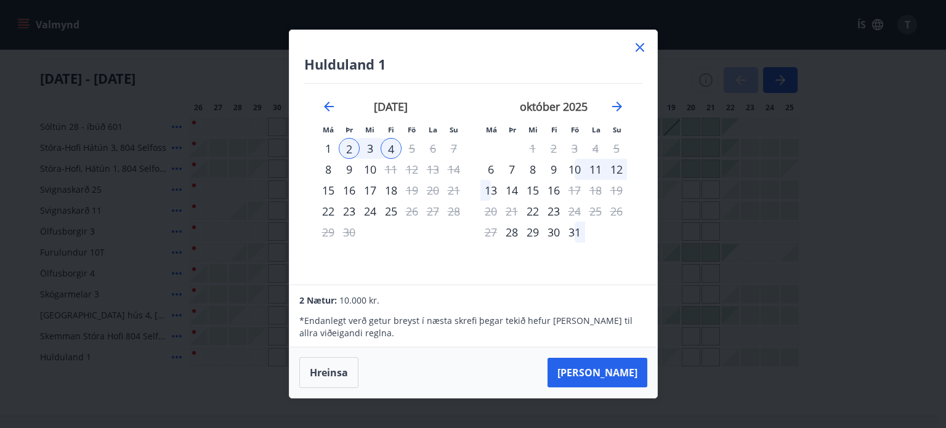
click at [715, 199] on div "Hulduland 1 Má Þr Mi Fi Fö La Su Má Þr Mi Fi Fö La Su [DATE] 1 2 3 4 5 6 7 8 9 …" at bounding box center [473, 214] width 946 height 428
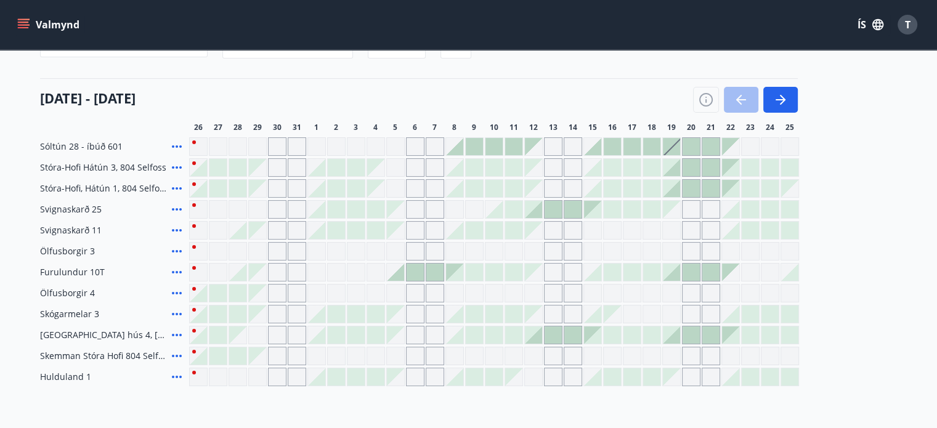
scroll to position [133, 0]
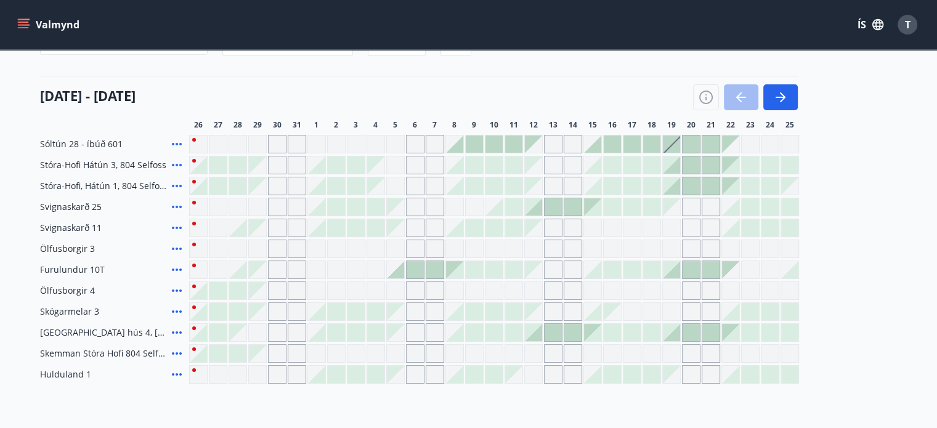
click at [472, 265] on div at bounding box center [474, 269] width 17 height 17
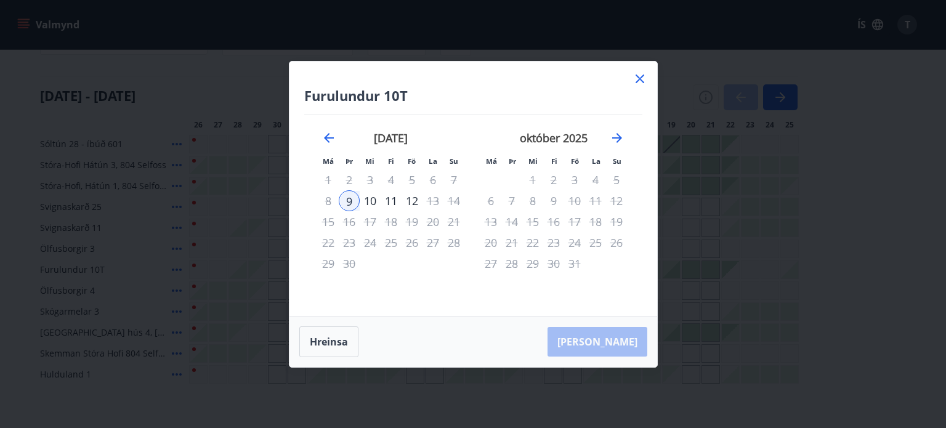
click at [372, 203] on div "10" at bounding box center [370, 200] width 21 height 21
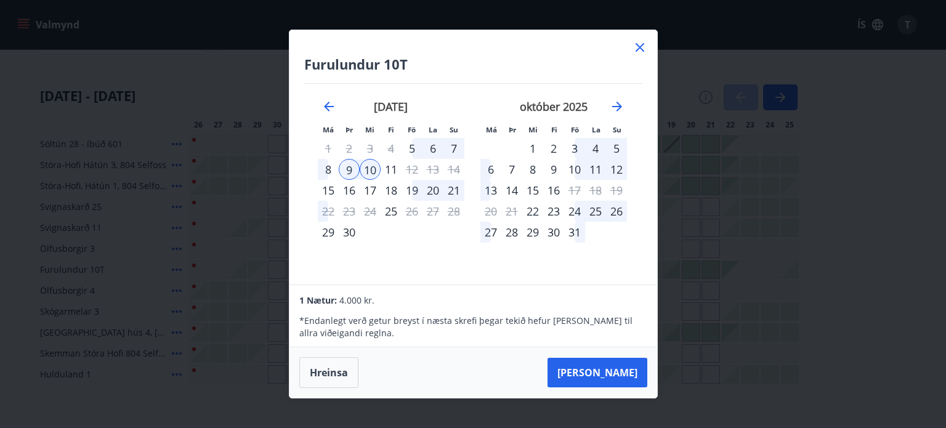
click at [384, 169] on div "11" at bounding box center [391, 169] width 21 height 21
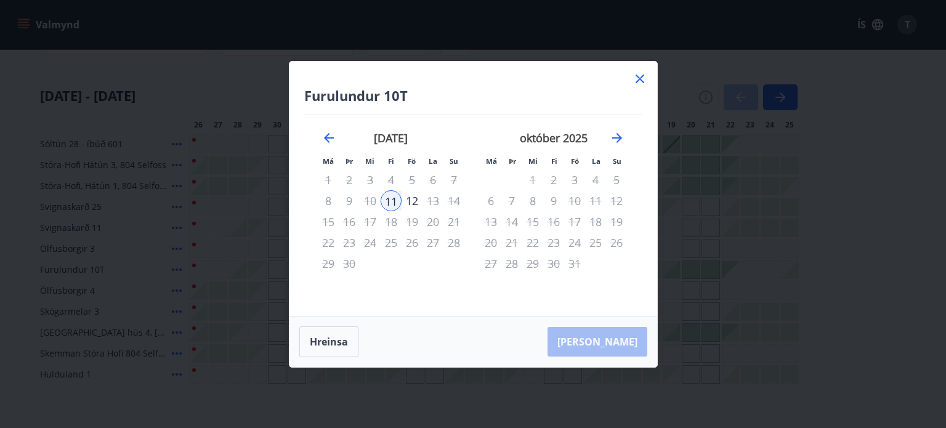
click at [707, 213] on div "Furulundur 10T Má Þr Mi Fi Fö La Su Má Þr Mi Fi Fö La Su [DATE] 1 2 3 4 5 6 7 8…" at bounding box center [473, 214] width 946 height 428
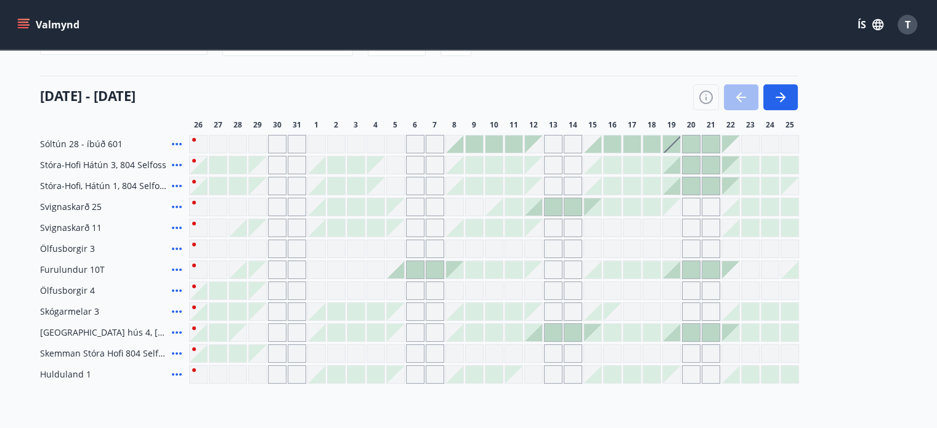
click at [475, 267] on div at bounding box center [474, 269] width 17 height 17
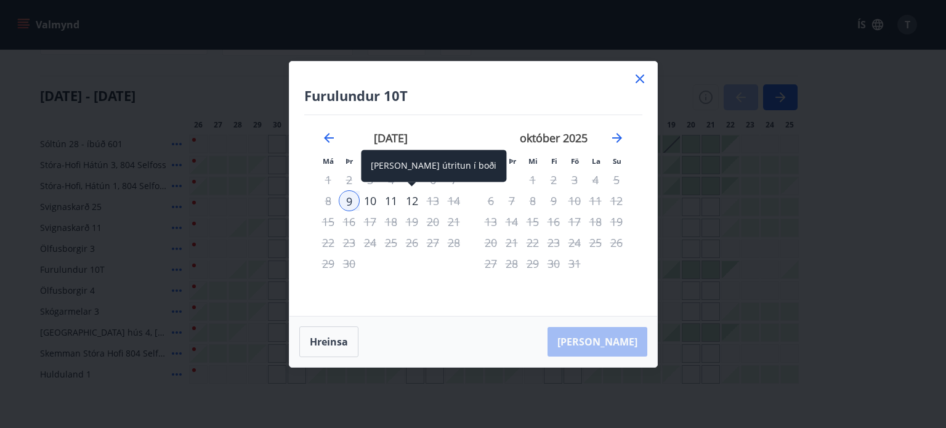
click at [407, 203] on div "12" at bounding box center [412, 200] width 21 height 21
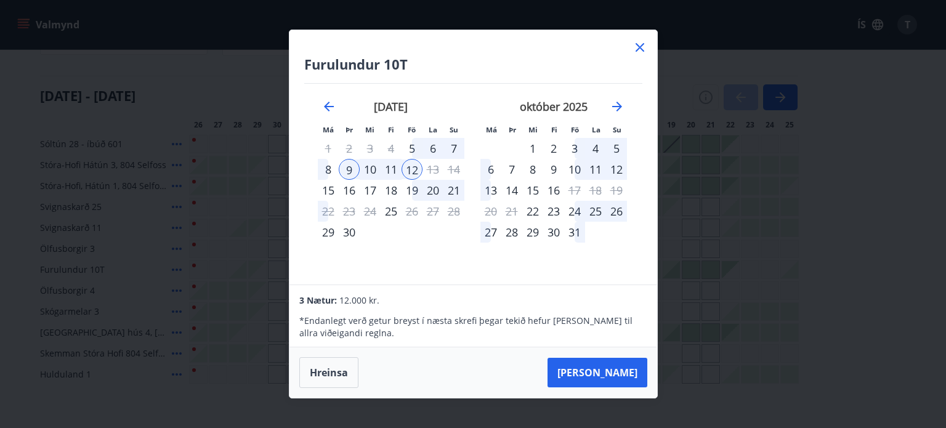
click at [687, 265] on div "Furulundur 10T Má Þr Mi Fi Fö La Su Má Þr Mi Fi Fö La Su [DATE] 1 2 3 4 5 6 7 8…" at bounding box center [473, 214] width 946 height 428
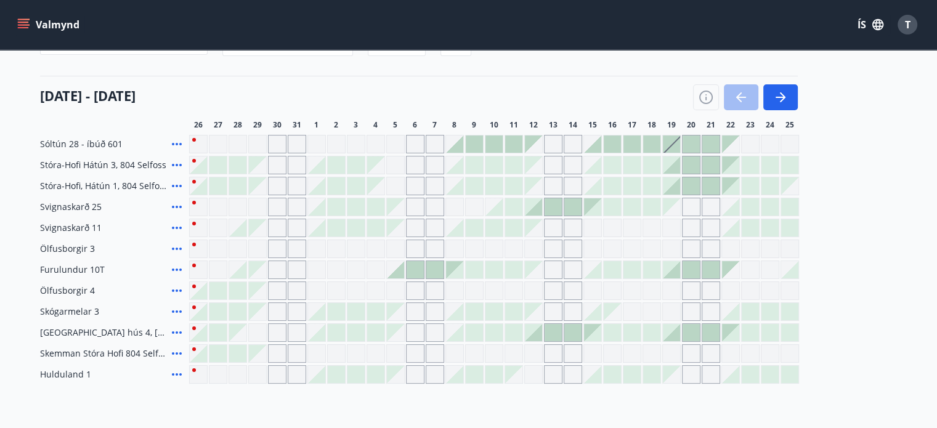
scroll to position [0, 0]
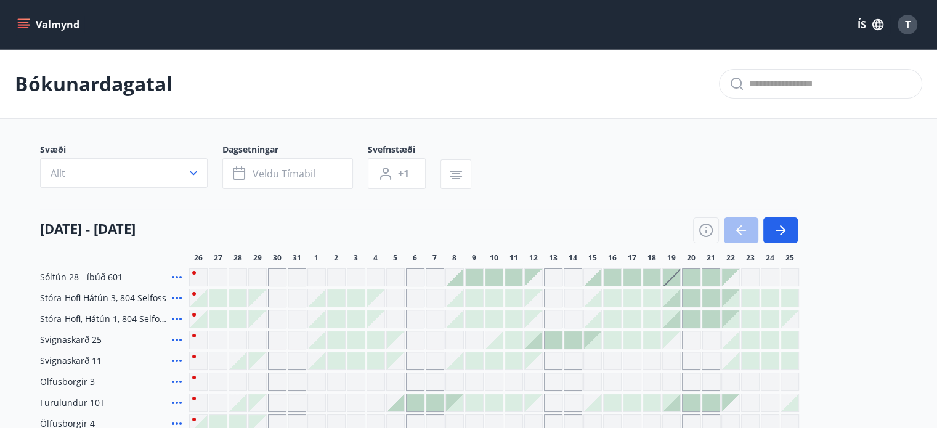
click at [30, 19] on button "Valmynd" at bounding box center [50, 25] width 70 height 22
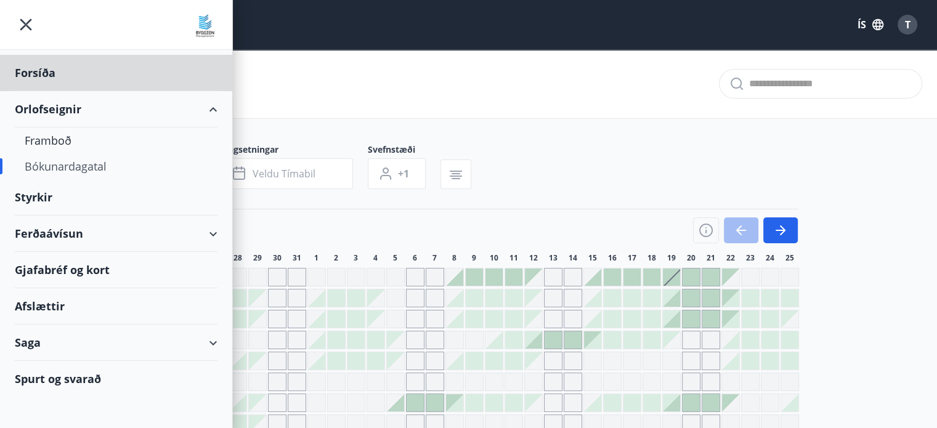
click at [39, 91] on div "Styrkir" at bounding box center [116, 73] width 203 height 36
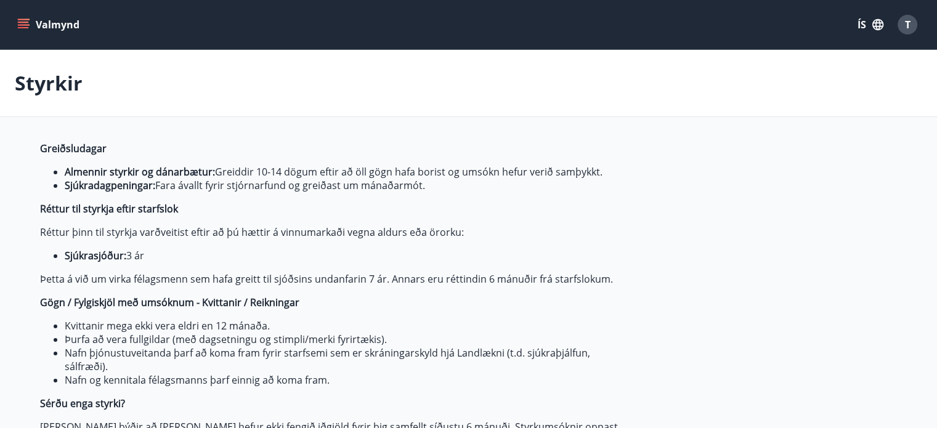
type input "***"
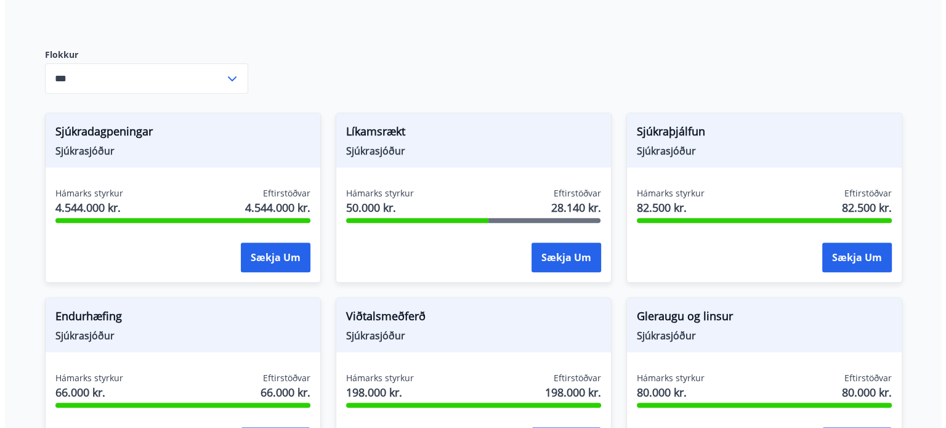
scroll to position [505, 0]
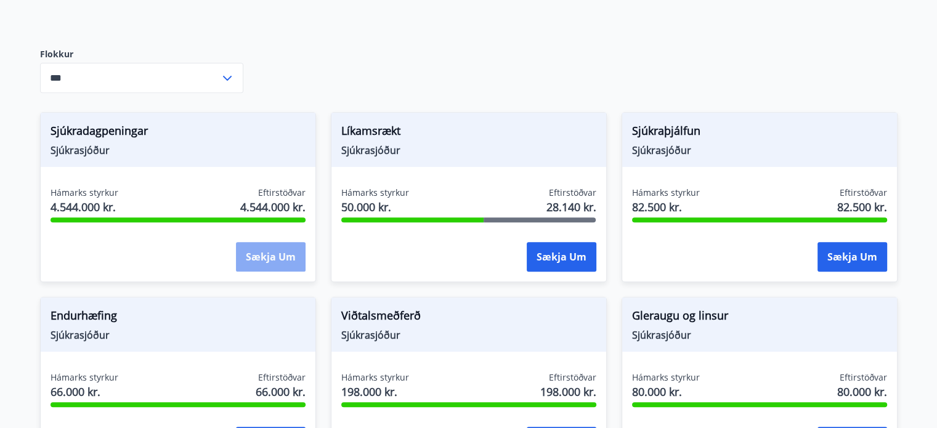
click at [261, 260] on button "Sækja um" at bounding box center [271, 257] width 70 height 30
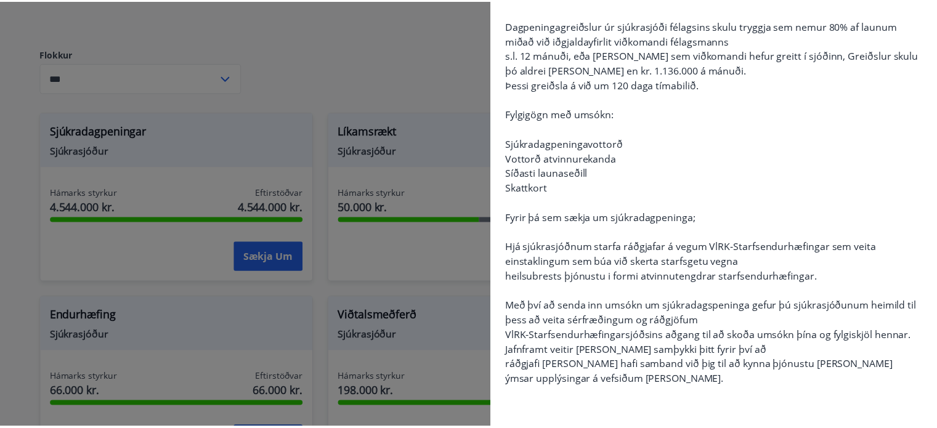
scroll to position [0, 0]
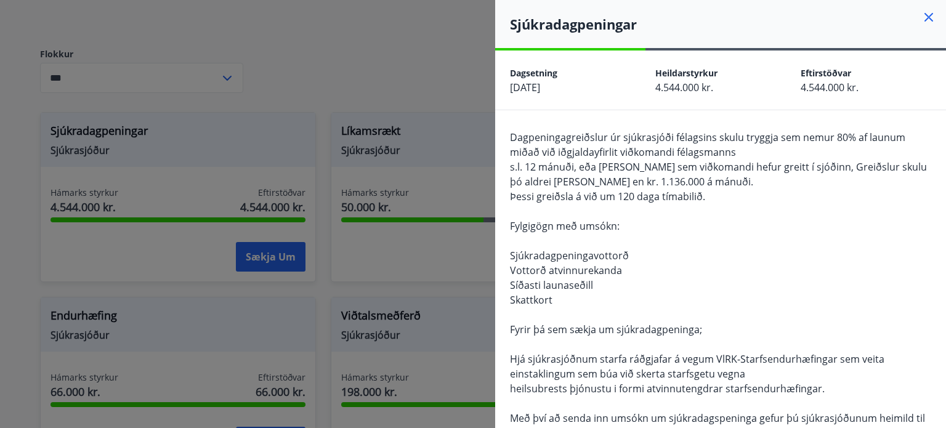
click at [379, 80] on div at bounding box center [473, 214] width 946 height 428
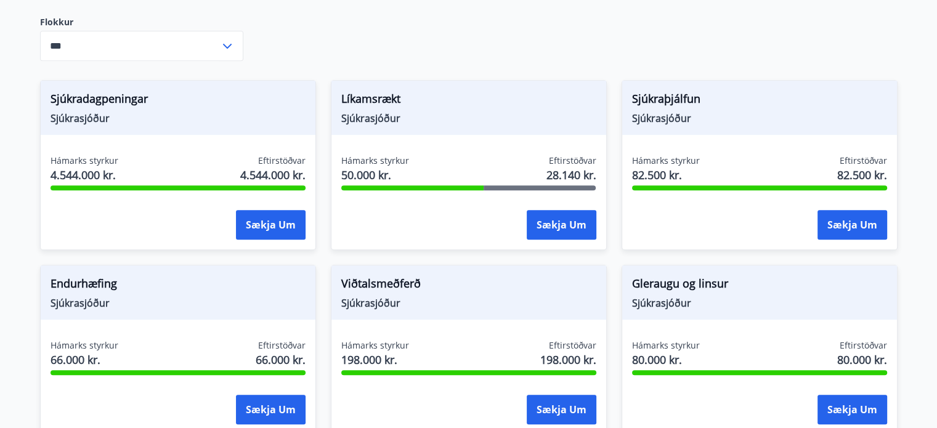
scroll to position [540, 0]
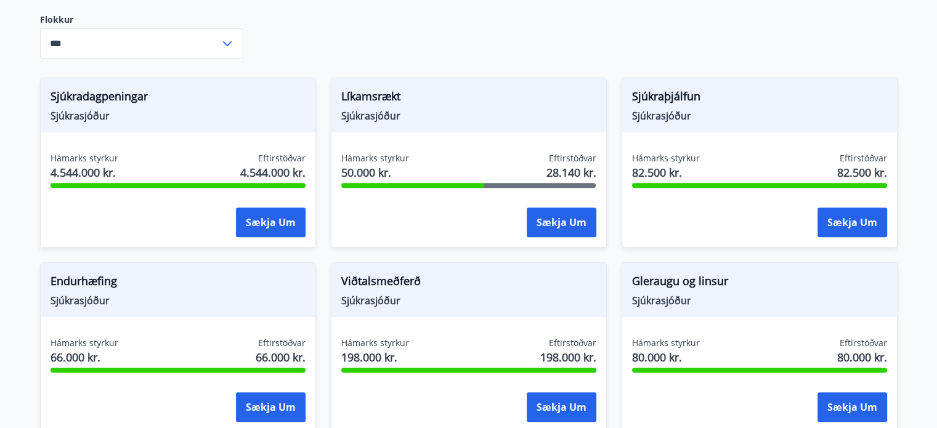
click at [411, 205] on div "Hámarks styrkur 50.000 kr. Eftirstöðvar 28.140 kr. Sækja um" at bounding box center [468, 197] width 275 height 90
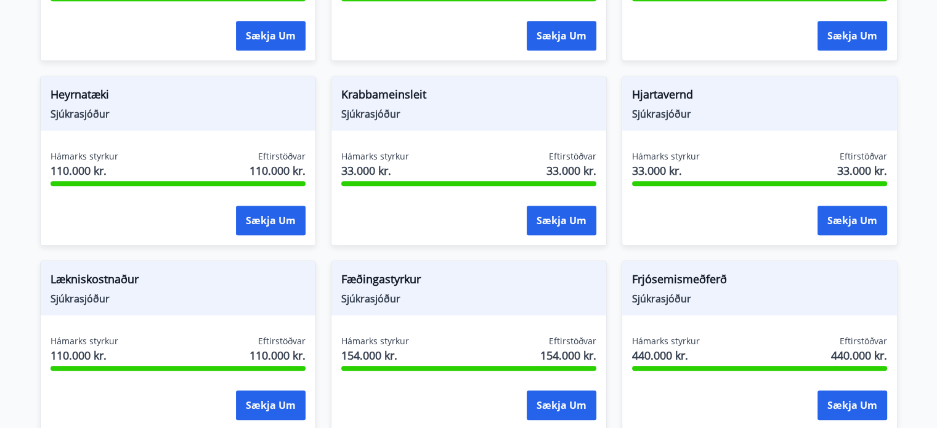
scroll to position [912, 0]
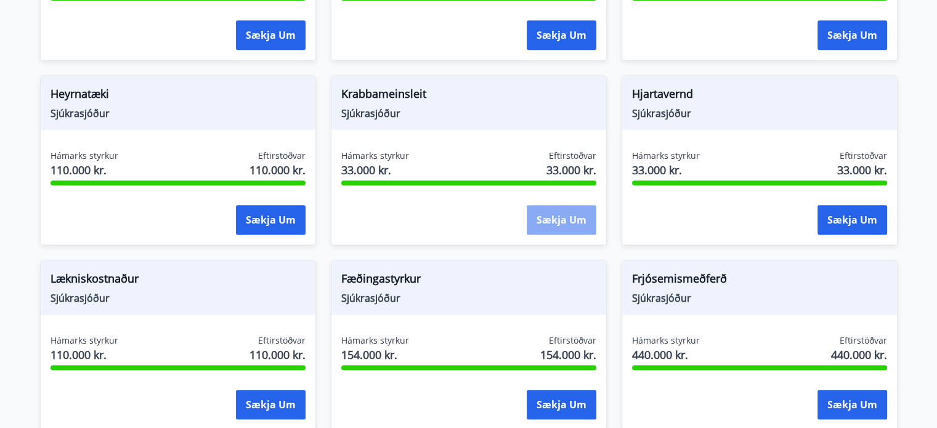
click at [538, 225] on button "Sækja um" at bounding box center [562, 220] width 70 height 30
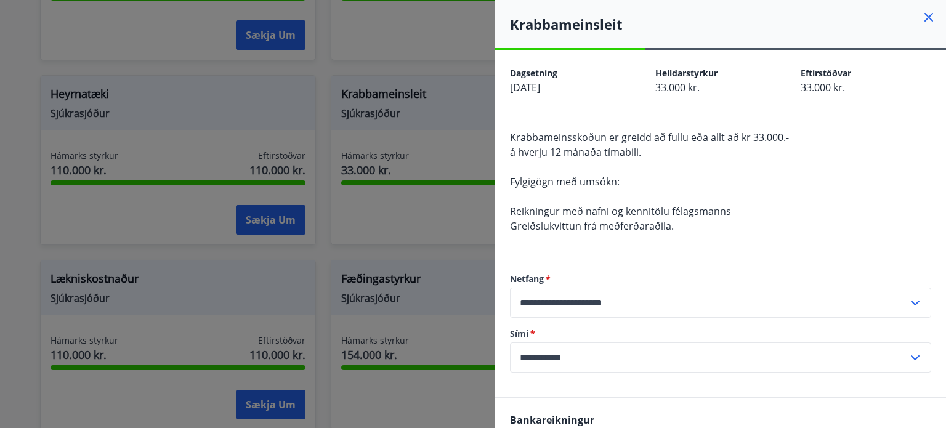
click at [417, 211] on div at bounding box center [473, 214] width 946 height 428
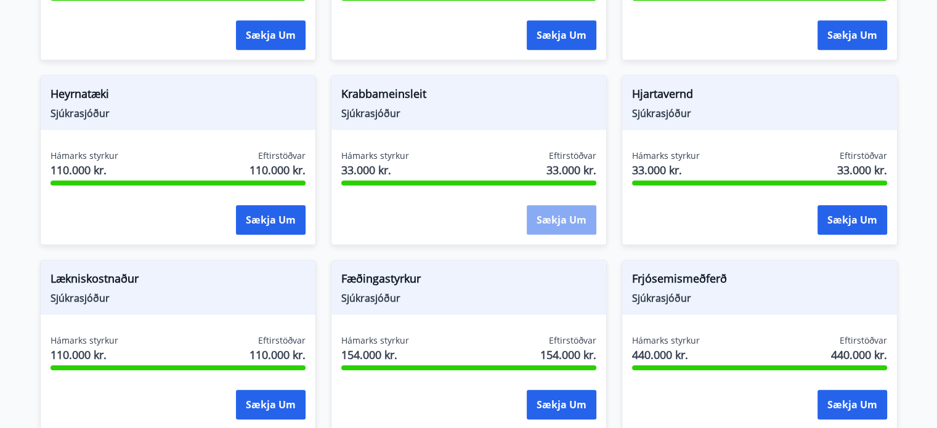
click at [547, 232] on button "Sækja um" at bounding box center [562, 220] width 70 height 30
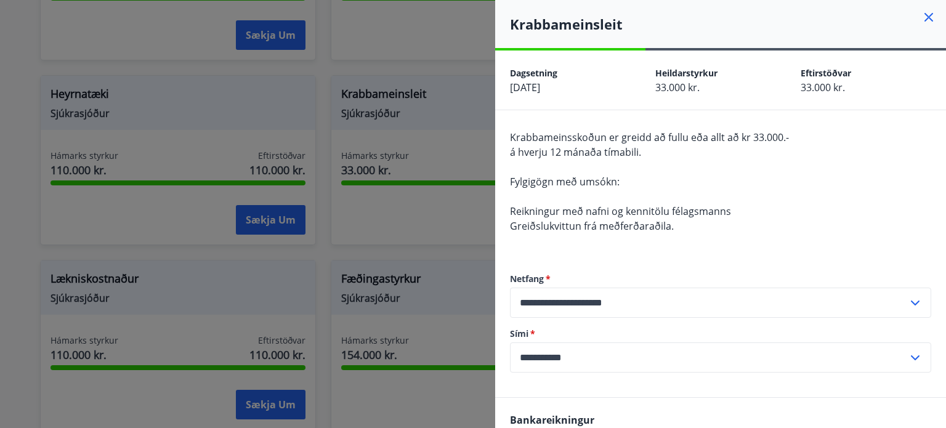
click at [455, 226] on div at bounding box center [473, 214] width 946 height 428
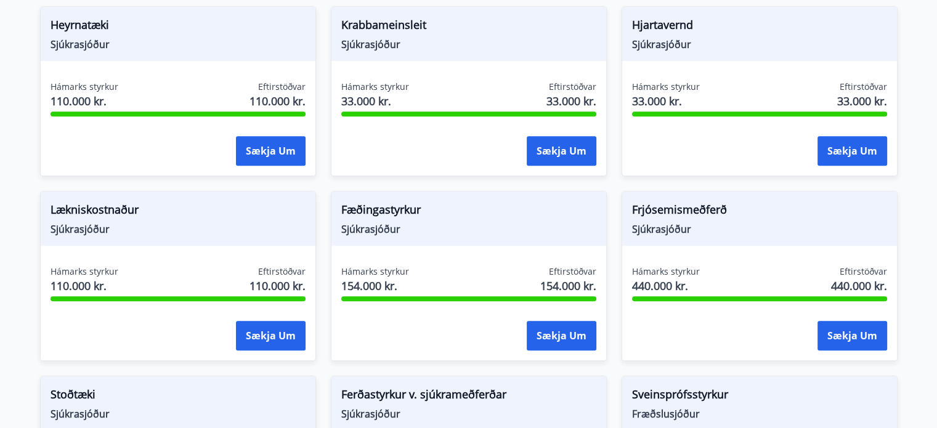
scroll to position [981, 0]
click at [851, 137] on button "Sækja um" at bounding box center [852, 151] width 70 height 30
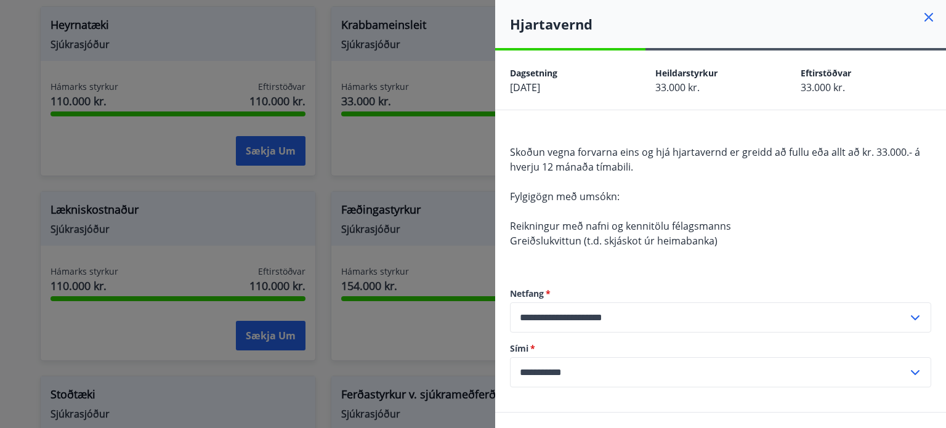
click at [420, 160] on div at bounding box center [473, 214] width 946 height 428
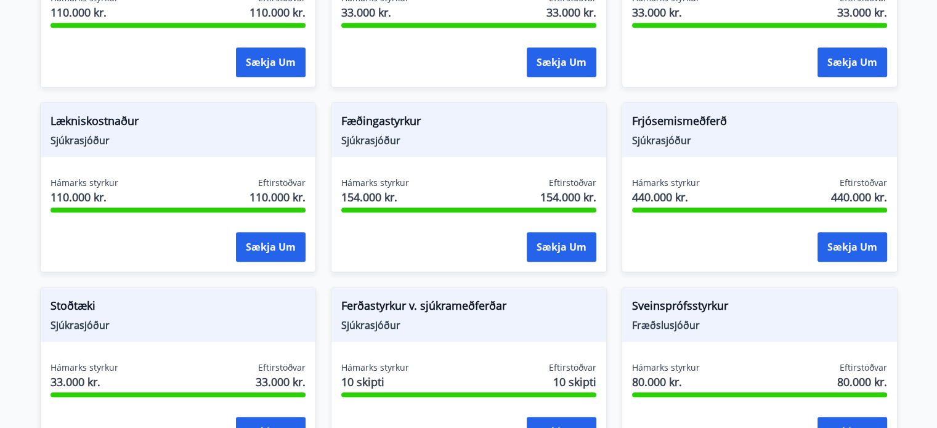
scroll to position [1074, 0]
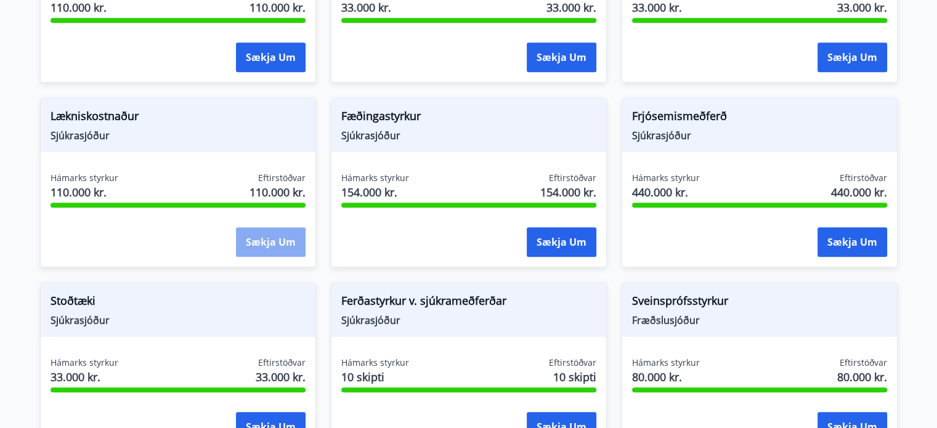
click at [253, 243] on button "Sækja um" at bounding box center [271, 242] width 70 height 30
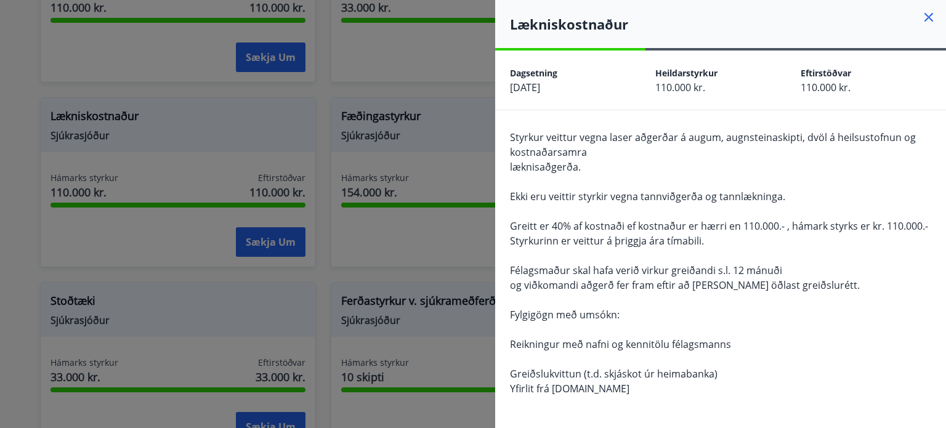
click at [379, 263] on div at bounding box center [473, 214] width 946 height 428
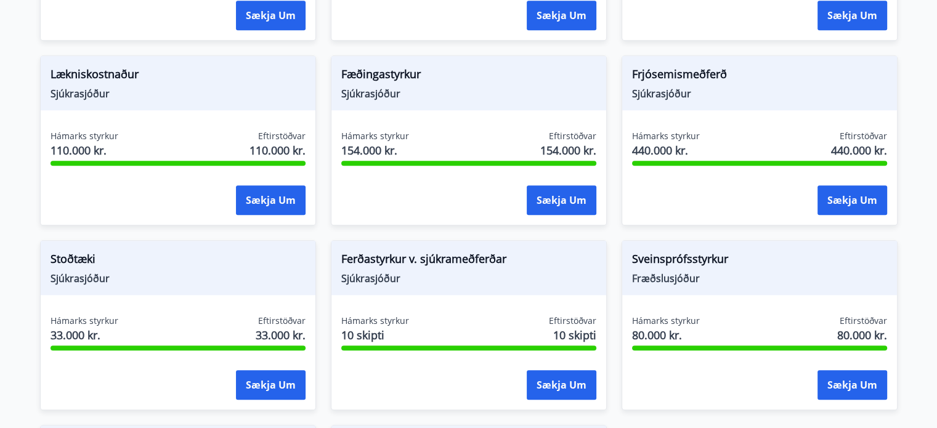
scroll to position [1120, 0]
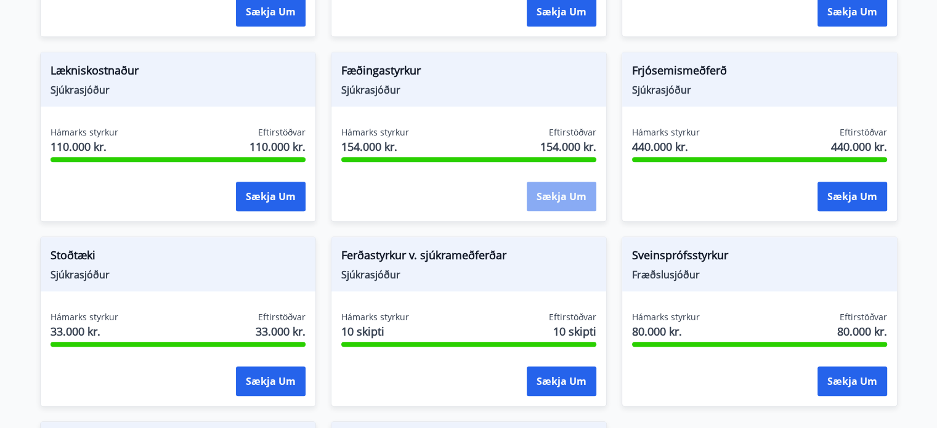
click at [562, 191] on button "Sækja um" at bounding box center [562, 197] width 70 height 30
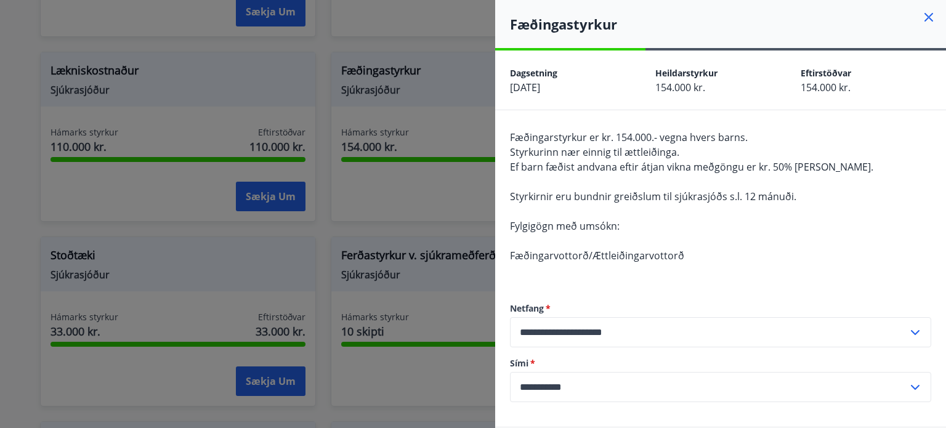
click at [431, 235] on div at bounding box center [473, 214] width 946 height 428
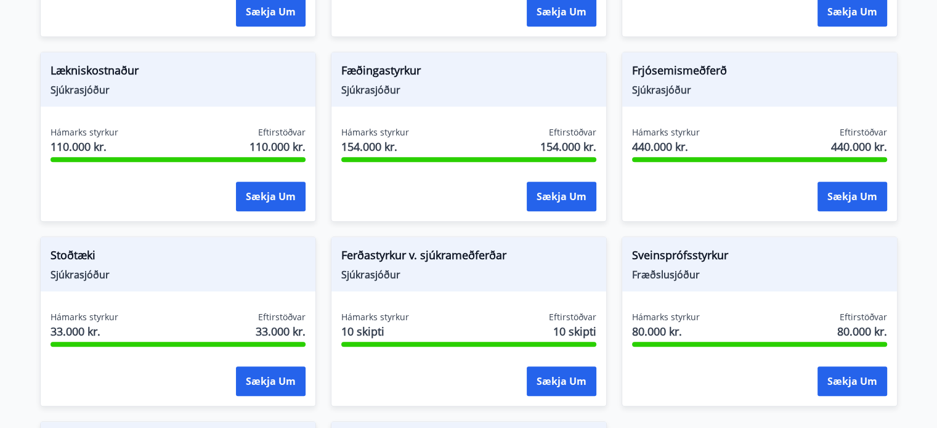
click at [461, 231] on div "Ferðastyrkur v. sjúkrameðferðar Sjúkrasjóður Hámarks styrkur 10 skipti Eftirstö…" at bounding box center [461, 314] width 291 height 185
click at [869, 188] on button "Sækja um" at bounding box center [852, 197] width 70 height 30
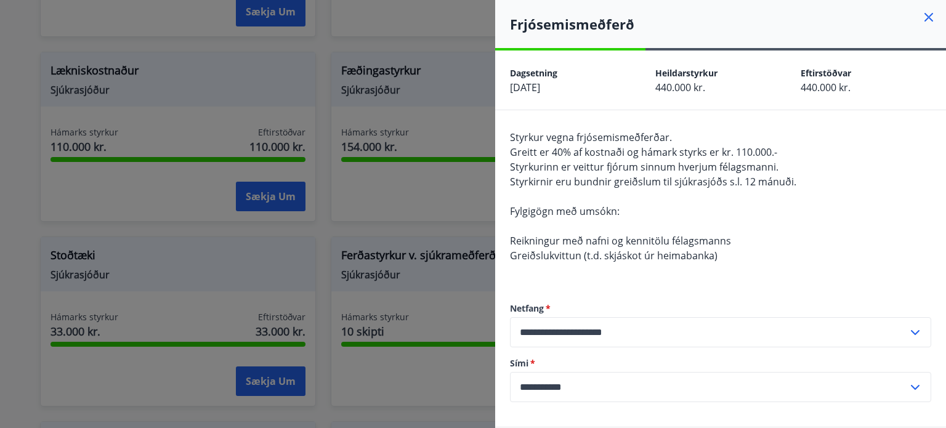
click at [320, 269] on div at bounding box center [473, 214] width 946 height 428
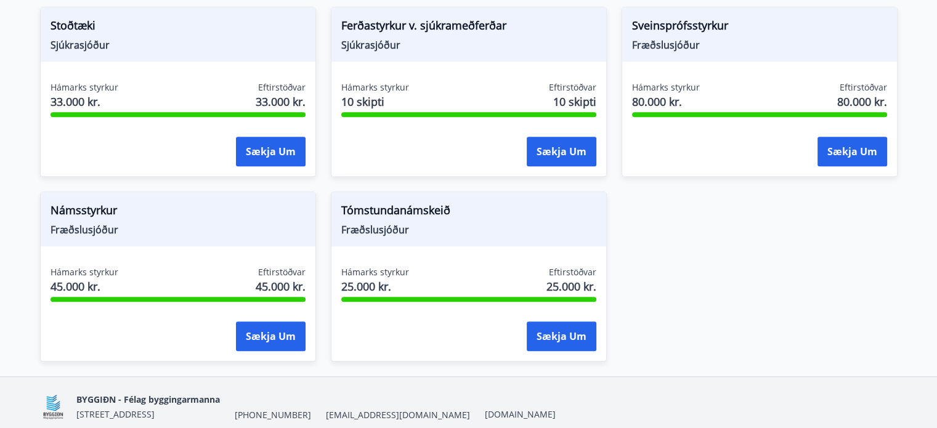
scroll to position [1349, 0]
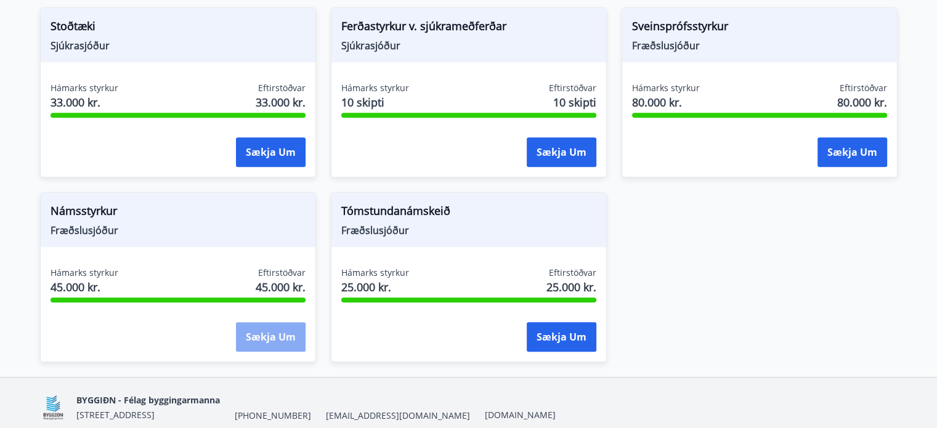
click at [269, 326] on button "Sækja um" at bounding box center [271, 337] width 70 height 30
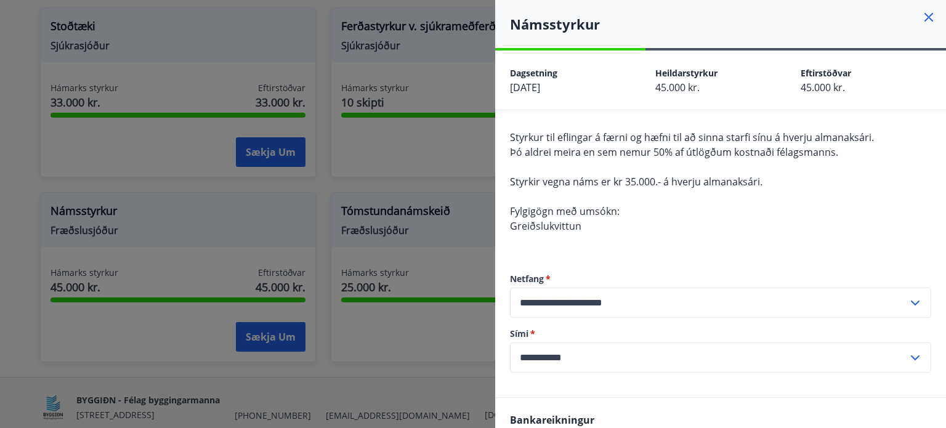
click at [377, 195] on div at bounding box center [473, 214] width 946 height 428
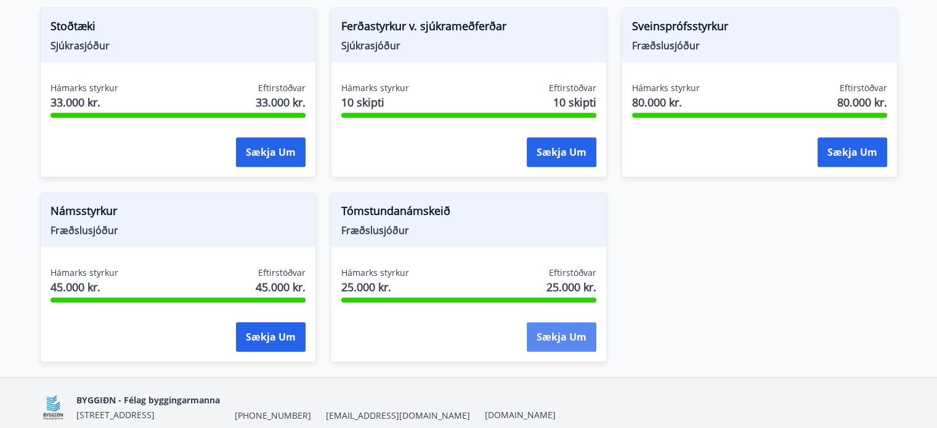
click at [548, 340] on button "Sækja um" at bounding box center [562, 337] width 70 height 30
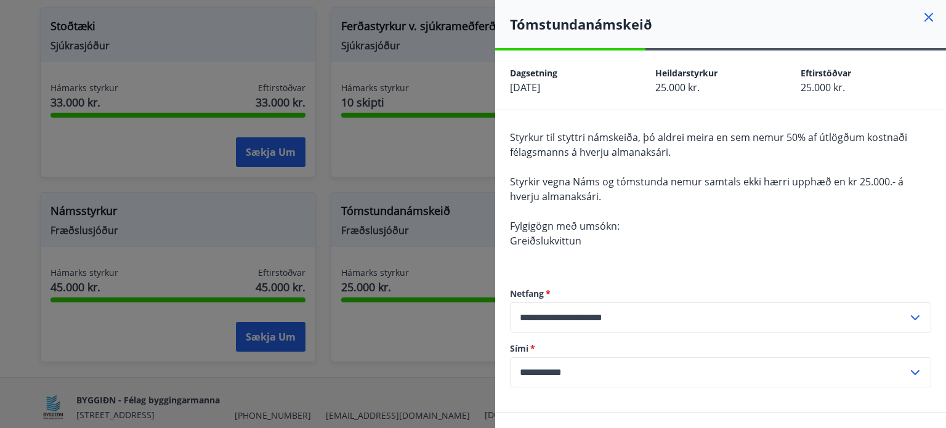
click at [365, 255] on div at bounding box center [473, 214] width 946 height 428
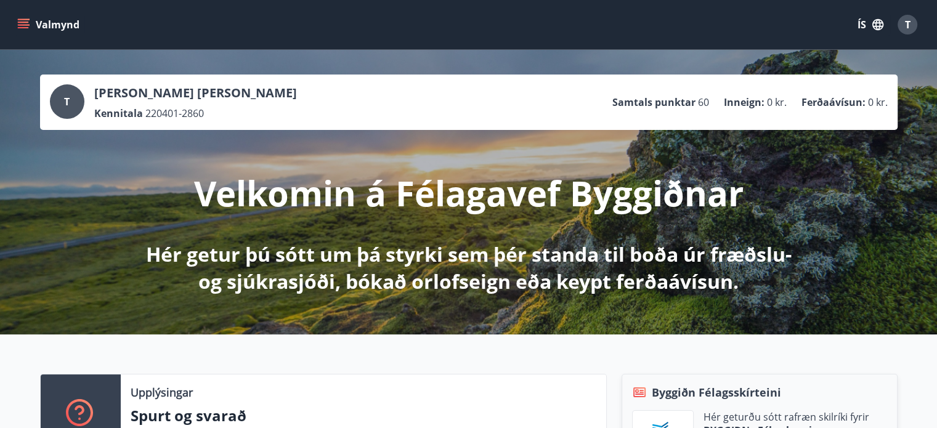
click at [26, 31] on button "Valmynd" at bounding box center [50, 25] width 70 height 22
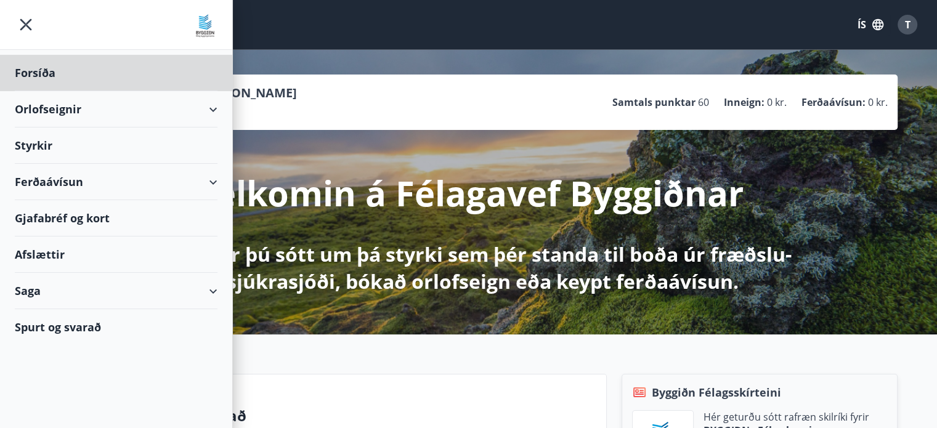
click at [41, 91] on div "Styrkir" at bounding box center [116, 73] width 203 height 36
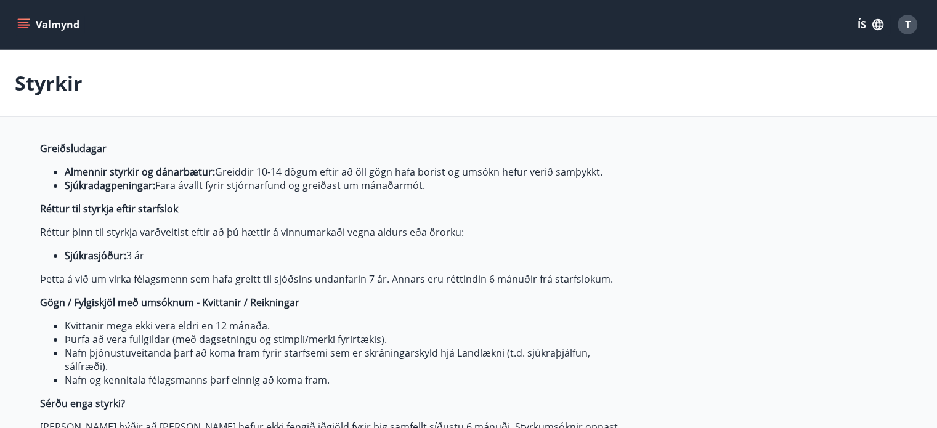
type input "***"
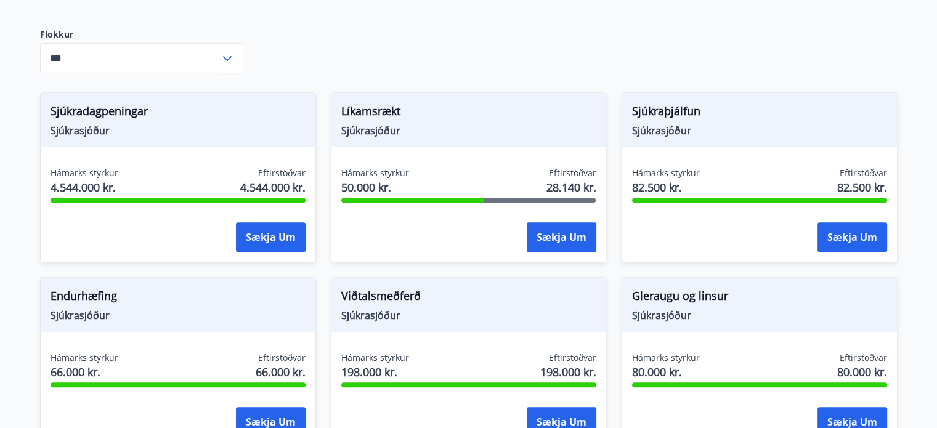
scroll to position [532, 0]
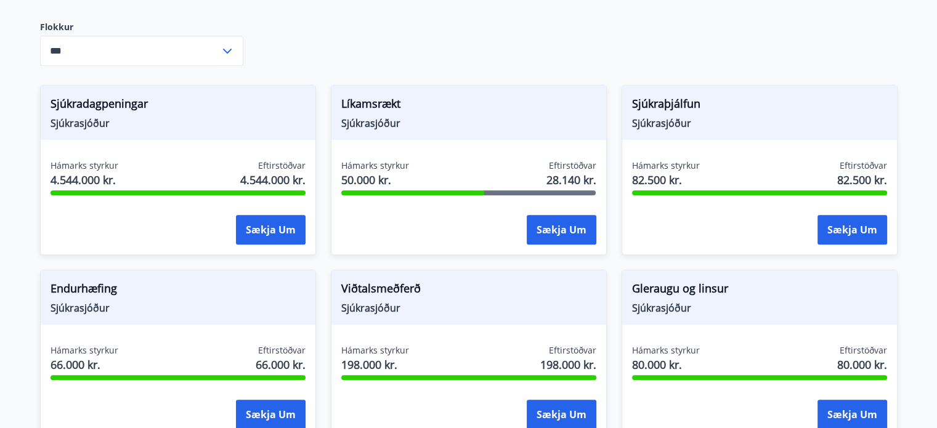
click at [605, 139] on div "Líkamsrækt Sjúkrasjóður" at bounding box center [468, 113] width 275 height 54
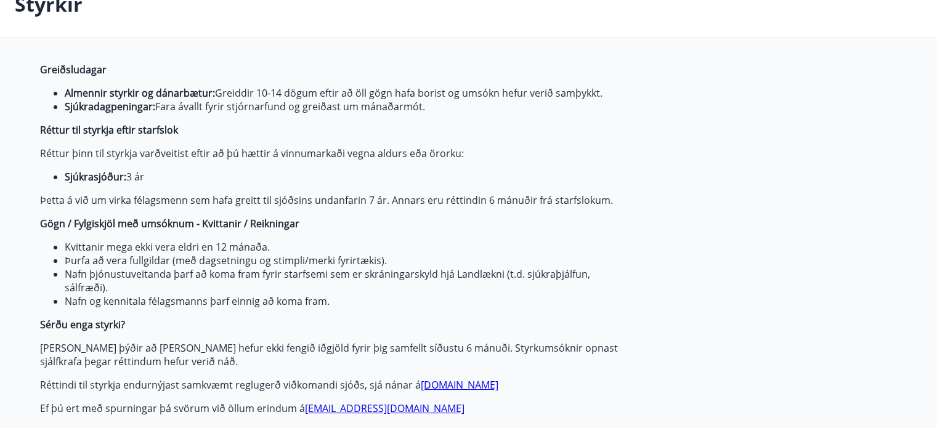
scroll to position [0, 0]
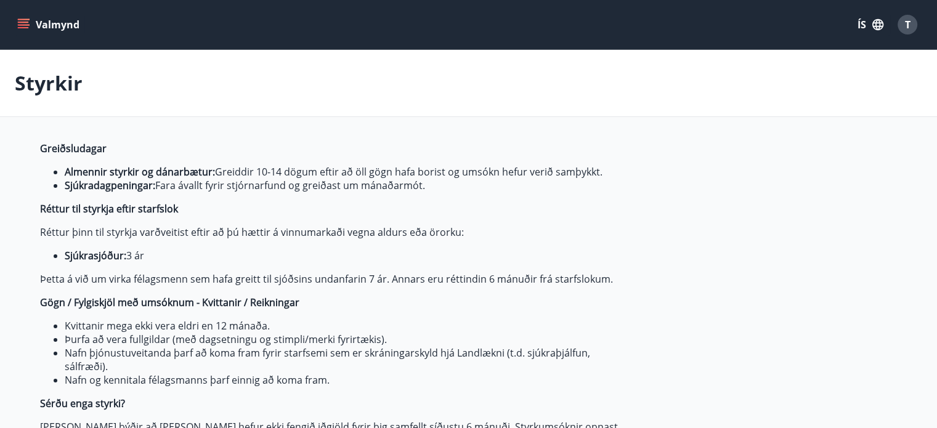
click at [25, 22] on icon "menu" at bounding box center [23, 22] width 11 height 1
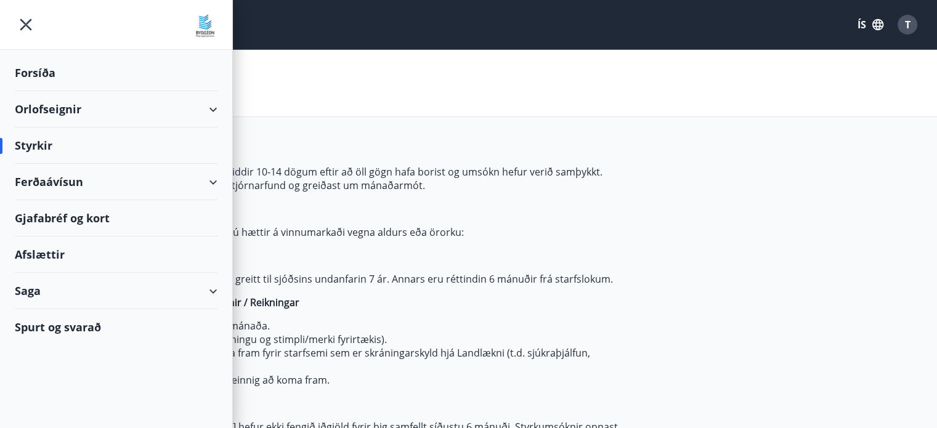
click at [214, 295] on div "Saga" at bounding box center [116, 291] width 203 height 36
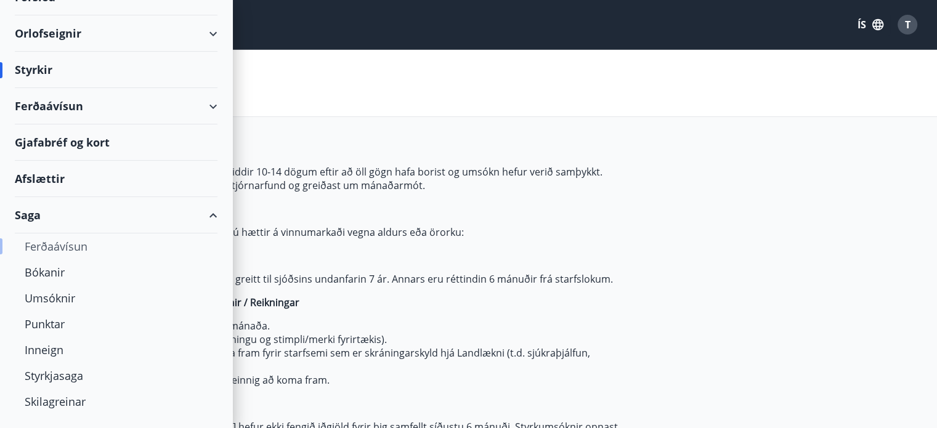
scroll to position [97, 0]
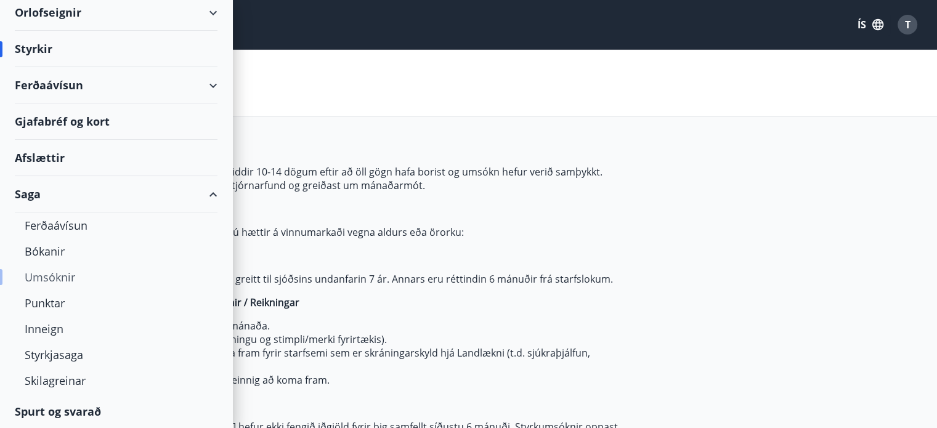
click at [60, 273] on div "Umsóknir" at bounding box center [116, 277] width 183 height 26
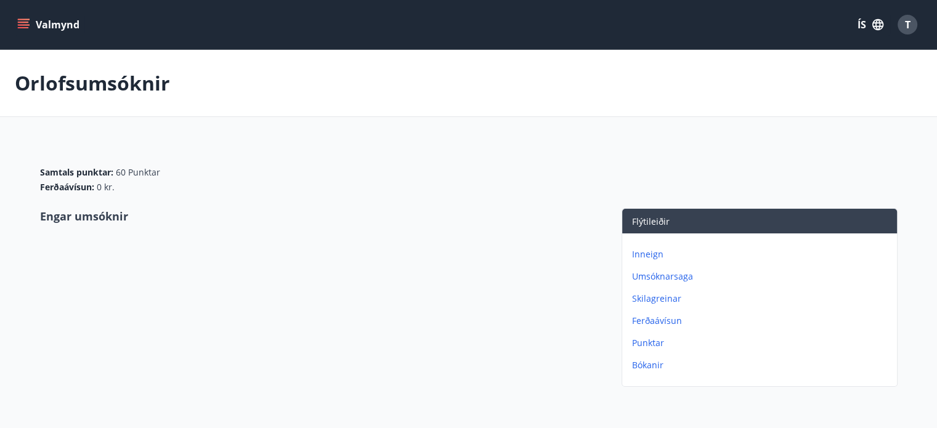
click at [14, 14] on div "Valmynd ÍS T" at bounding box center [468, 24] width 937 height 49
click at [20, 18] on icon "menu" at bounding box center [23, 24] width 12 height 12
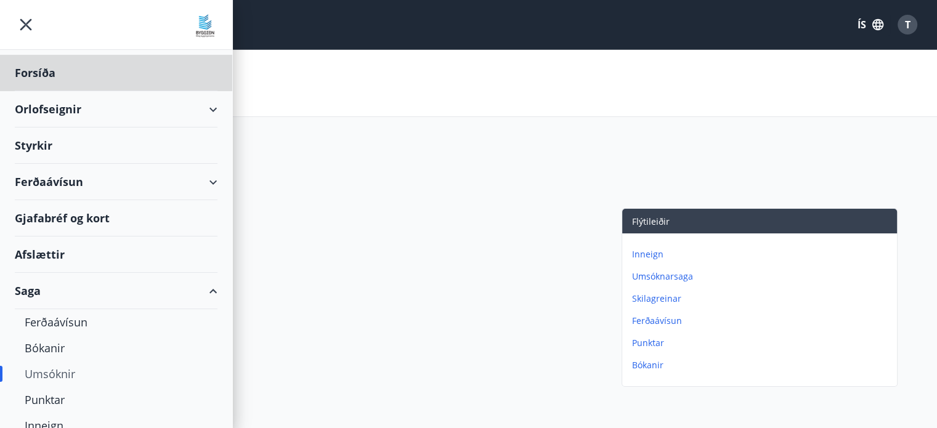
click at [113, 91] on div "Styrkir" at bounding box center [116, 73] width 203 height 36
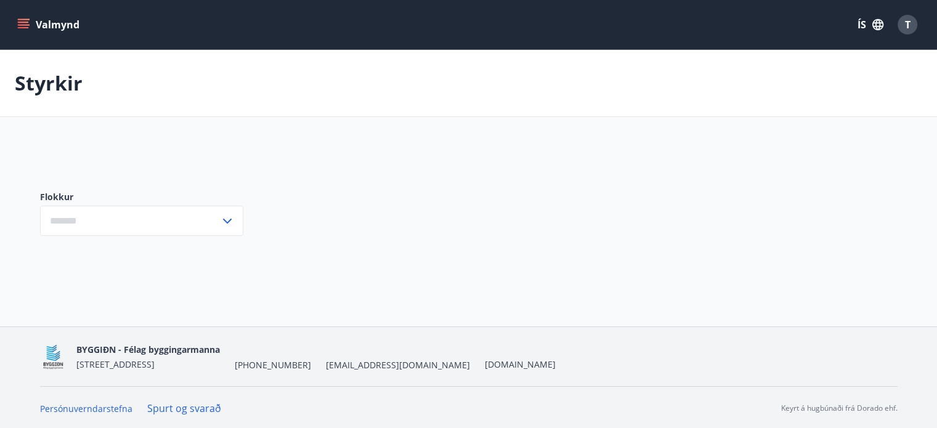
type input "***"
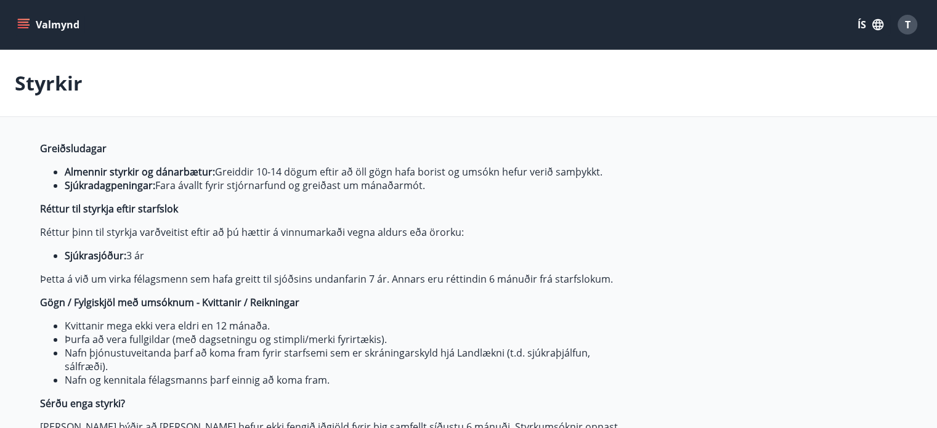
click at [900, 23] on div "T" at bounding box center [907, 25] width 20 height 20
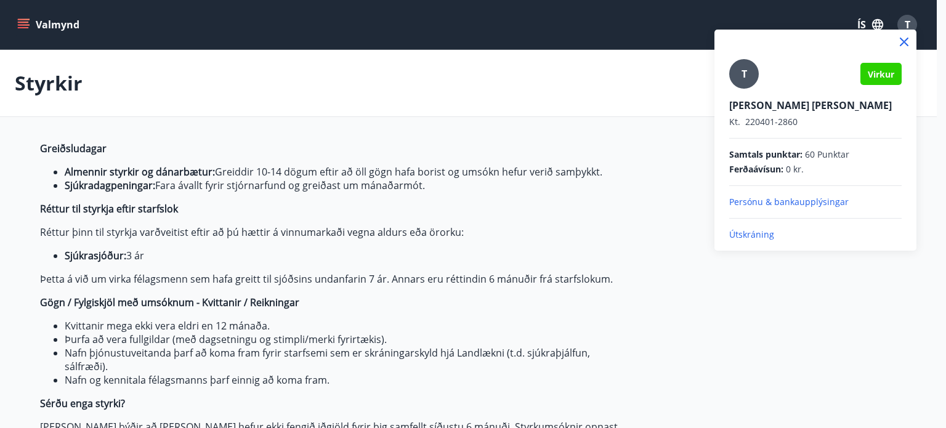
click at [637, 209] on div at bounding box center [473, 214] width 946 height 428
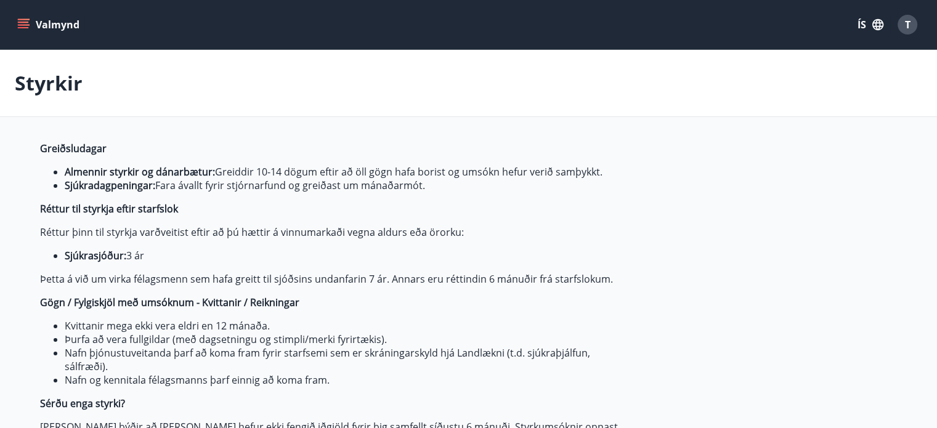
click at [30, 25] on button "Valmynd" at bounding box center [50, 25] width 70 height 22
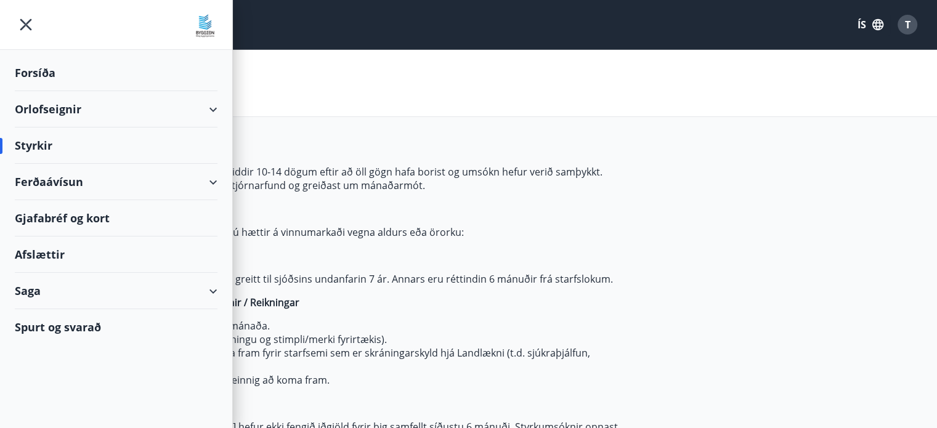
click at [97, 291] on div "Saga" at bounding box center [116, 291] width 203 height 36
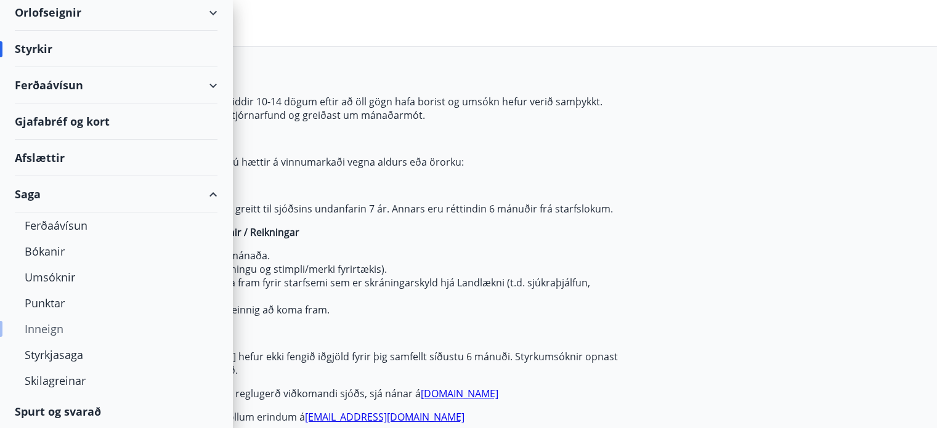
scroll to position [76, 0]
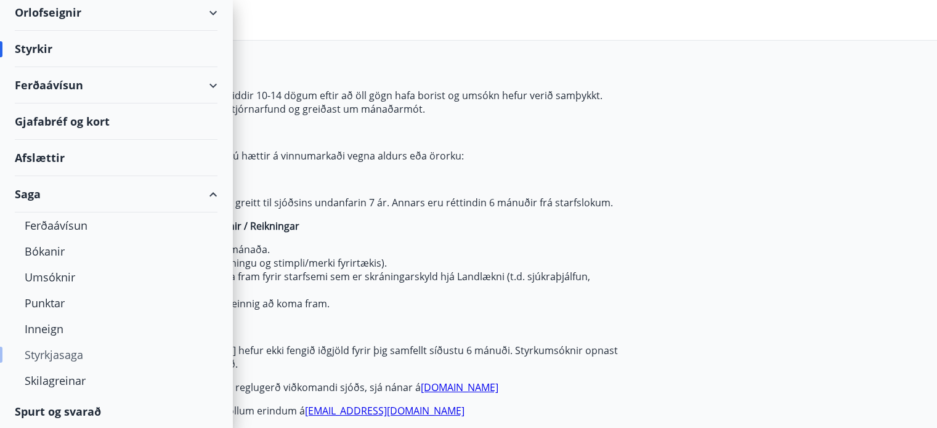
click at [62, 355] on div "Styrkjasaga" at bounding box center [116, 355] width 183 height 26
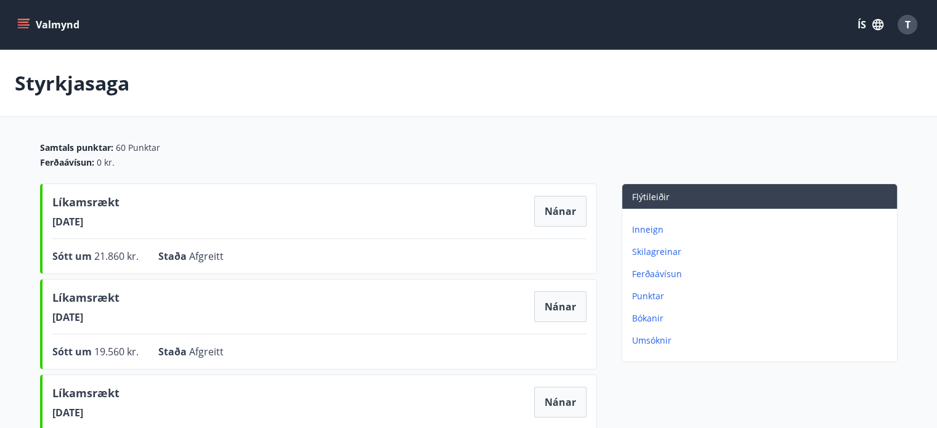
click at [27, 19] on icon "menu" at bounding box center [25, 19] width 14 height 1
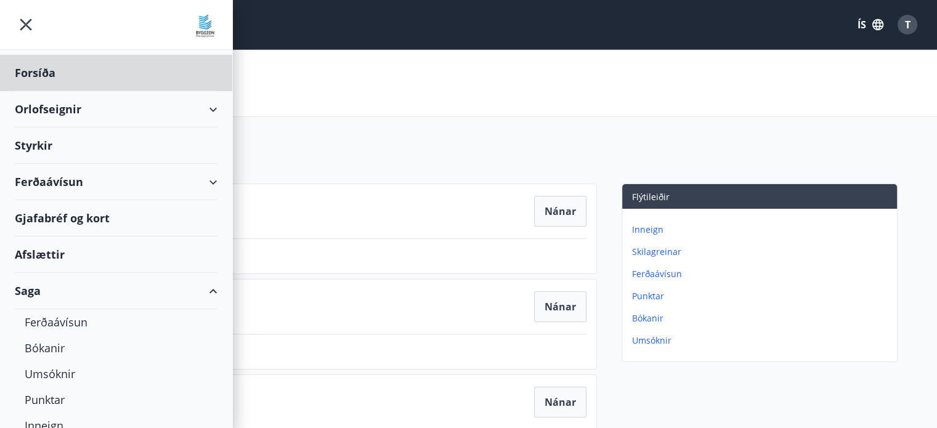
click at [40, 91] on div "Styrkir" at bounding box center [116, 73] width 203 height 36
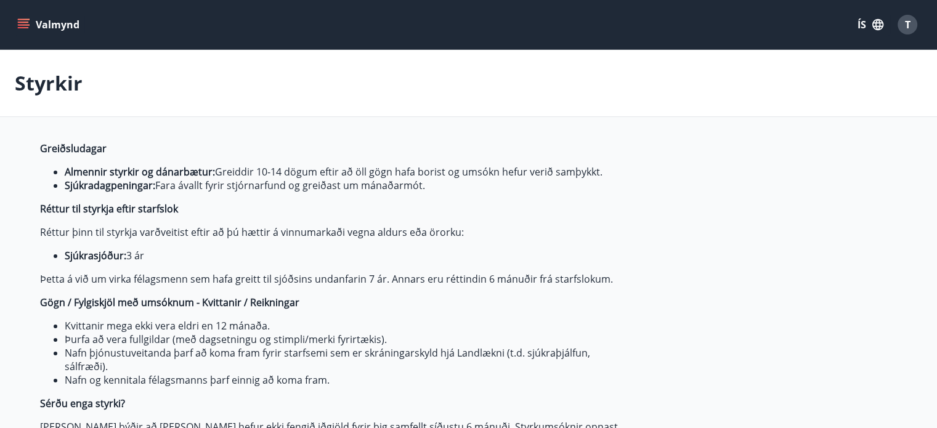
type input "***"
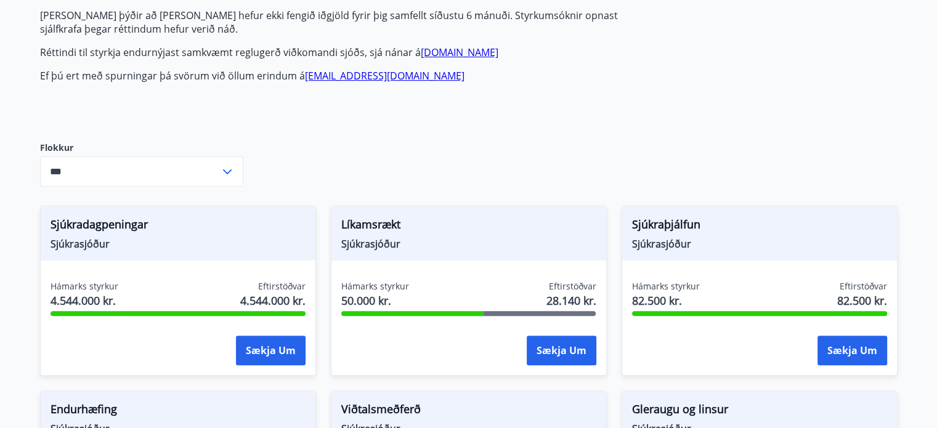
scroll to position [413, 0]
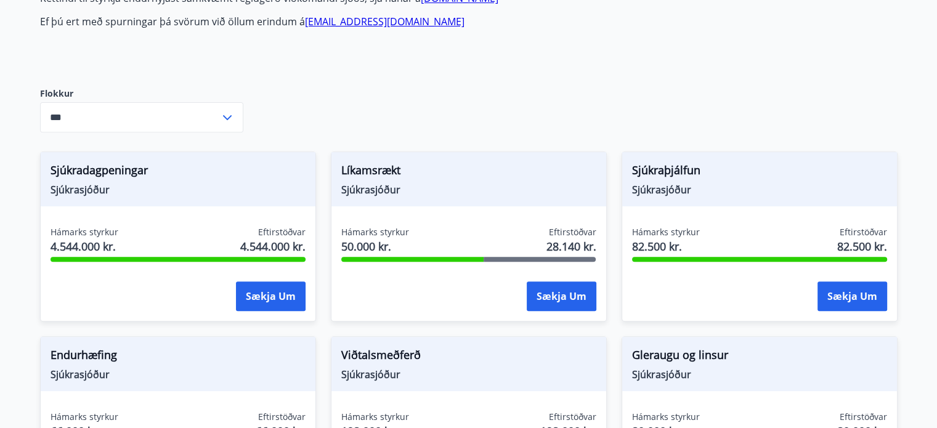
scroll to position [465, 0]
